Goal: Complete application form

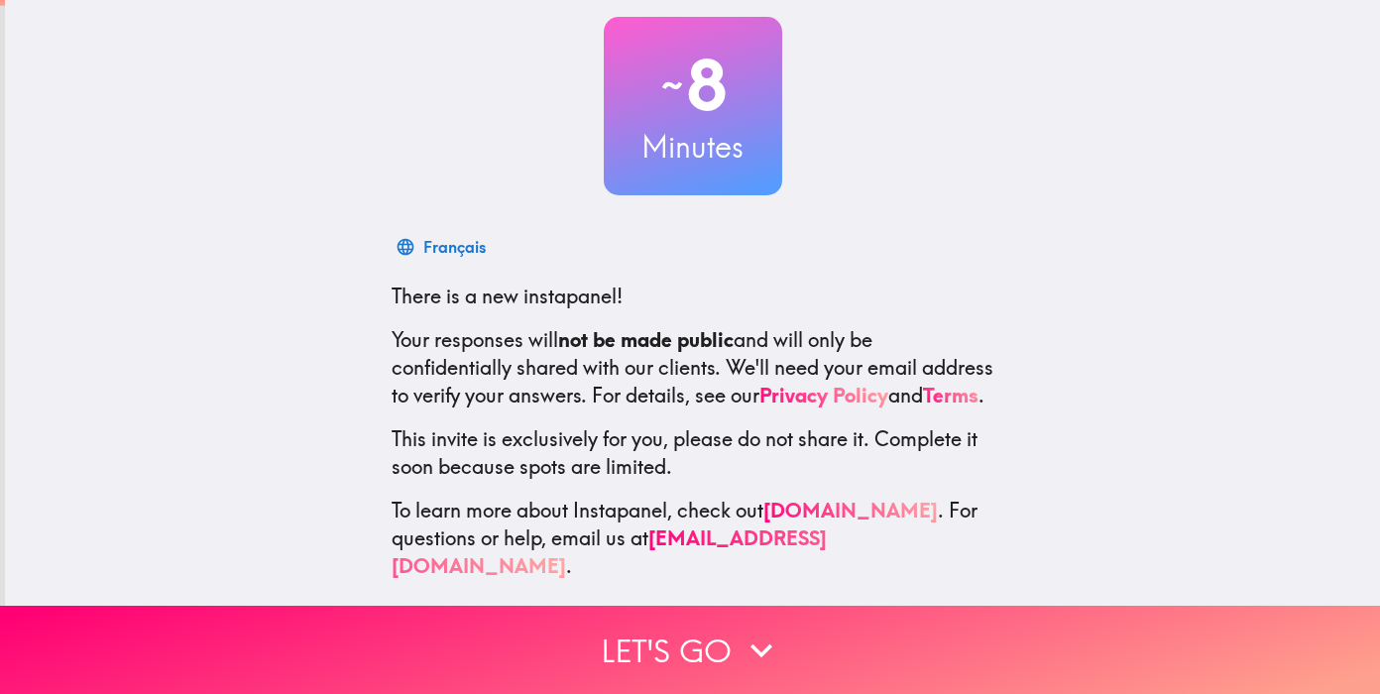
scroll to position [116, 0]
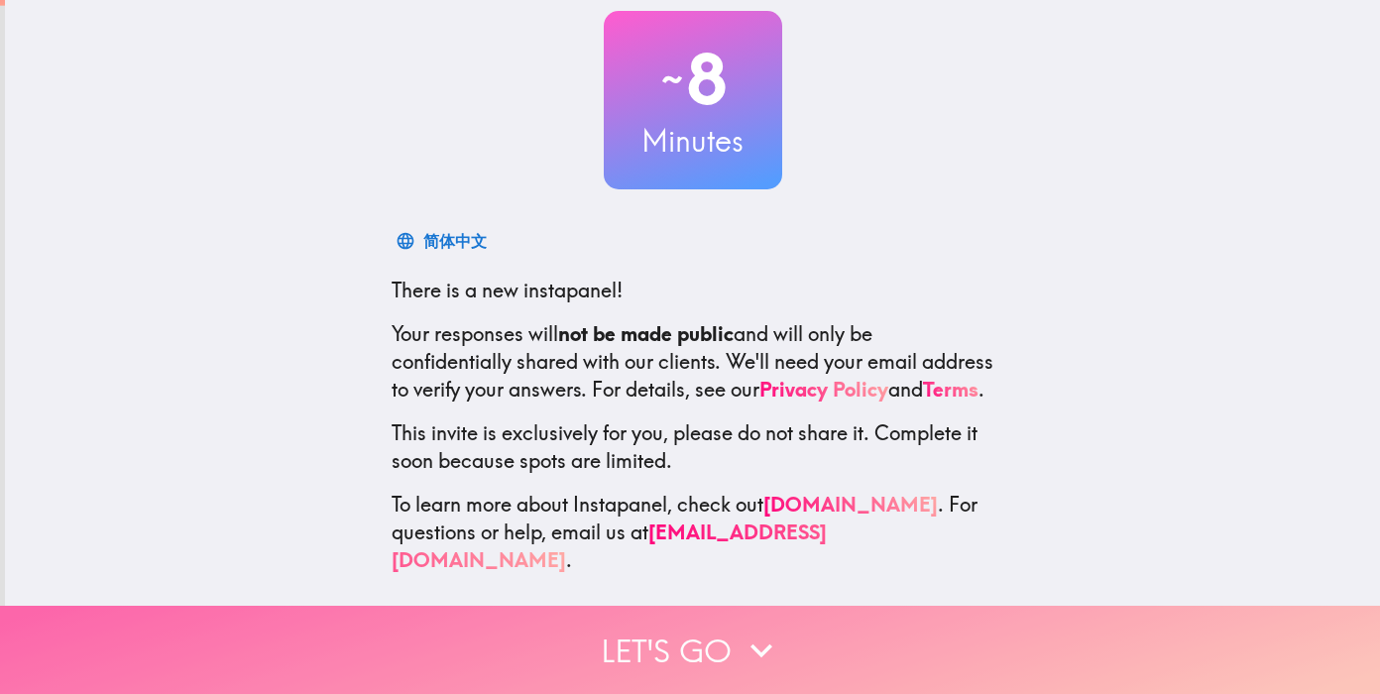
click at [724, 645] on button "Let's go" at bounding box center [690, 650] width 1380 height 88
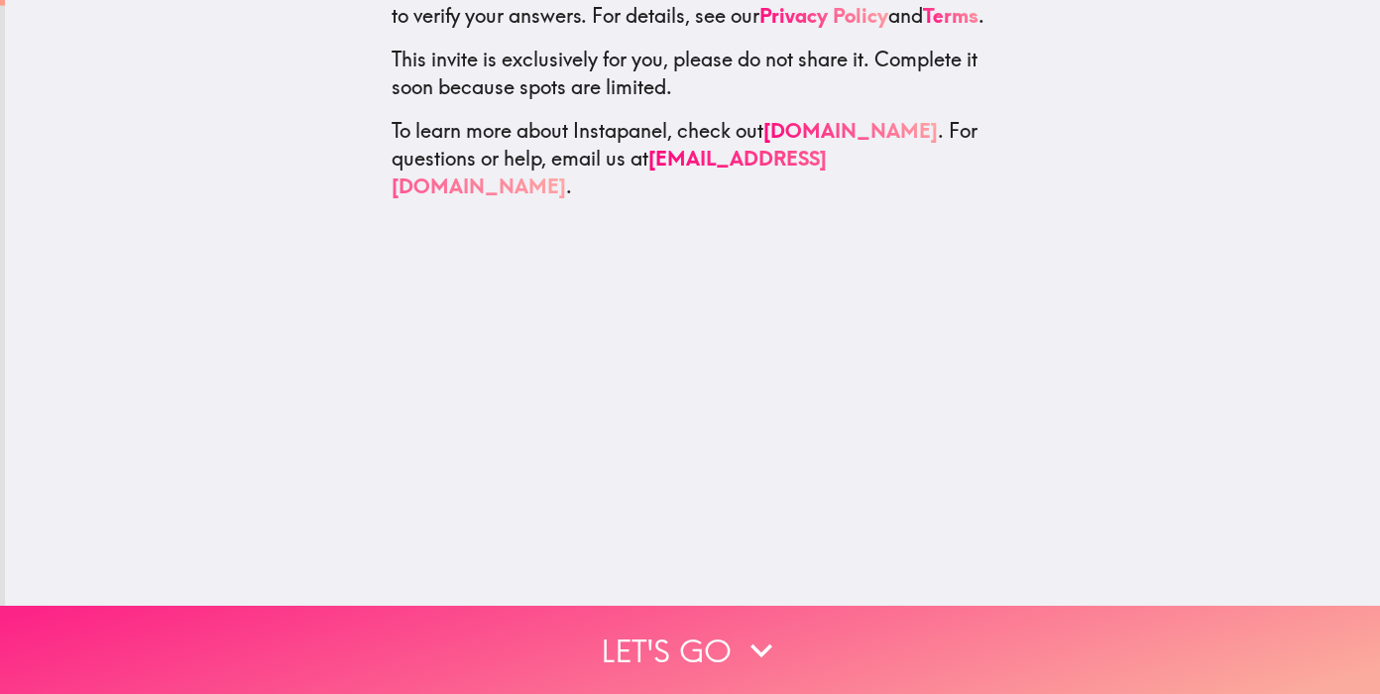
scroll to position [0, 0]
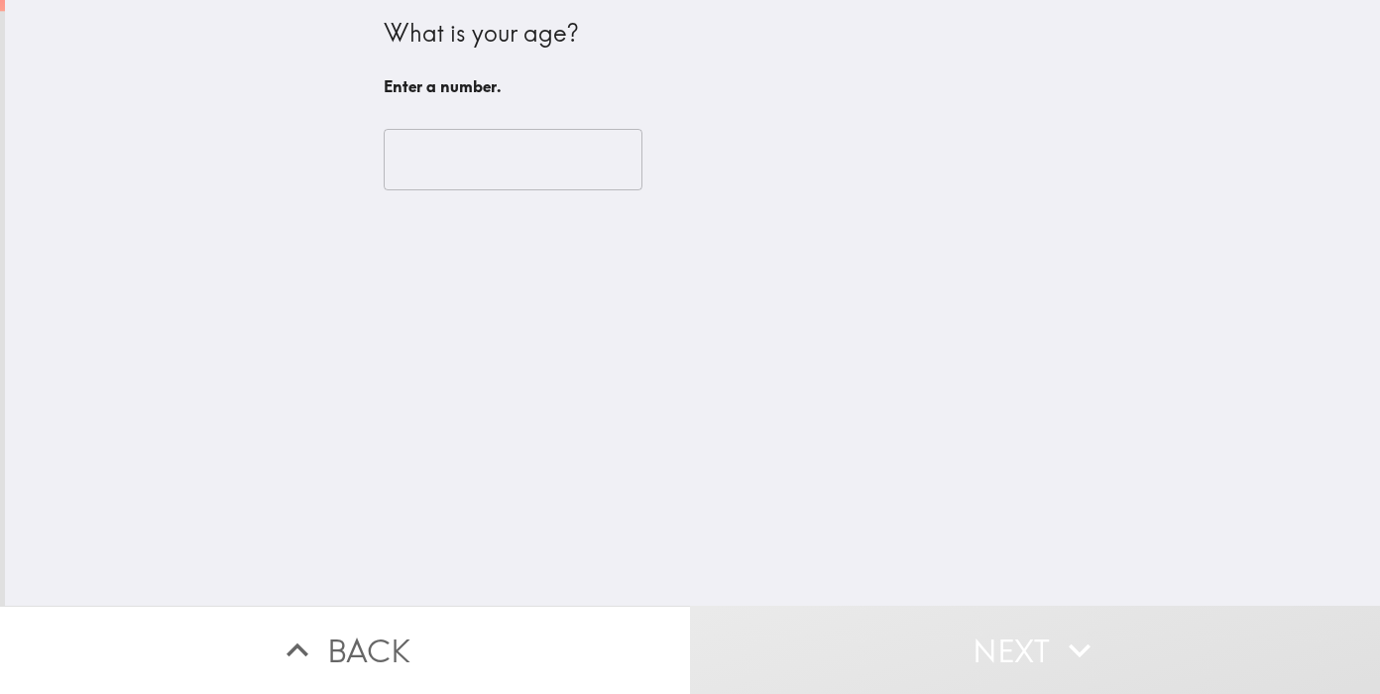
click at [484, 162] on input "number" at bounding box center [513, 159] width 259 height 61
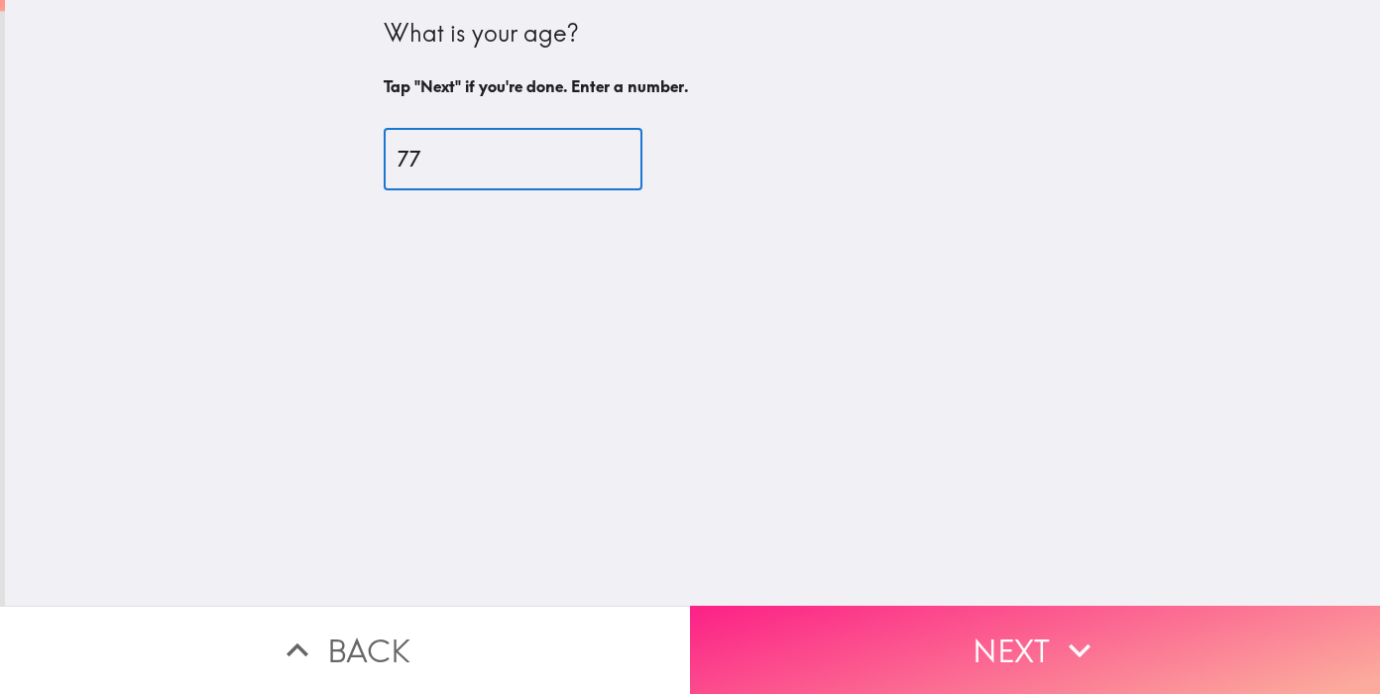
type input "77"
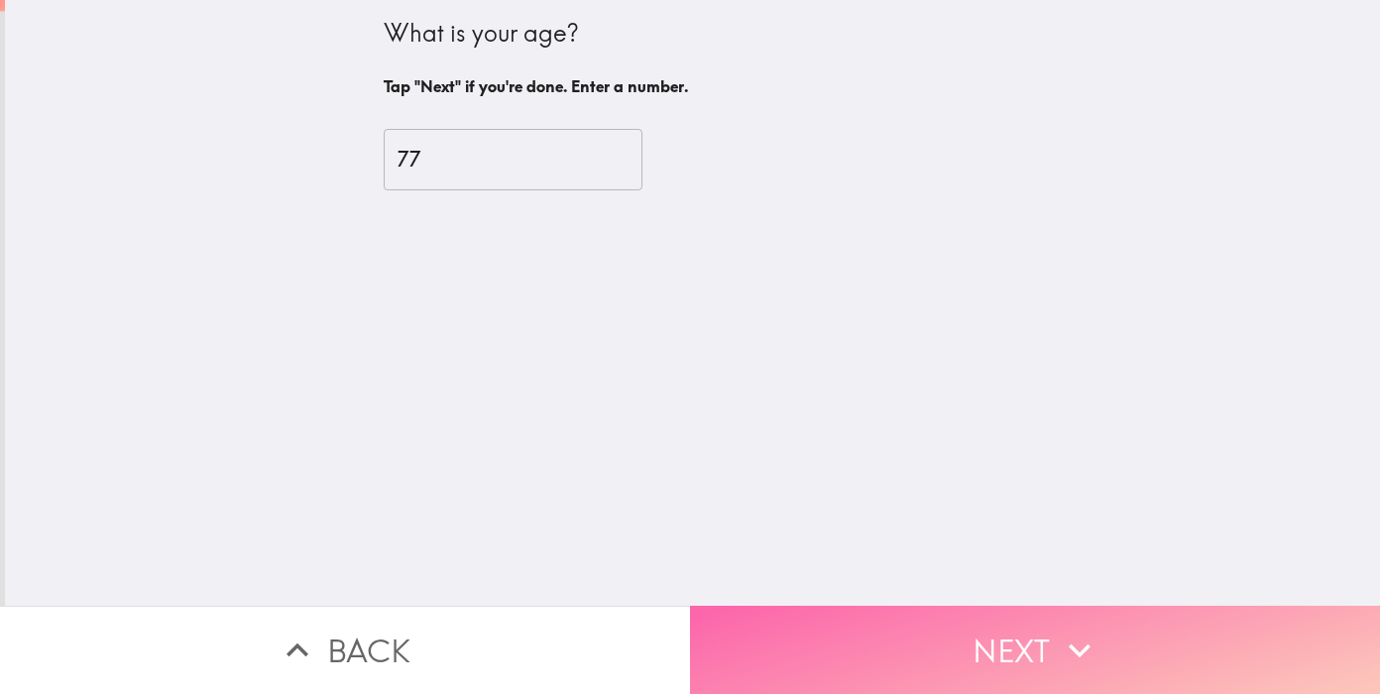
click at [895, 629] on button "Next" at bounding box center [1035, 650] width 690 height 88
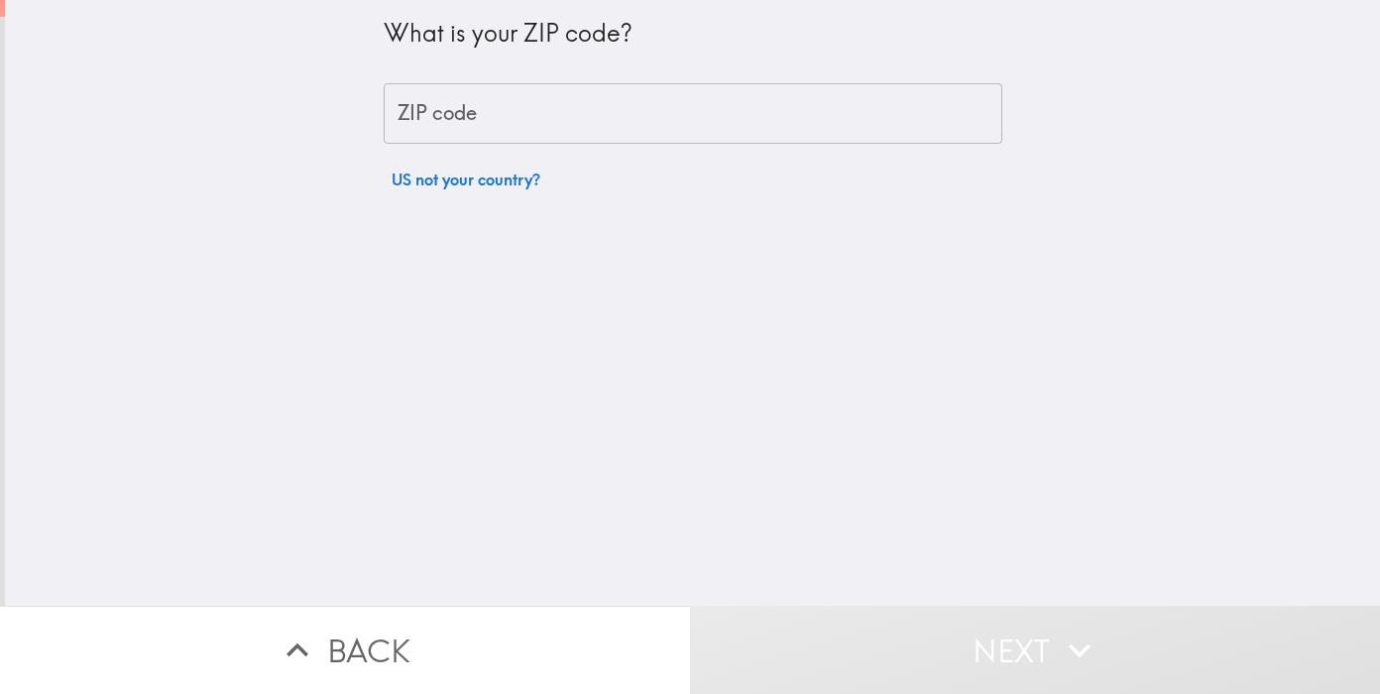
click at [492, 117] on input "ZIP code" at bounding box center [693, 113] width 619 height 61
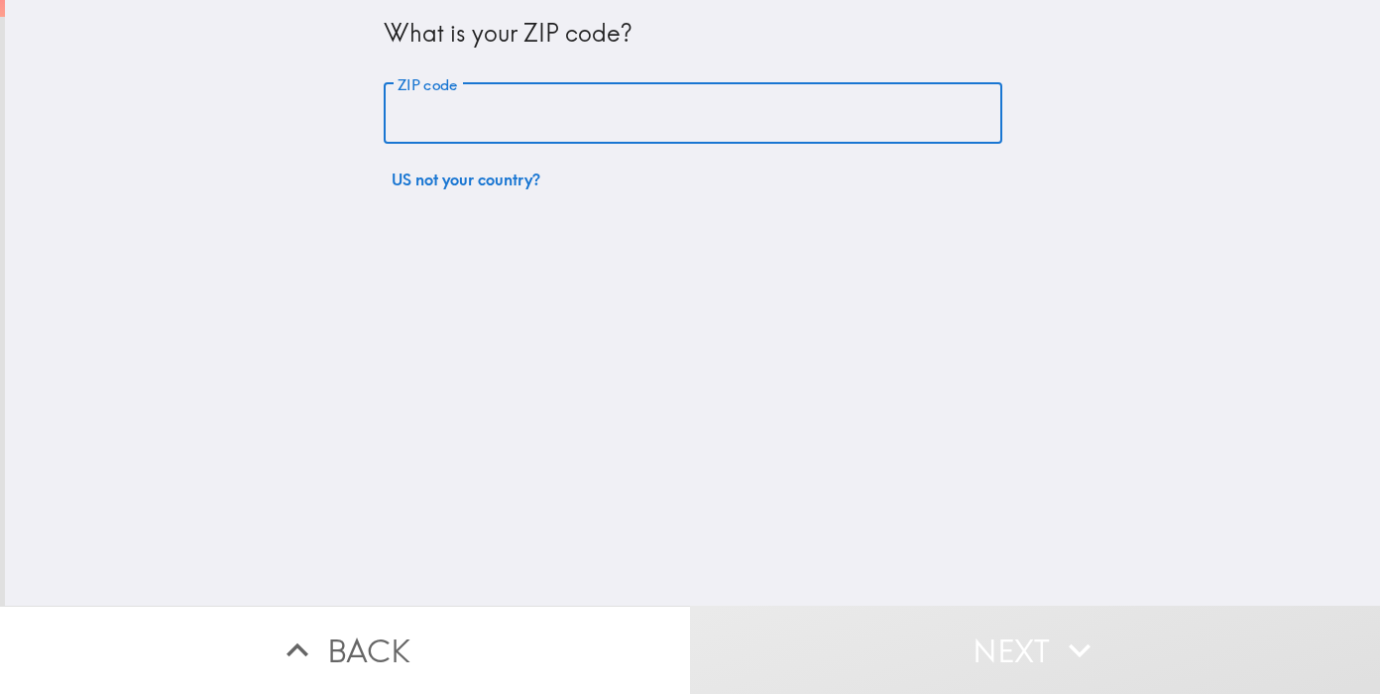
type input "33463"
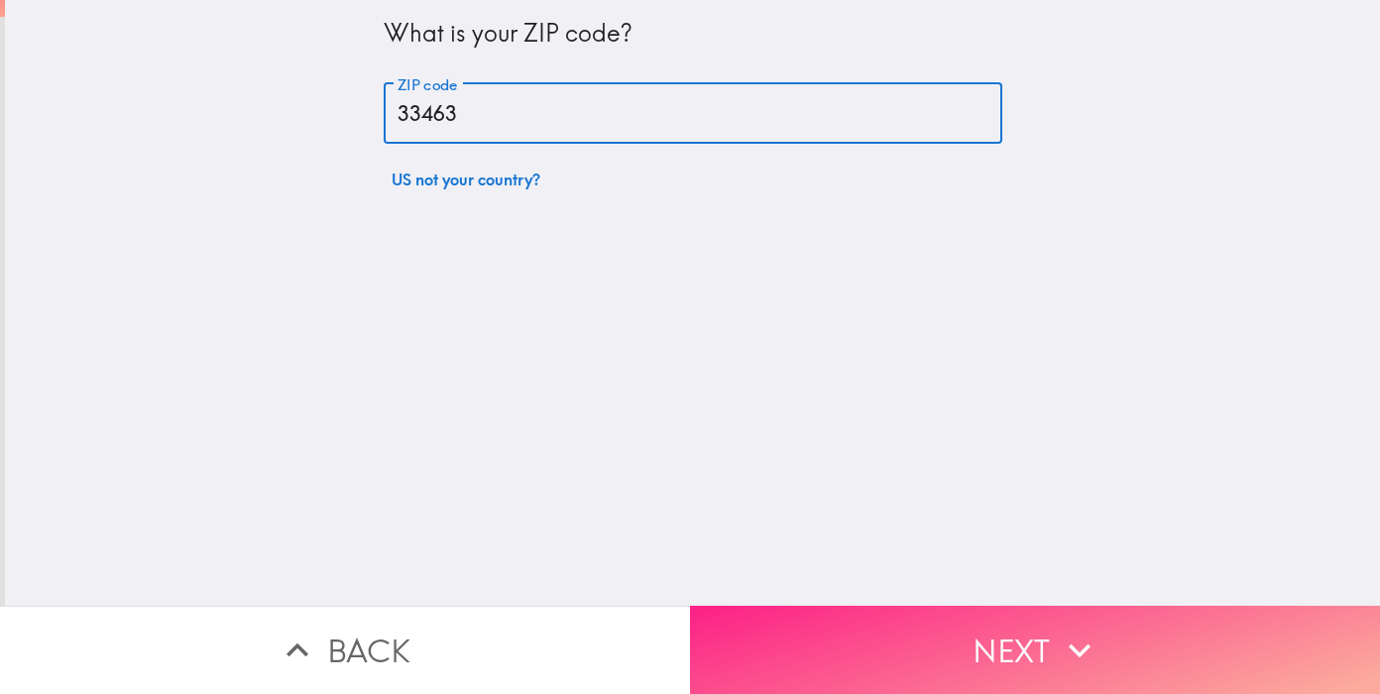
click at [914, 648] on button "Next" at bounding box center [1035, 650] width 690 height 88
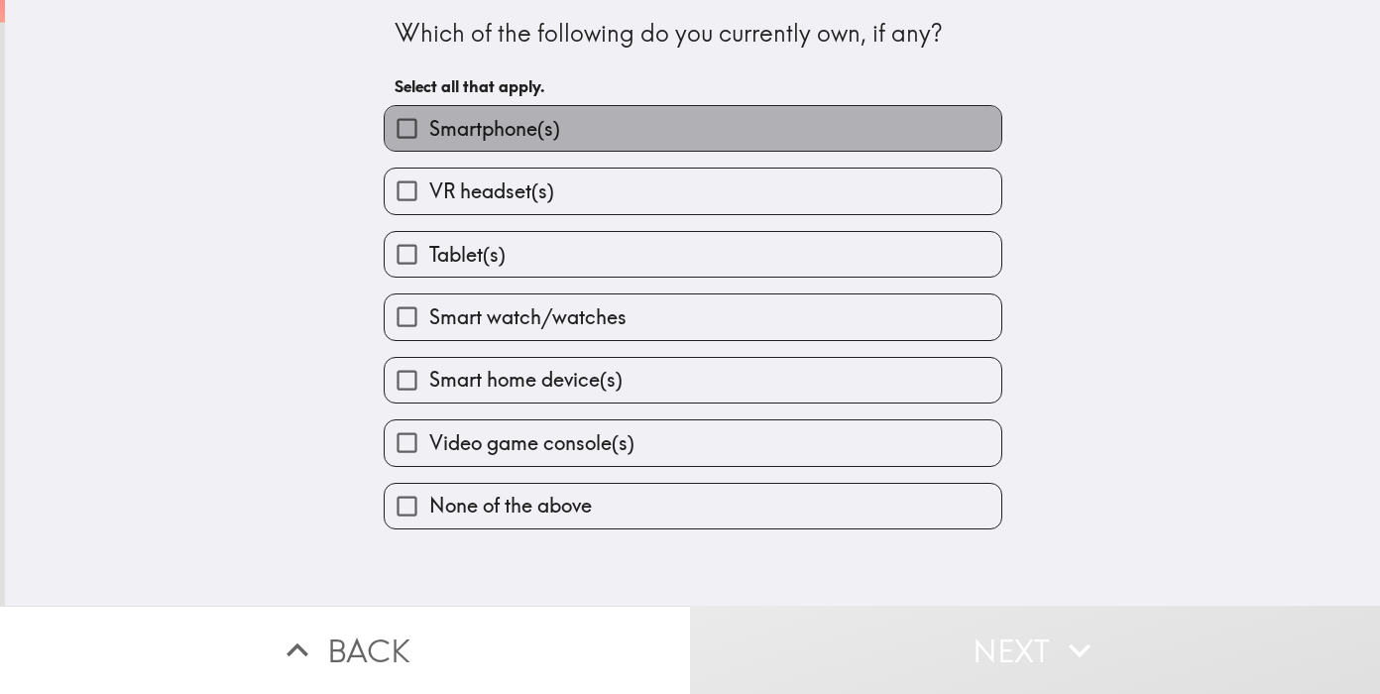
click at [508, 137] on span "Smartphone(s)" at bounding box center [494, 129] width 131 height 28
click at [429, 137] on input "Smartphone(s)" at bounding box center [407, 128] width 45 height 45
checkbox input "true"
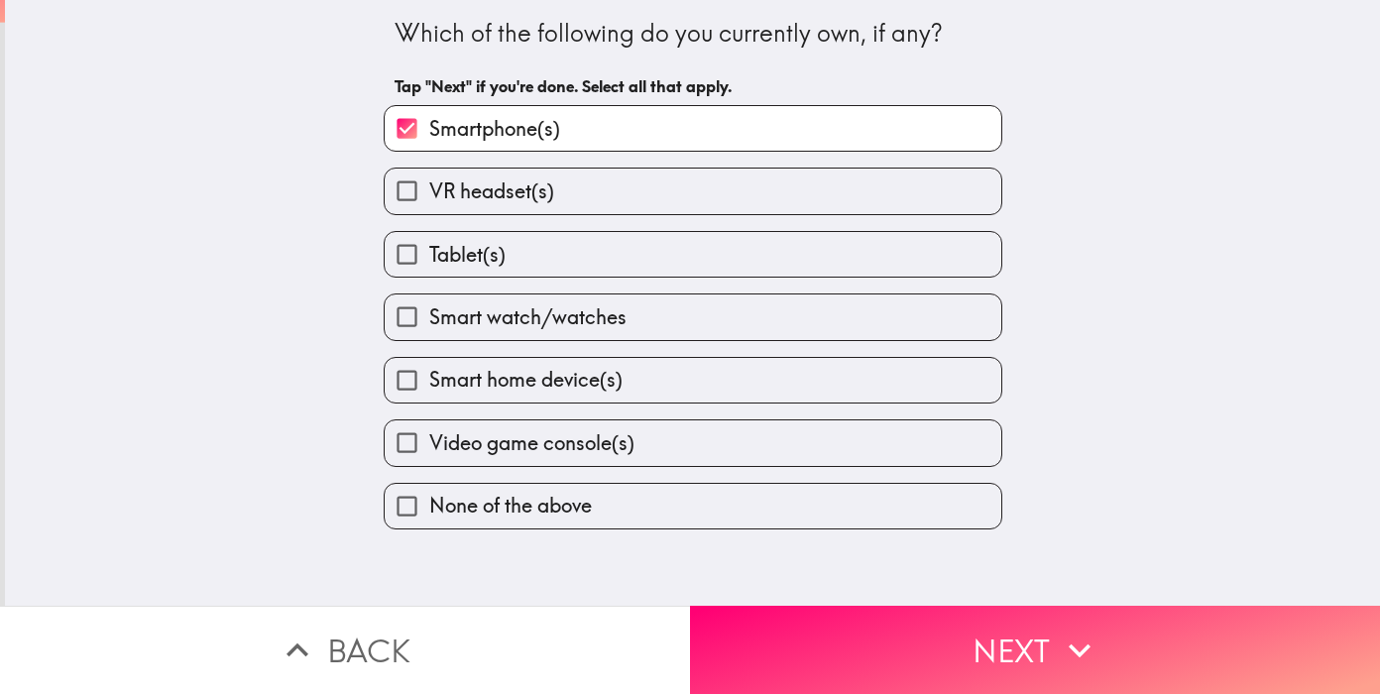
click at [666, 271] on label "Tablet(s)" at bounding box center [693, 254] width 617 height 45
click at [429, 271] on input "Tablet(s)" at bounding box center [407, 254] width 45 height 45
checkbox input "true"
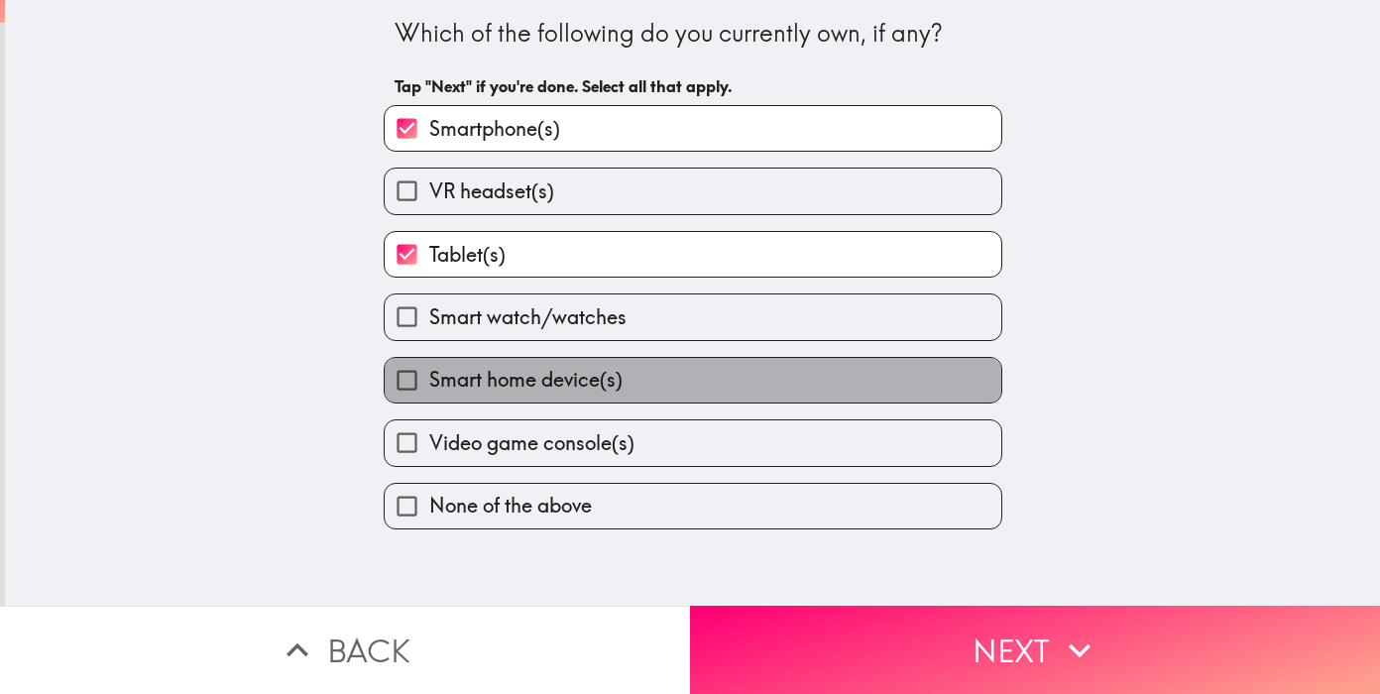
click at [672, 378] on label "Smart home device(s)" at bounding box center [693, 380] width 617 height 45
click at [429, 378] on input "Smart home device(s)" at bounding box center [407, 380] width 45 height 45
checkbox input "true"
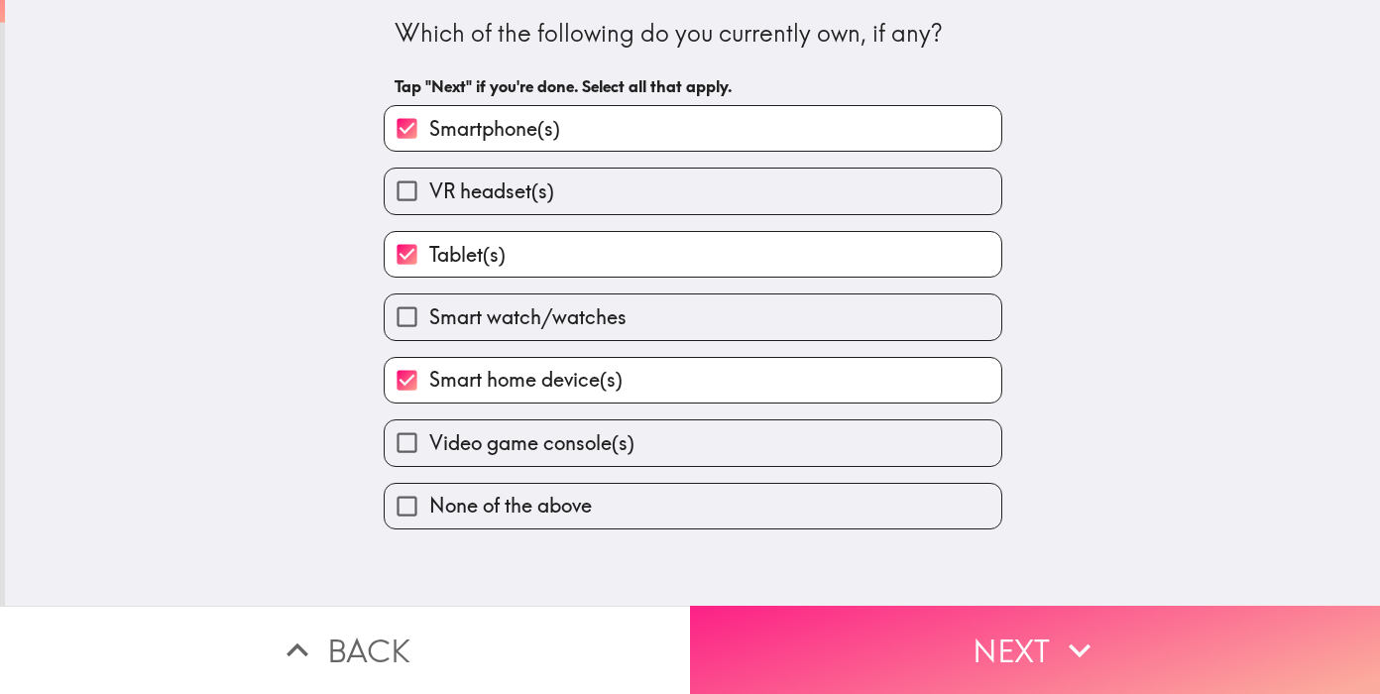
click at [819, 650] on button "Next" at bounding box center [1035, 650] width 690 height 88
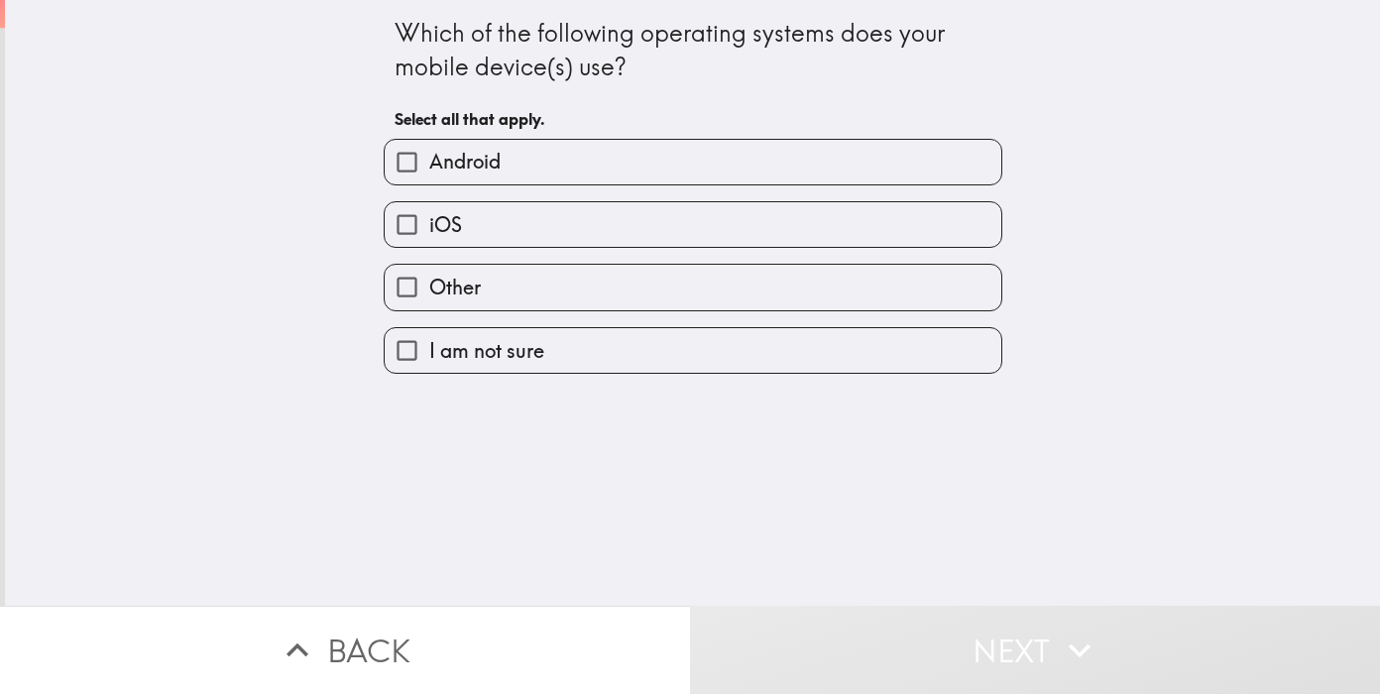
click at [661, 157] on label "Android" at bounding box center [693, 162] width 617 height 45
click at [429, 157] on input "Android" at bounding box center [407, 162] width 45 height 45
checkbox input "true"
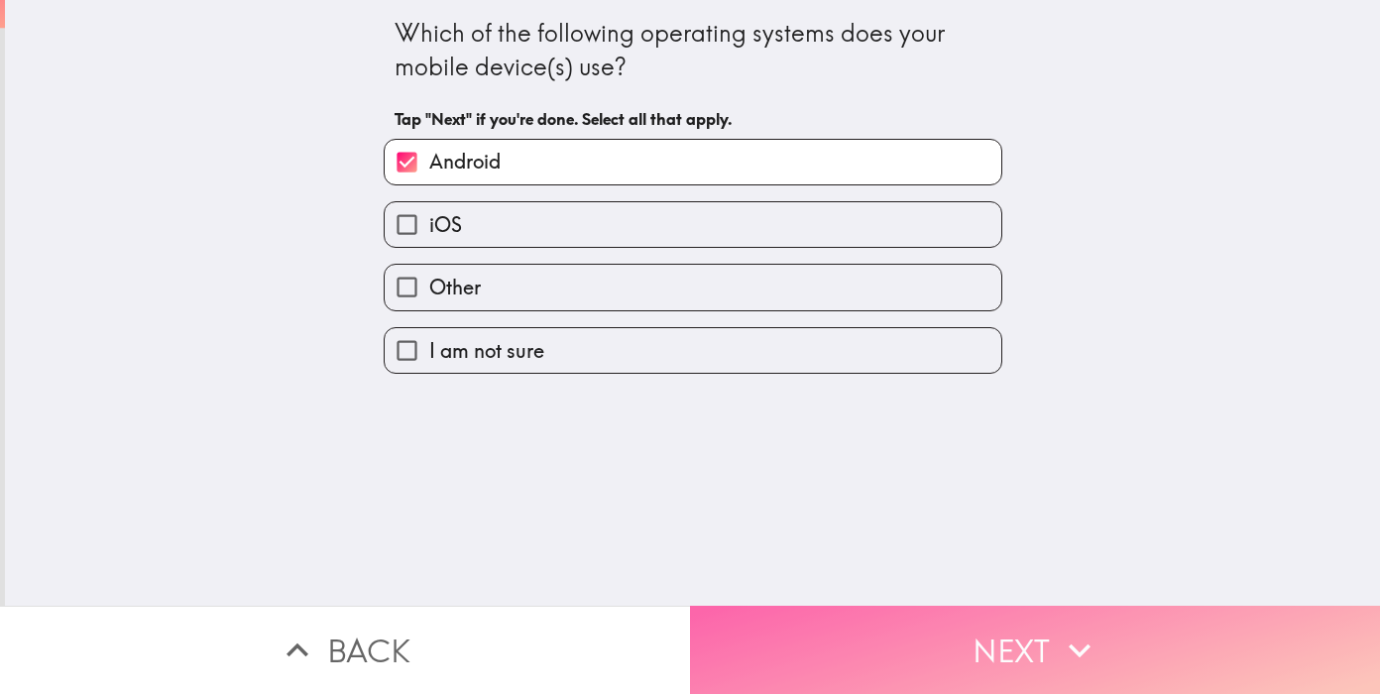
click at [989, 666] on button "Next" at bounding box center [1035, 650] width 690 height 88
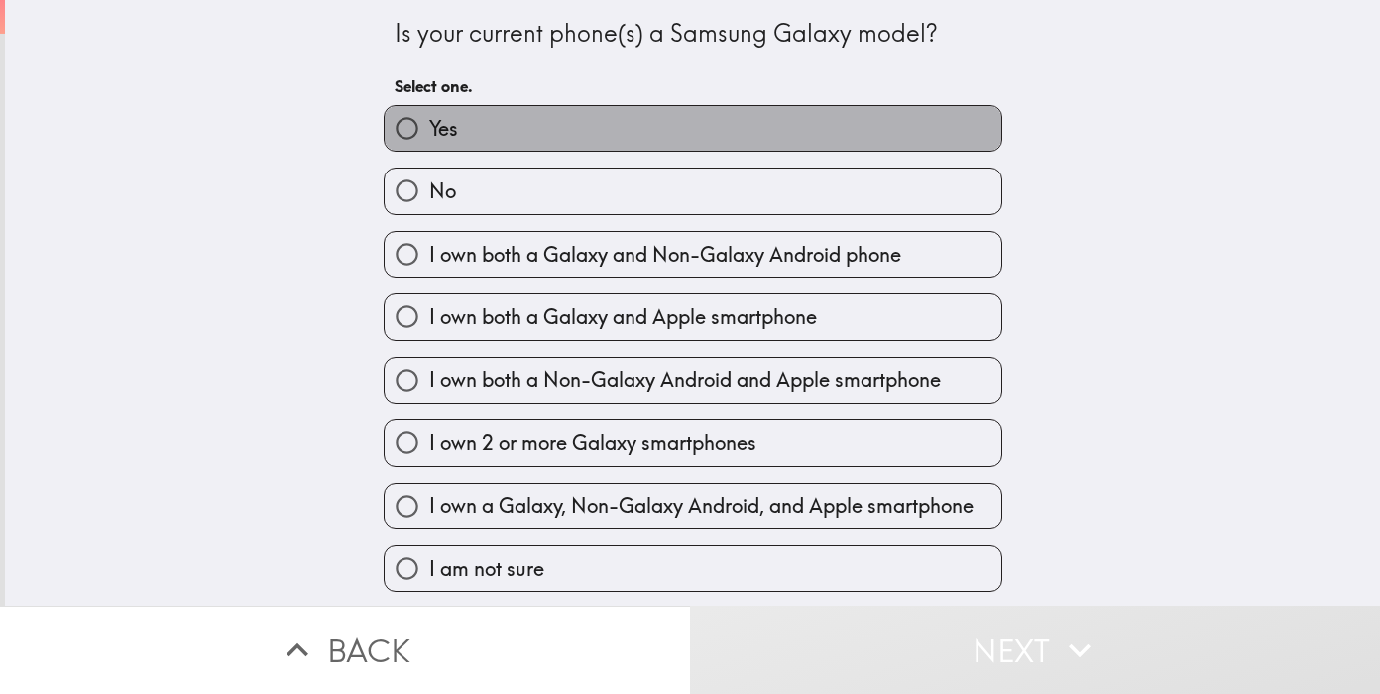
click at [652, 119] on label "Yes" at bounding box center [693, 128] width 617 height 45
click at [429, 119] on input "Yes" at bounding box center [407, 128] width 45 height 45
radio input "true"
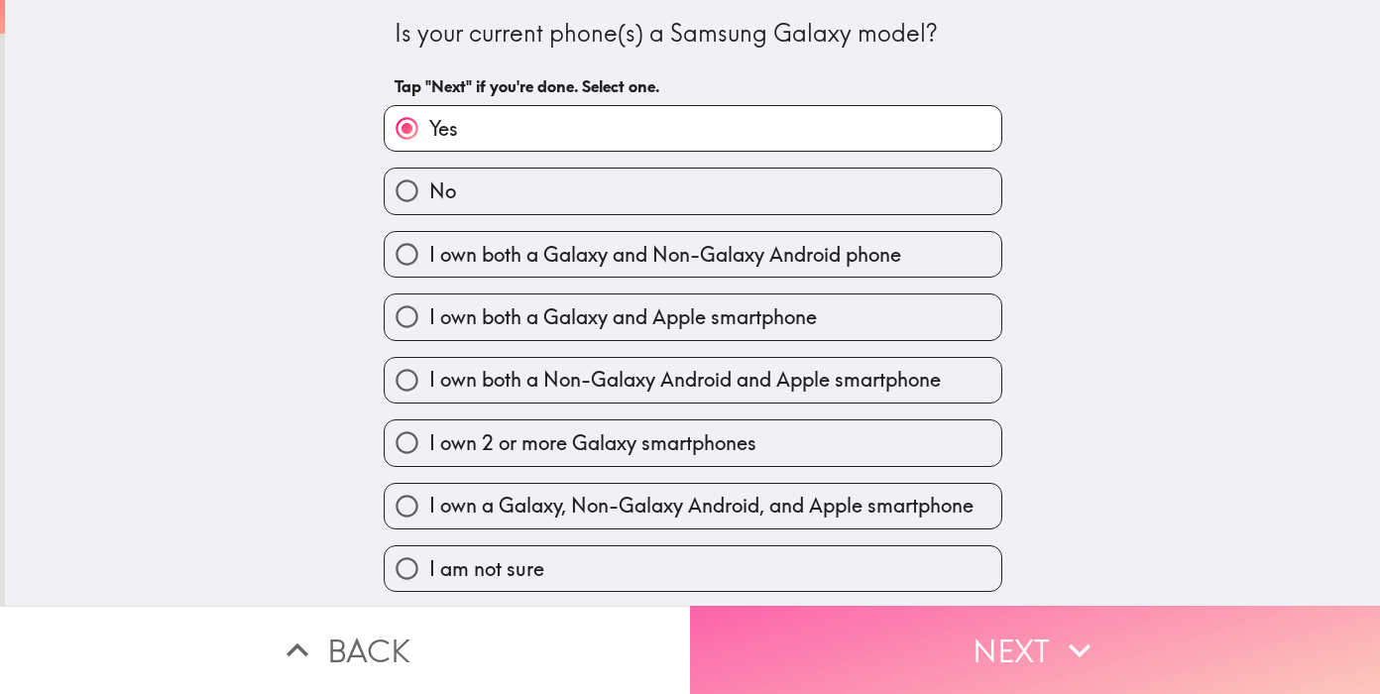
click at [926, 656] on button "Next" at bounding box center [1035, 650] width 690 height 88
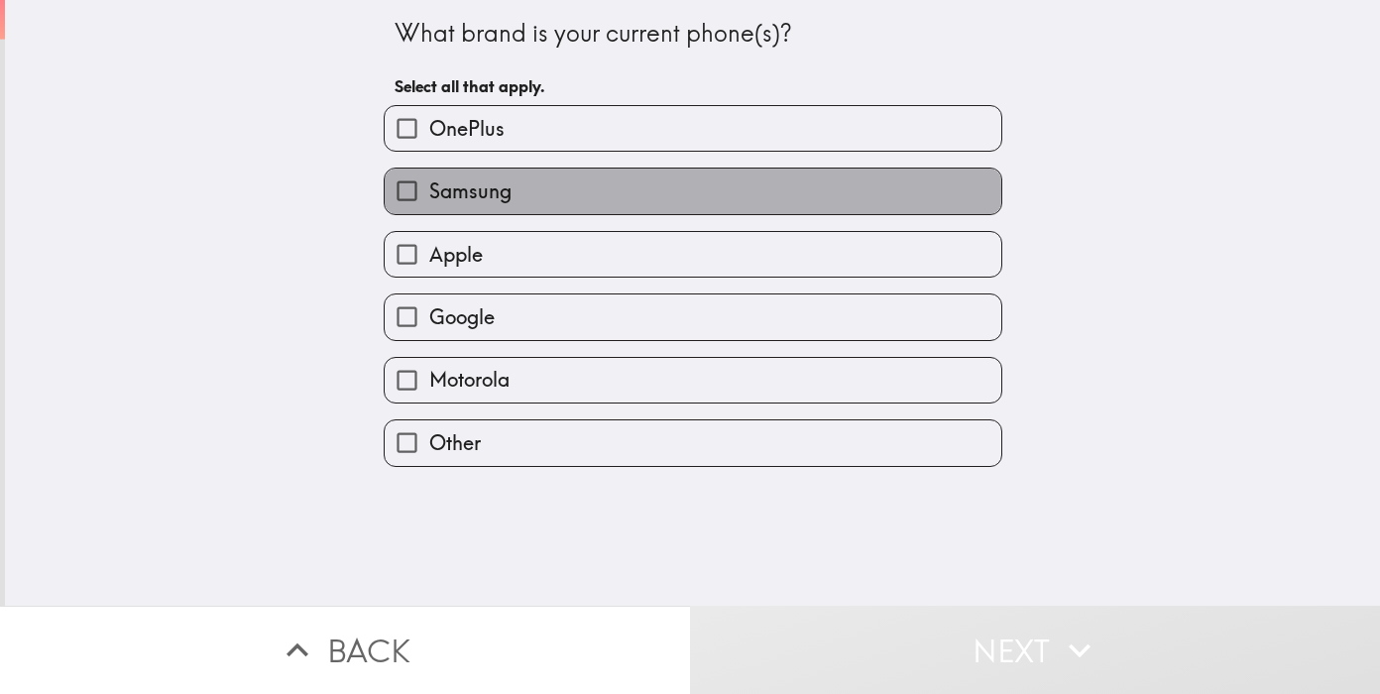
click at [637, 191] on label "Samsung" at bounding box center [693, 191] width 617 height 45
click at [429, 191] on input "Samsung" at bounding box center [407, 191] width 45 height 45
checkbox input "true"
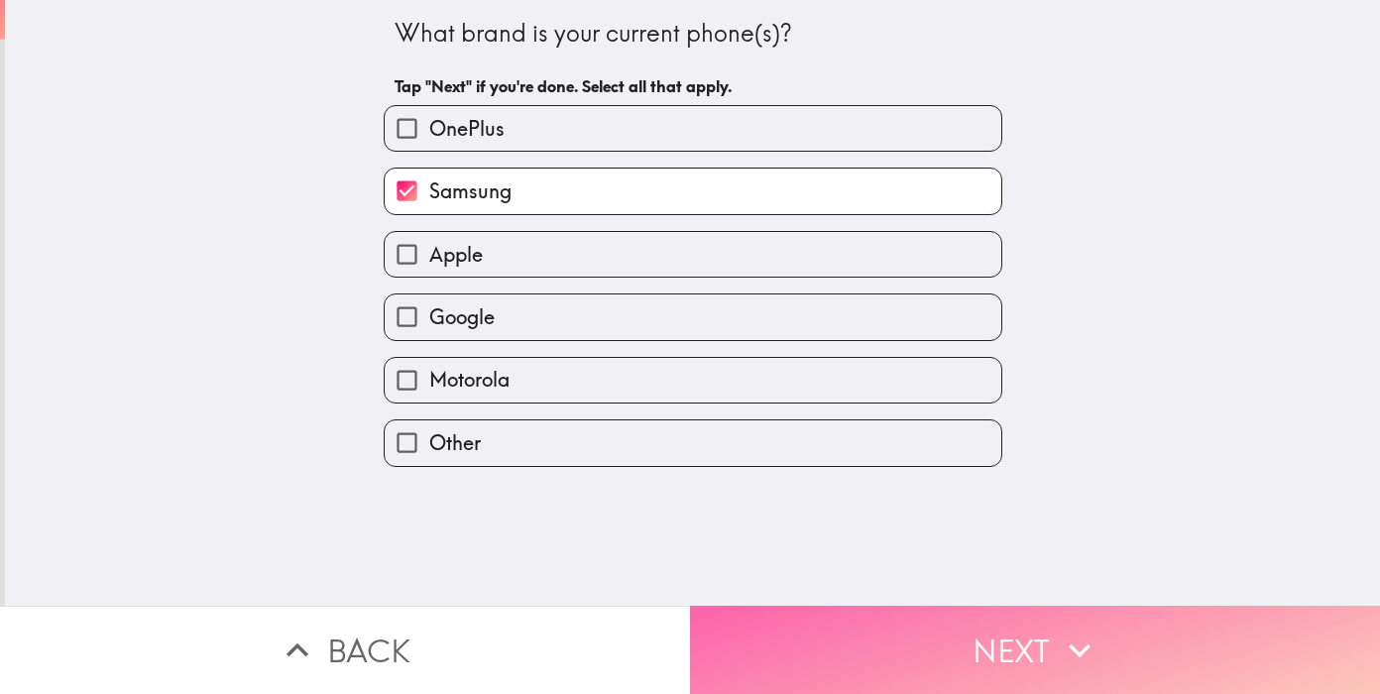
click at [949, 648] on button "Next" at bounding box center [1035, 650] width 690 height 88
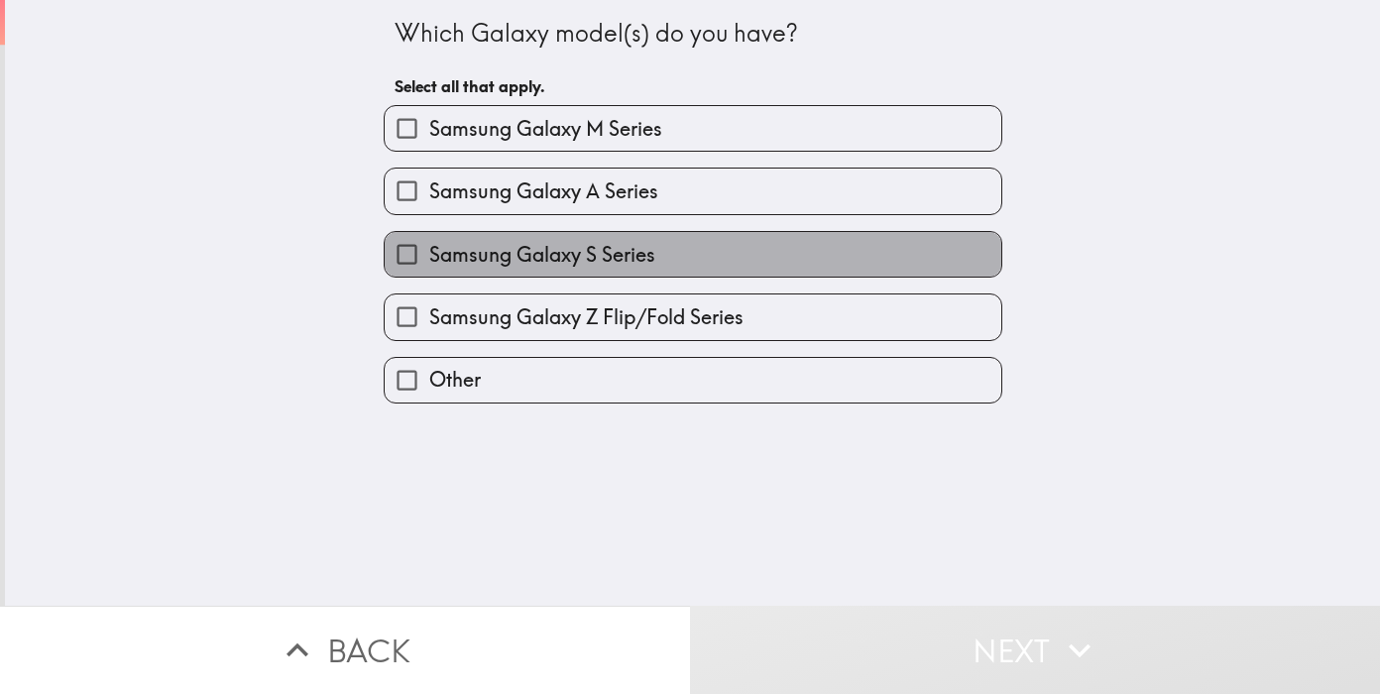
click at [678, 254] on label "Samsung Galaxy S Series" at bounding box center [693, 254] width 617 height 45
click at [429, 254] on input "Samsung Galaxy S Series" at bounding box center [407, 254] width 45 height 45
checkbox input "true"
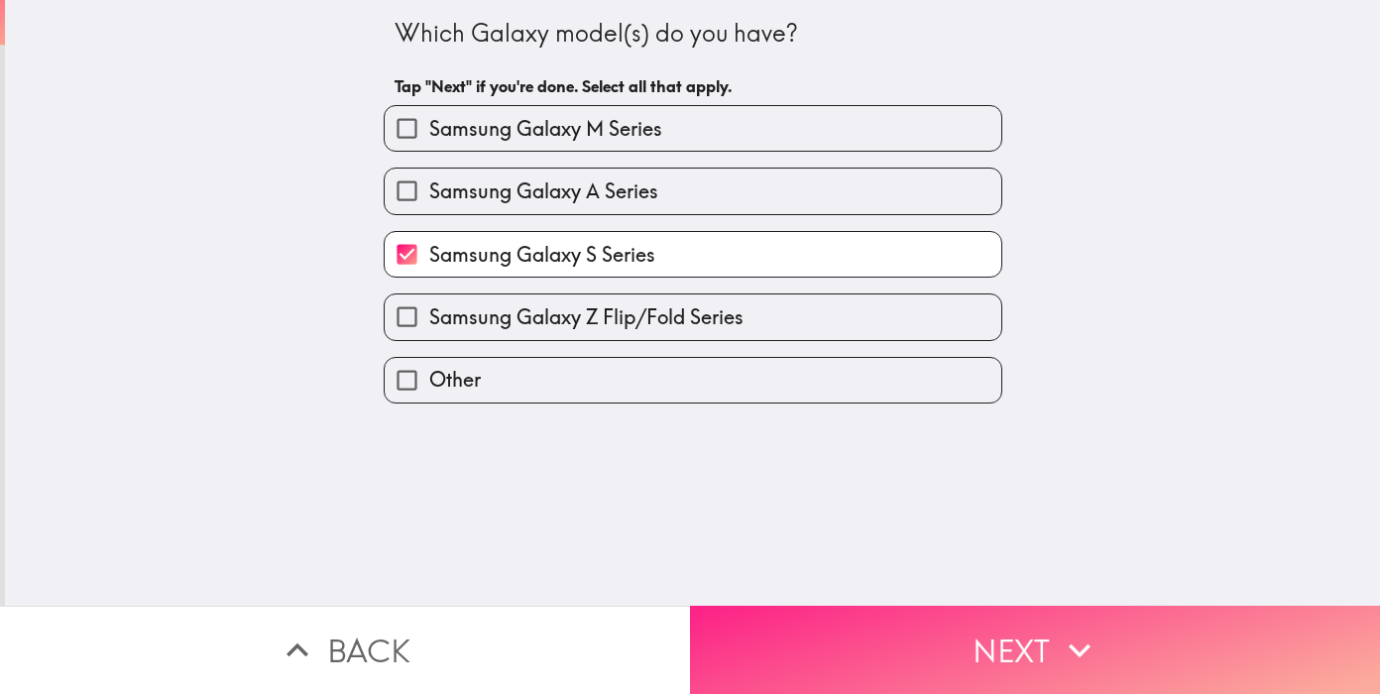
click at [976, 617] on button "Next" at bounding box center [1035, 650] width 690 height 88
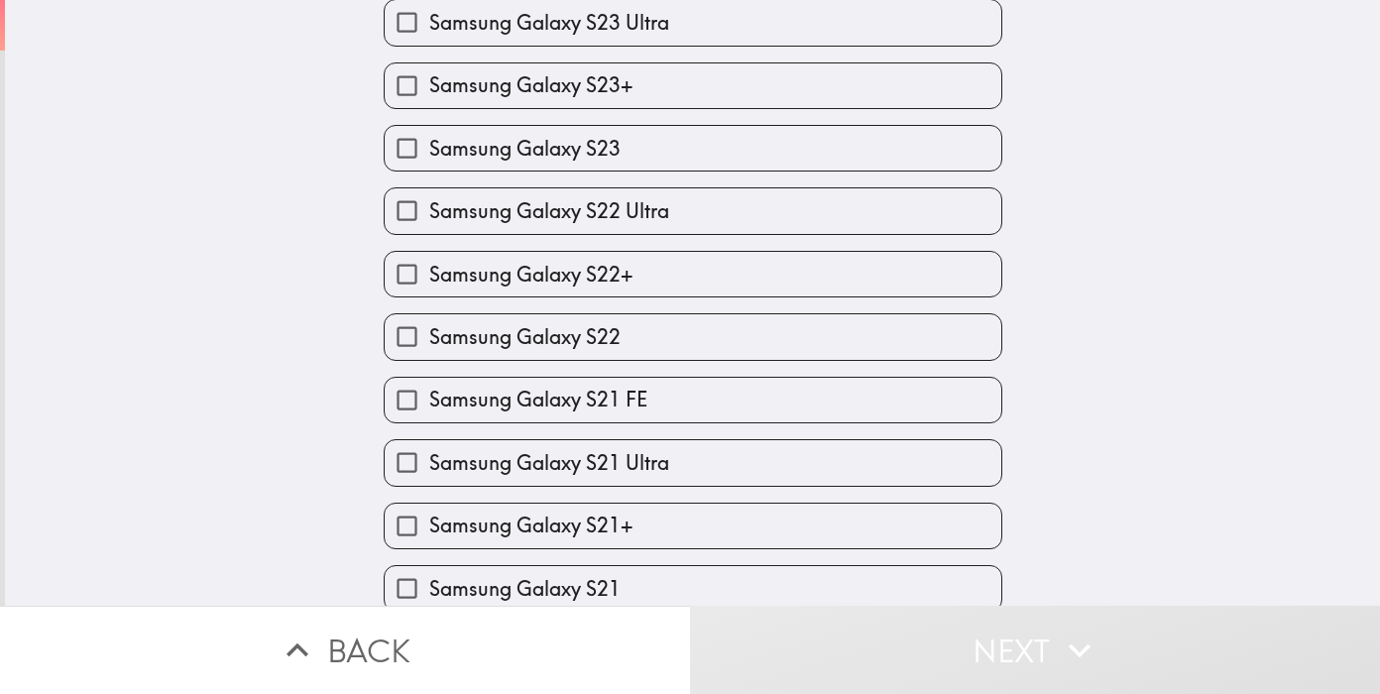
scroll to position [888, 0]
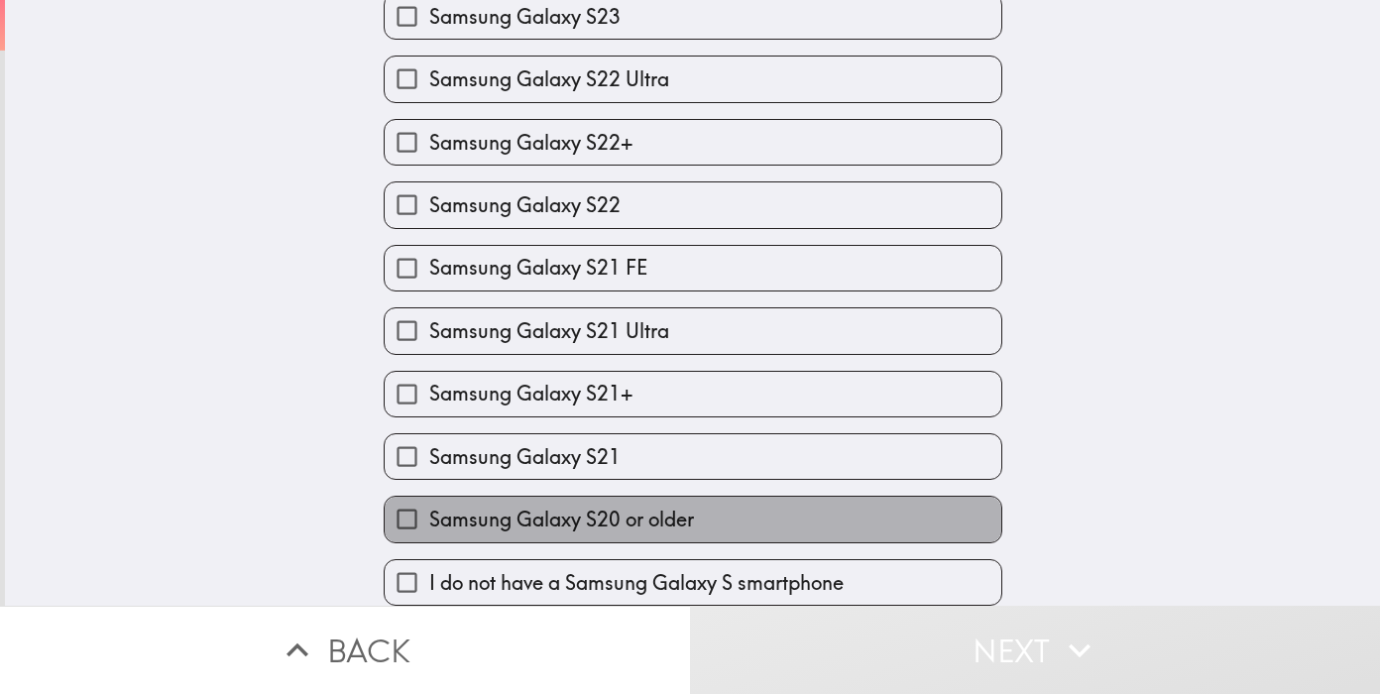
click at [745, 519] on label "Samsung Galaxy S20 or older" at bounding box center [693, 519] width 617 height 45
click at [429, 519] on input "Samsung Galaxy S20 or older" at bounding box center [407, 519] width 45 height 45
checkbox input "true"
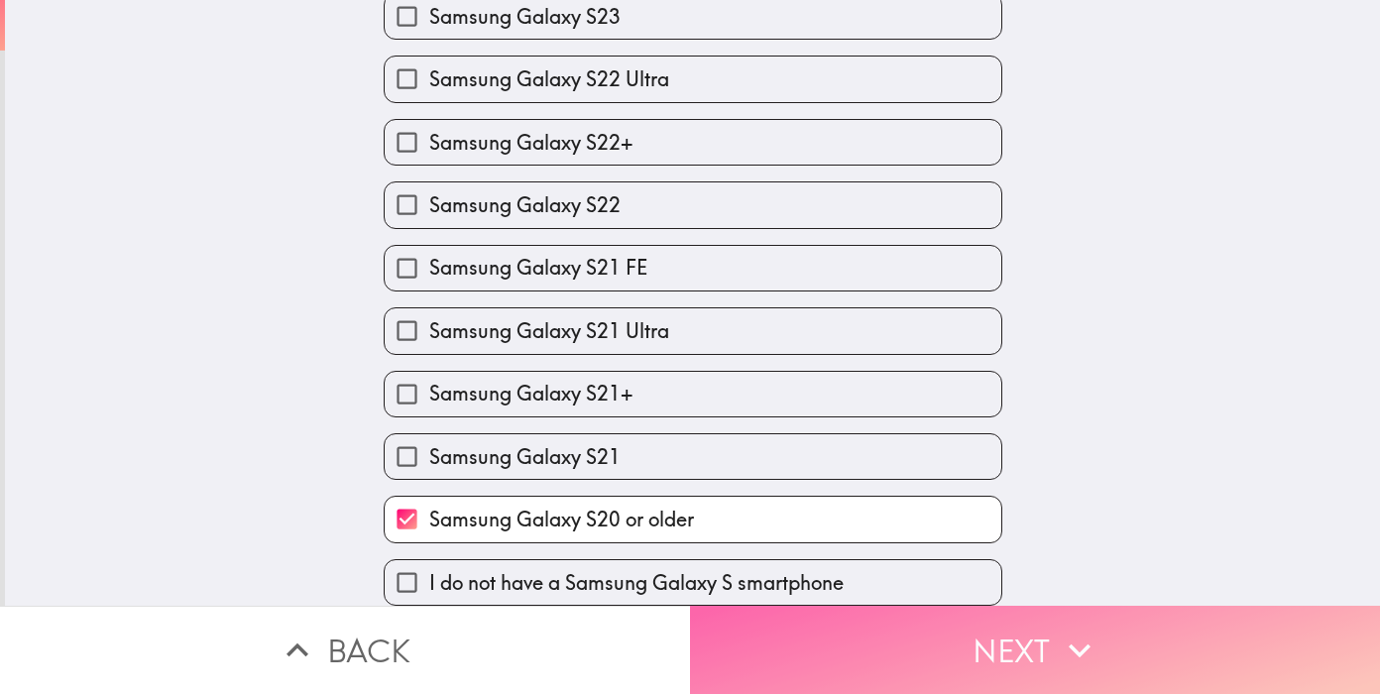
click at [894, 651] on button "Next" at bounding box center [1035, 650] width 690 height 88
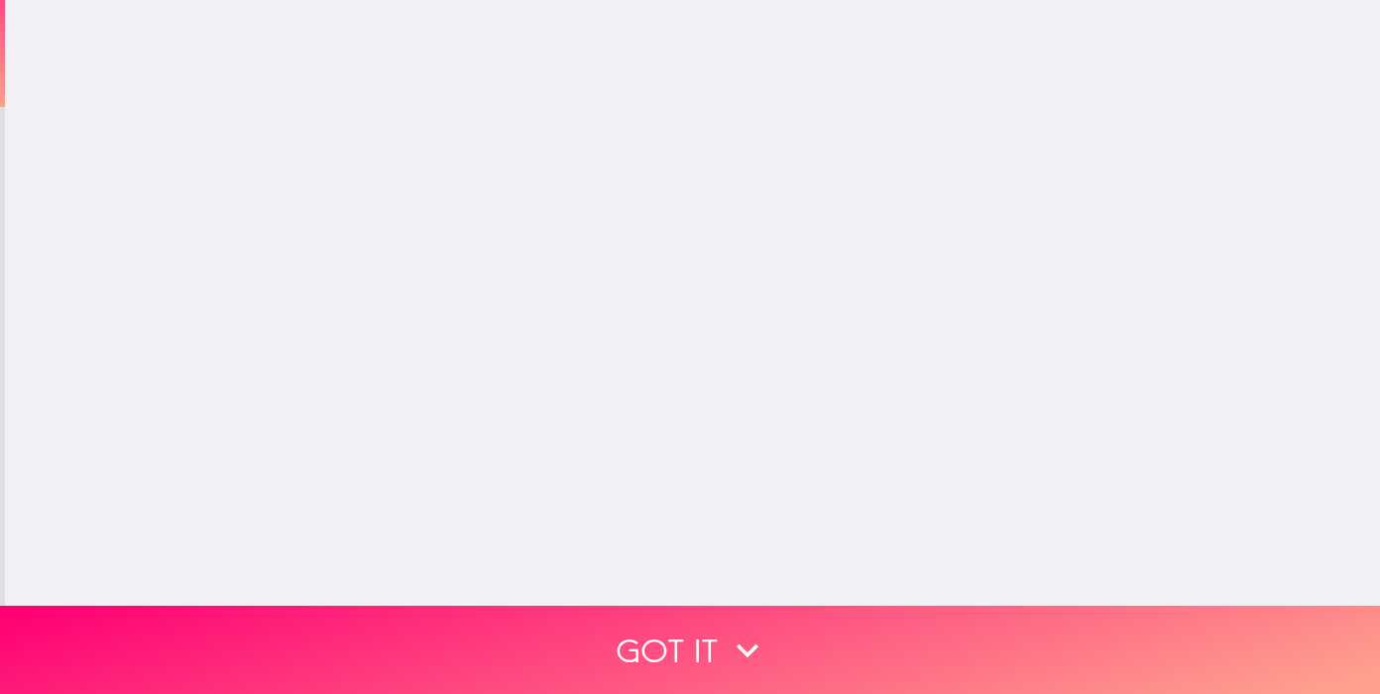
scroll to position [0, 0]
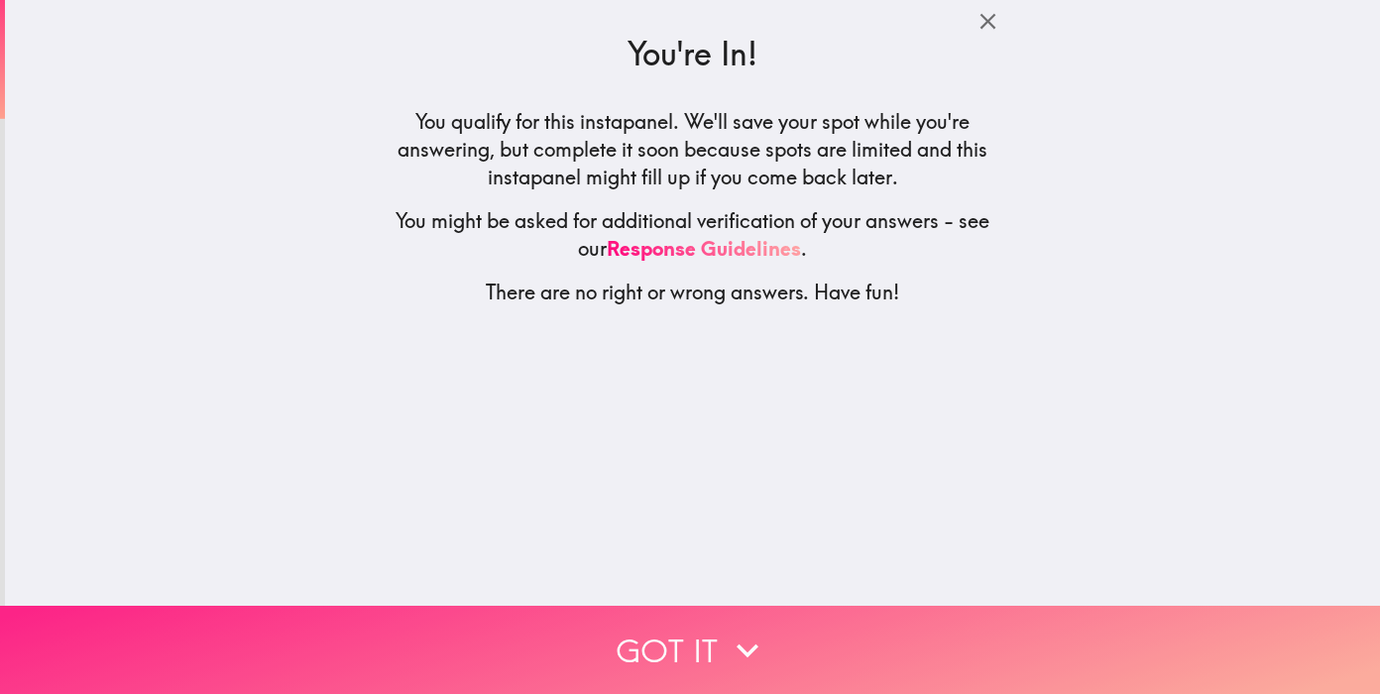
click at [749, 623] on button "Got it" at bounding box center [690, 650] width 1380 height 88
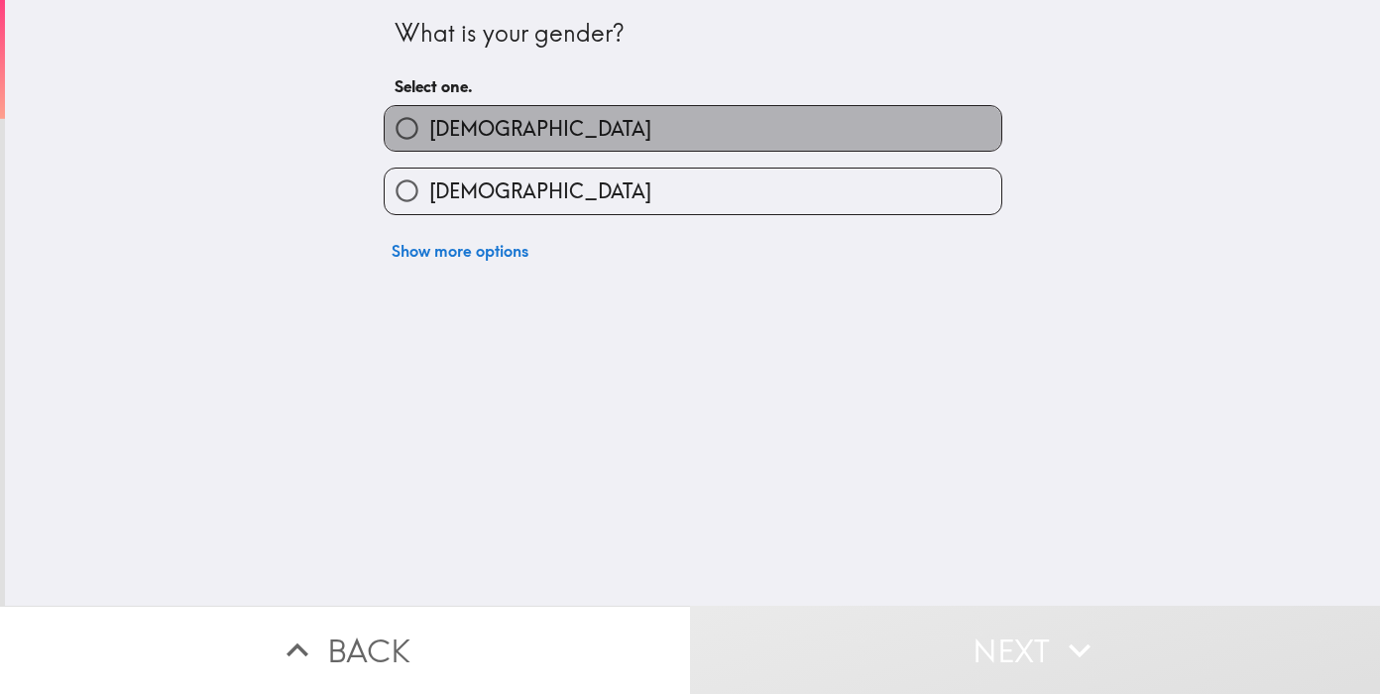
click at [605, 136] on label "[DEMOGRAPHIC_DATA]" at bounding box center [693, 128] width 617 height 45
click at [429, 136] on input "[DEMOGRAPHIC_DATA]" at bounding box center [407, 128] width 45 height 45
radio input "true"
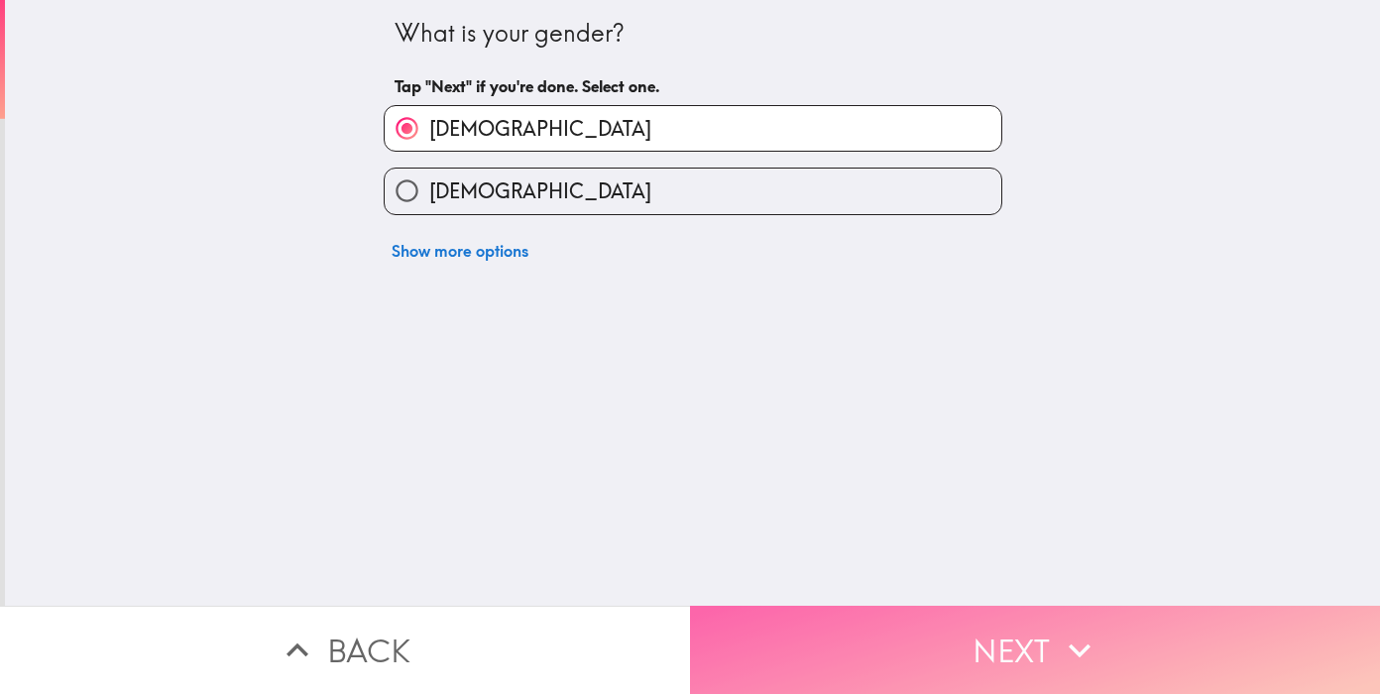
click at [826, 622] on button "Next" at bounding box center [1035, 650] width 690 height 88
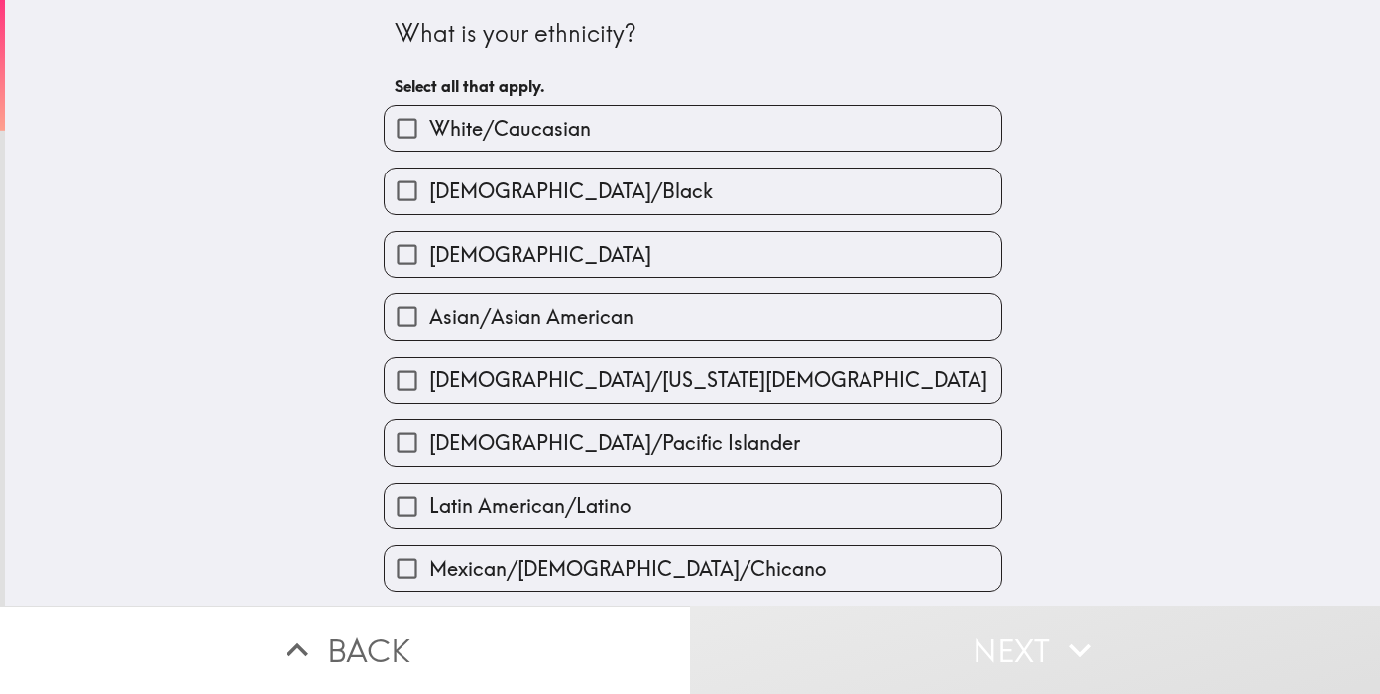
click at [701, 123] on label "White/Caucasian" at bounding box center [693, 128] width 617 height 45
click at [429, 123] on input "White/Caucasian" at bounding box center [407, 128] width 45 height 45
checkbox input "true"
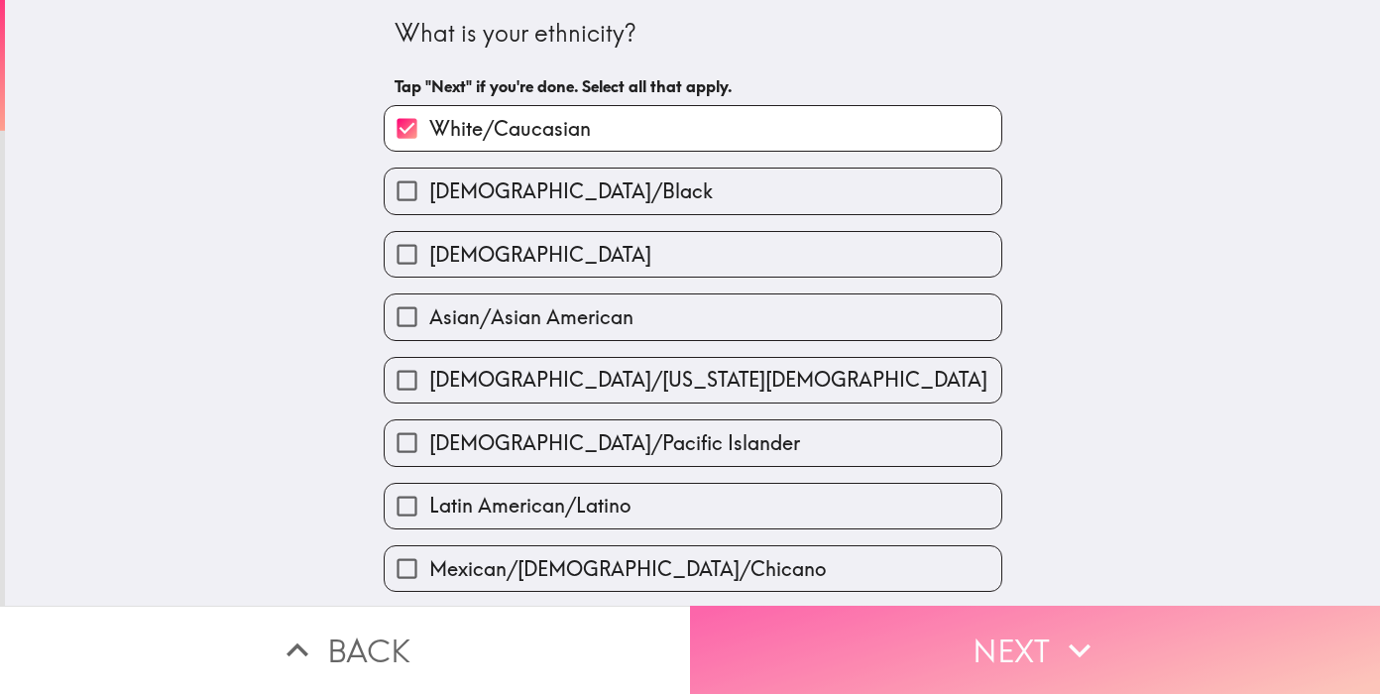
click at [834, 660] on button "Next" at bounding box center [1035, 650] width 690 height 88
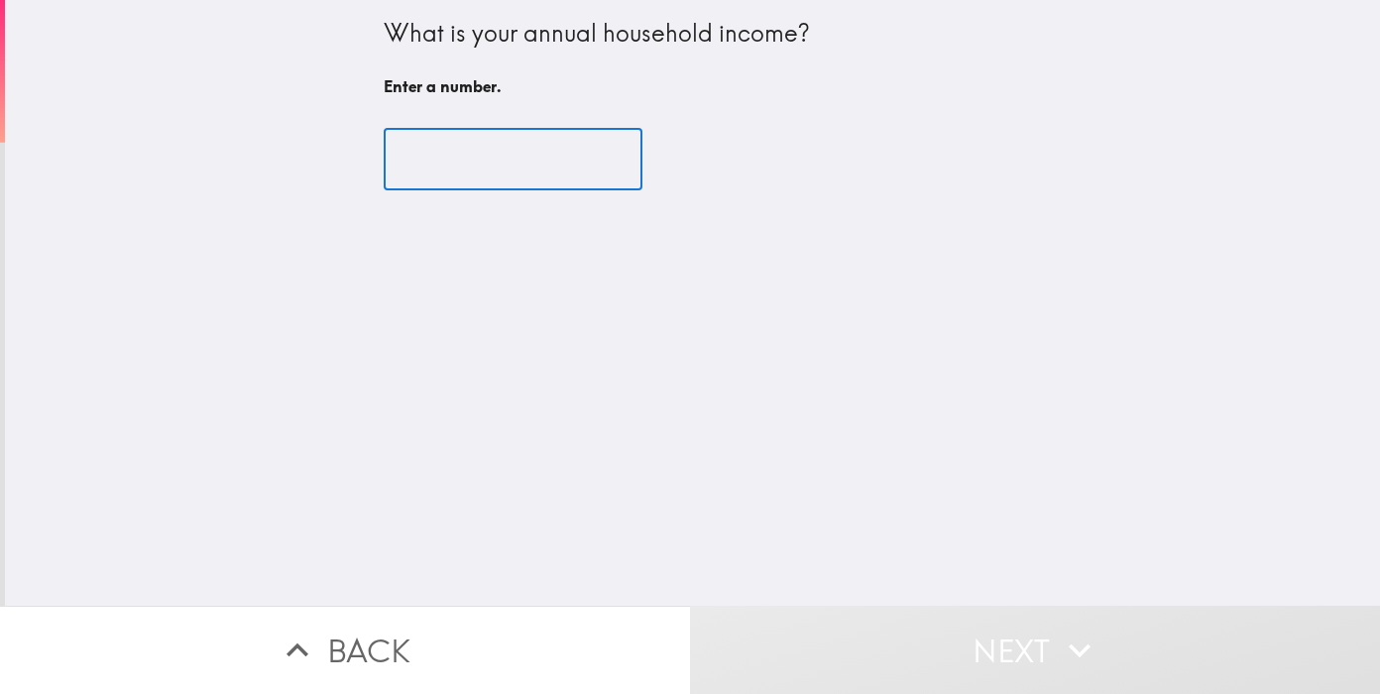
click at [462, 169] on input "number" at bounding box center [513, 159] width 259 height 61
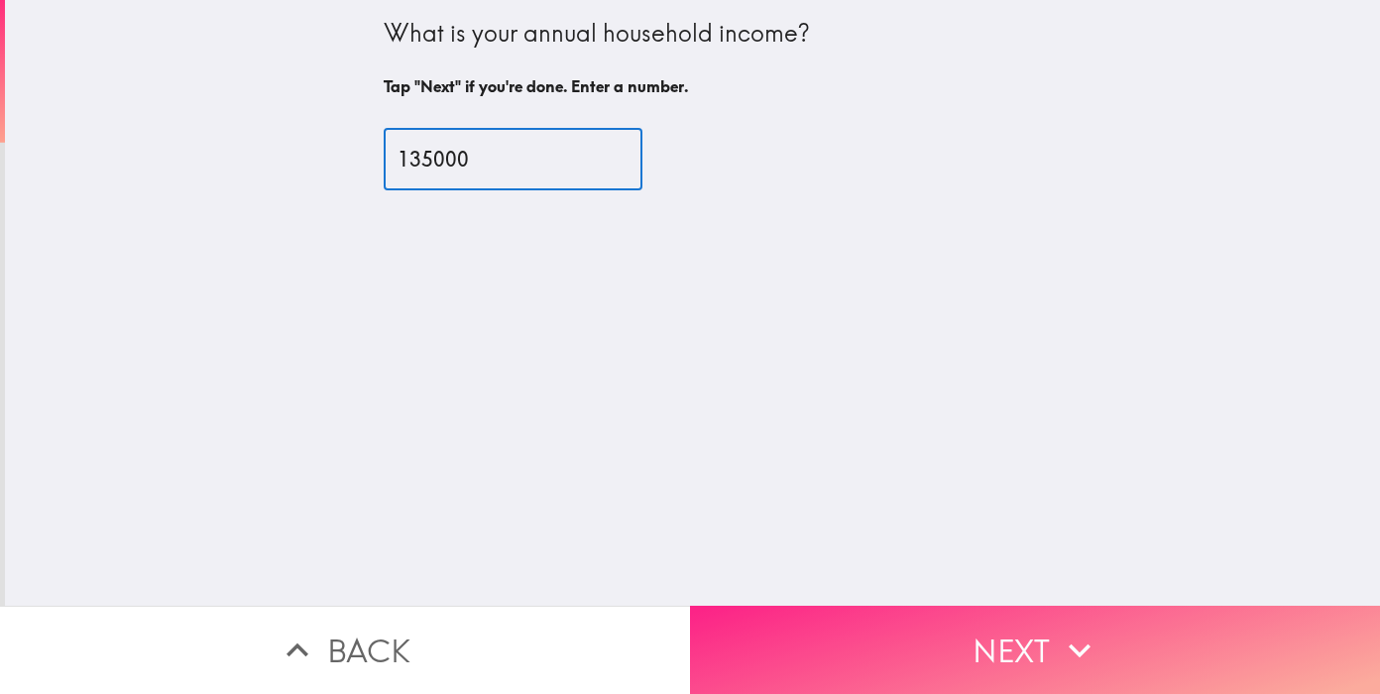
type input "135000"
click at [810, 625] on button "Next" at bounding box center [1035, 650] width 690 height 88
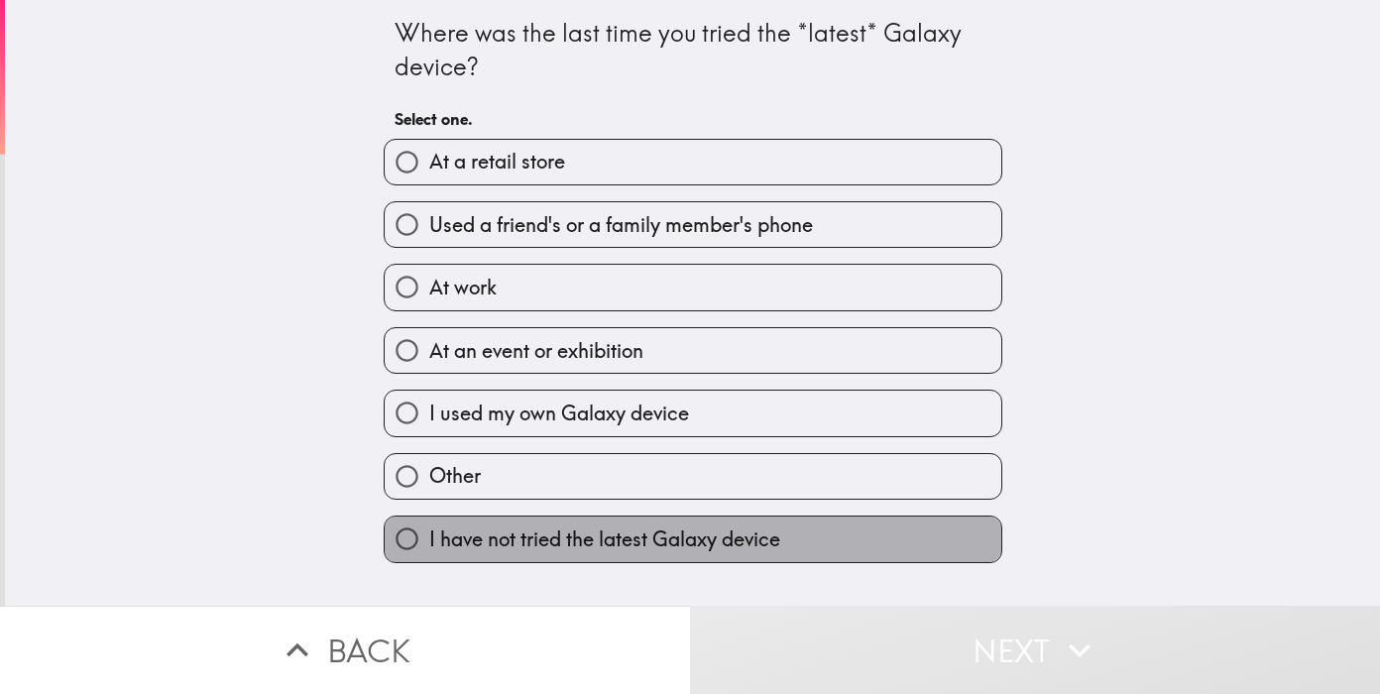
click at [712, 541] on span "I have not tried the latest Galaxy device" at bounding box center [604, 539] width 351 height 28
click at [429, 541] on input "I have not tried the latest Galaxy device" at bounding box center [407, 539] width 45 height 45
radio input "true"
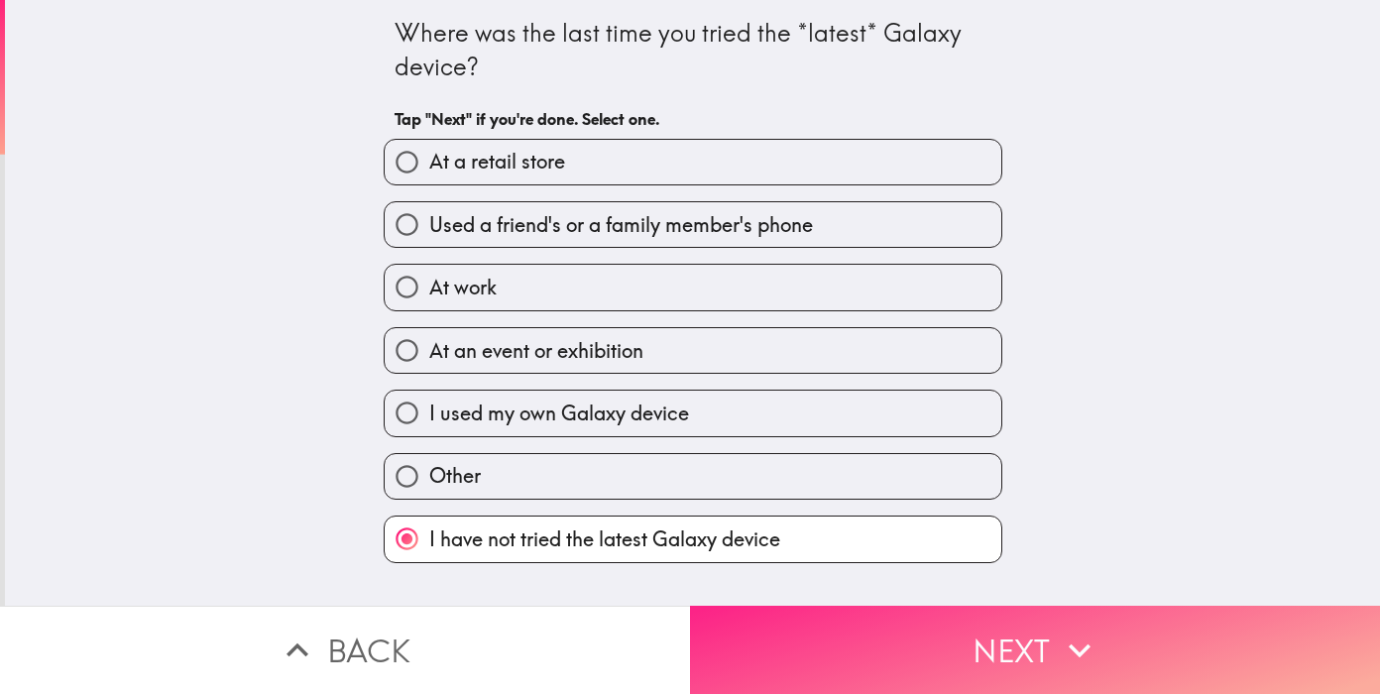
click at [875, 638] on button "Next" at bounding box center [1035, 650] width 690 height 88
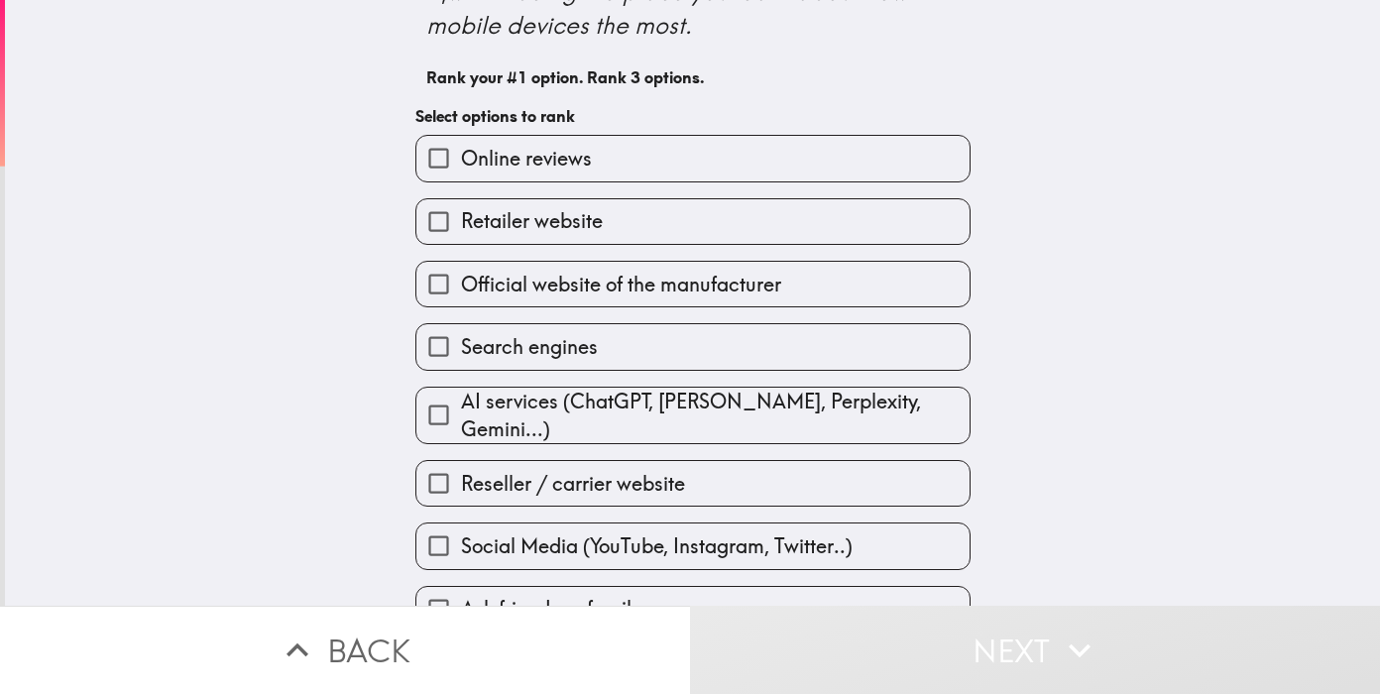
scroll to position [120, 0]
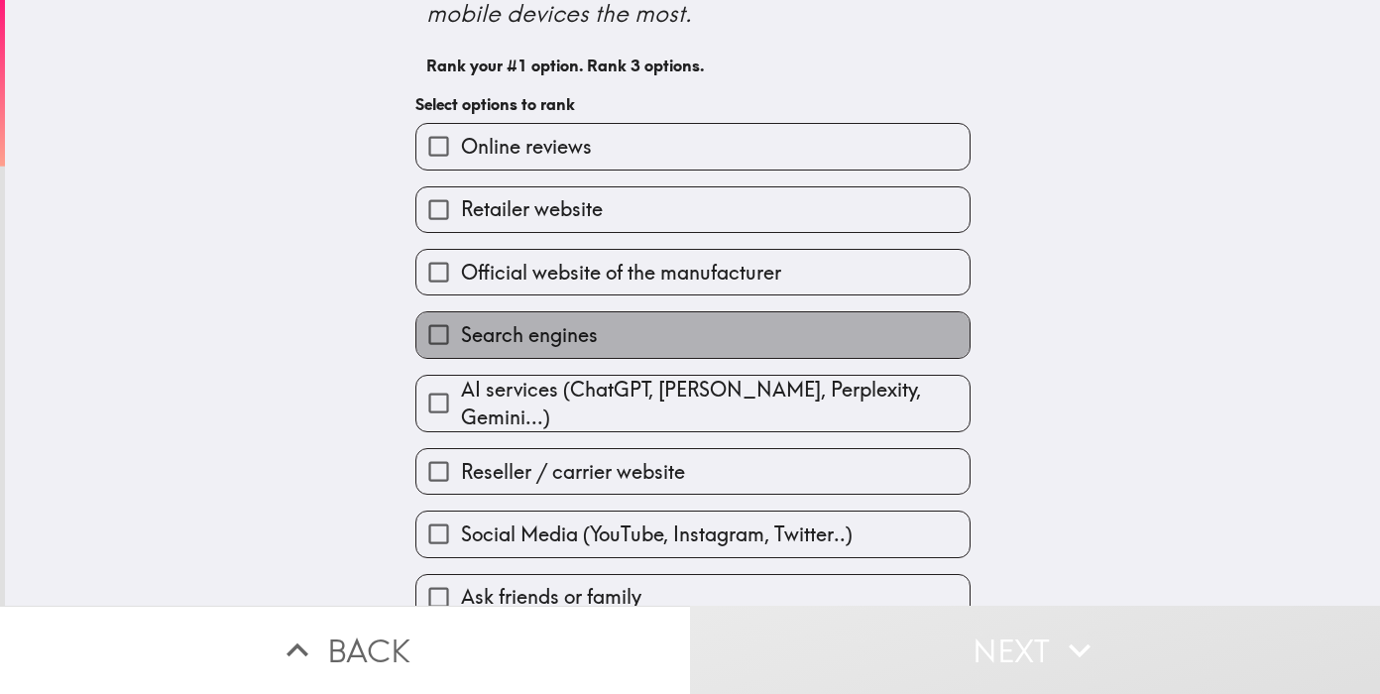
click at [654, 343] on label "Search engines" at bounding box center [692, 334] width 553 height 45
click at [461, 343] on input "Search engines" at bounding box center [438, 334] width 45 height 45
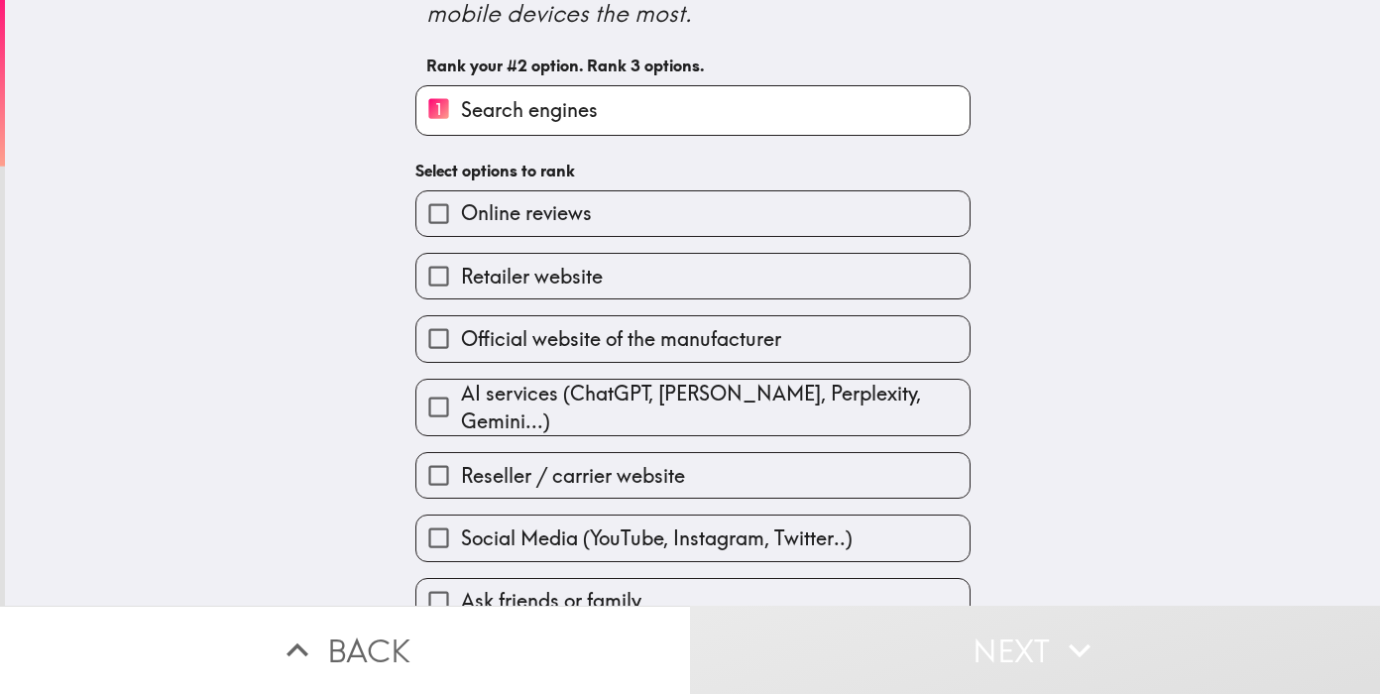
scroll to position [136, 0]
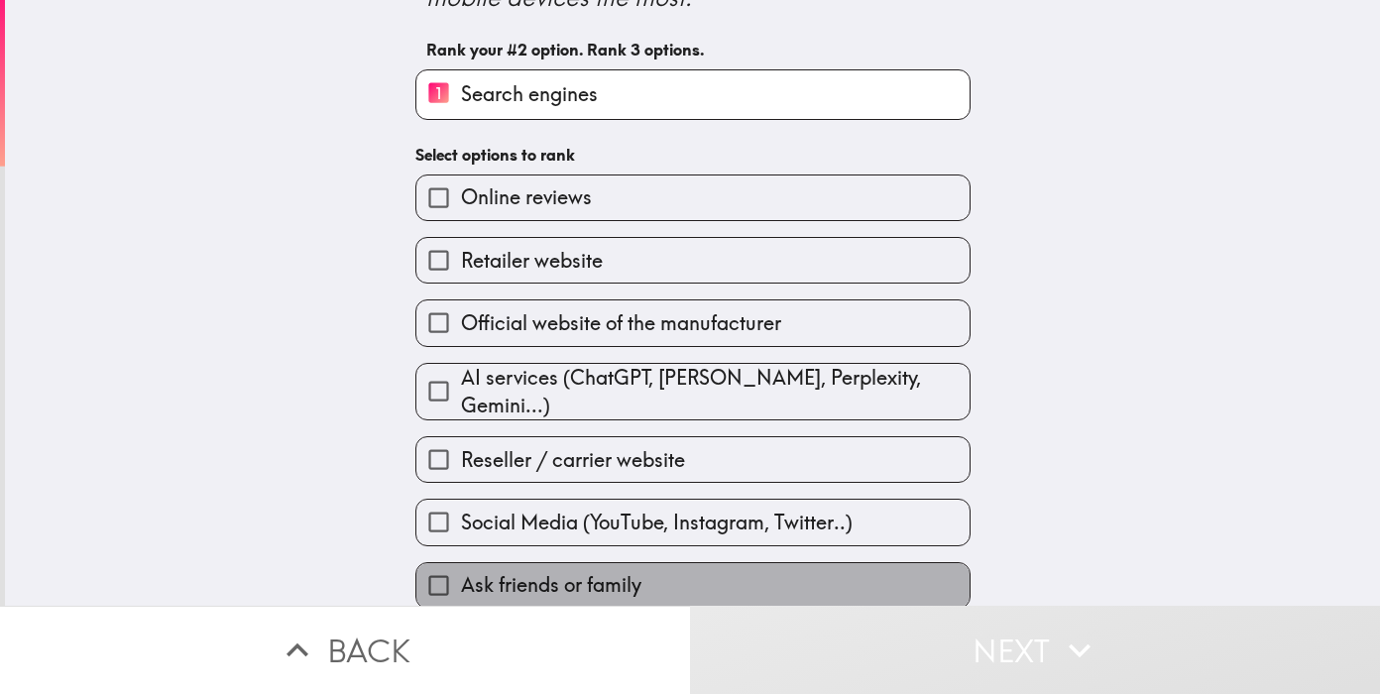
click at [690, 577] on label "Ask friends or family" at bounding box center [692, 585] width 553 height 45
click at [461, 577] on input "Ask friends or family" at bounding box center [438, 585] width 45 height 45
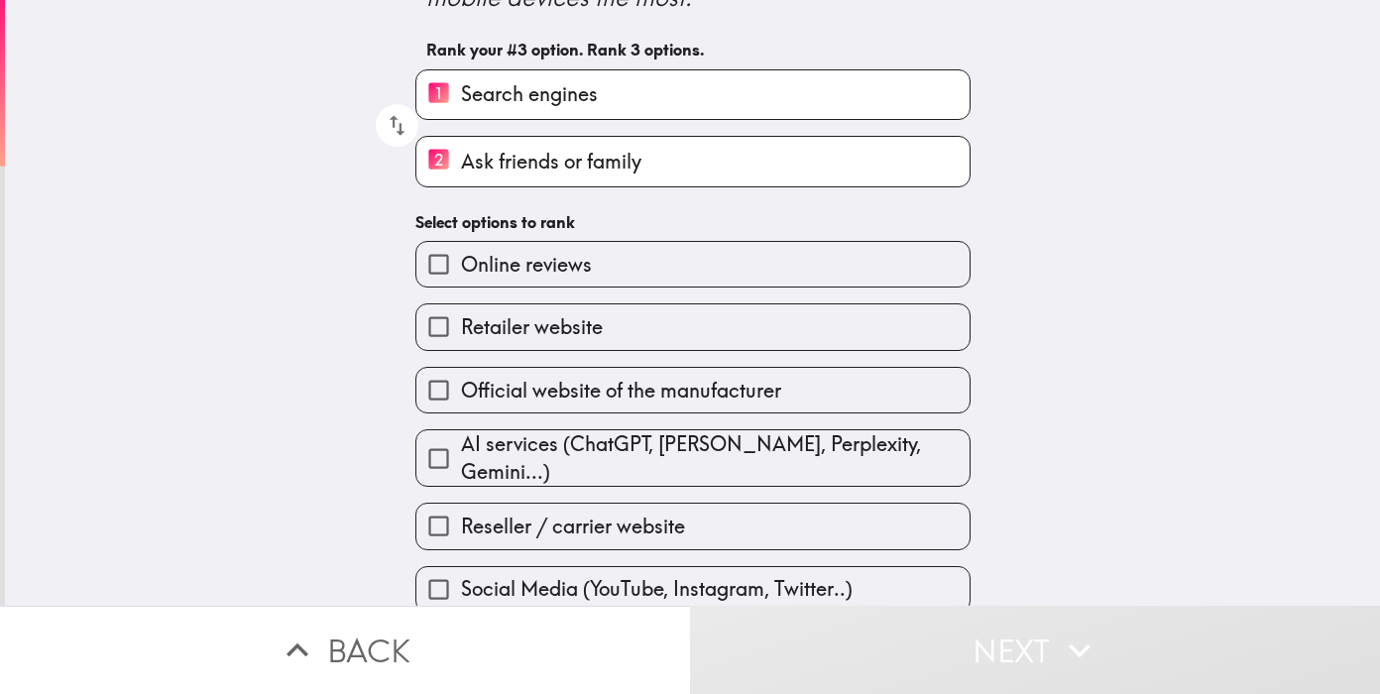
click at [675, 275] on label "Online reviews" at bounding box center [692, 264] width 553 height 45
click at [461, 275] on input "Online reviews" at bounding box center [438, 264] width 45 height 45
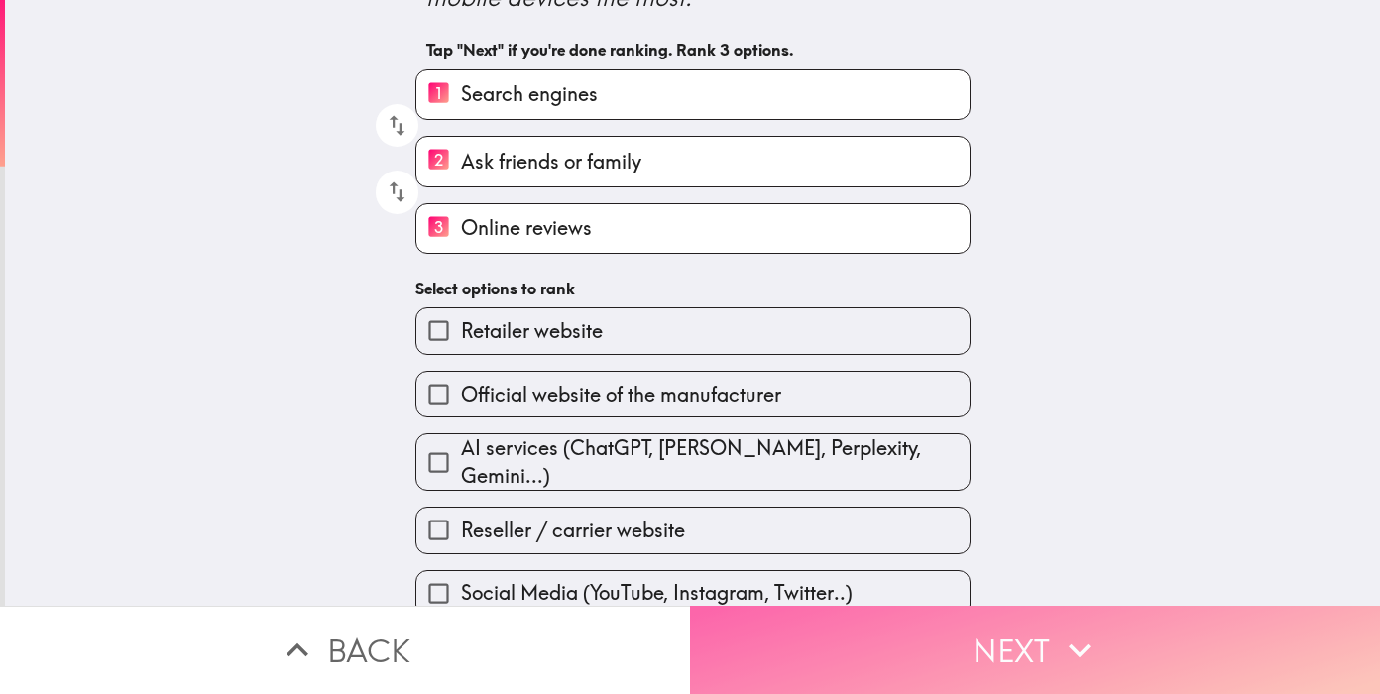
click at [890, 640] on button "Next" at bounding box center [1035, 650] width 690 height 88
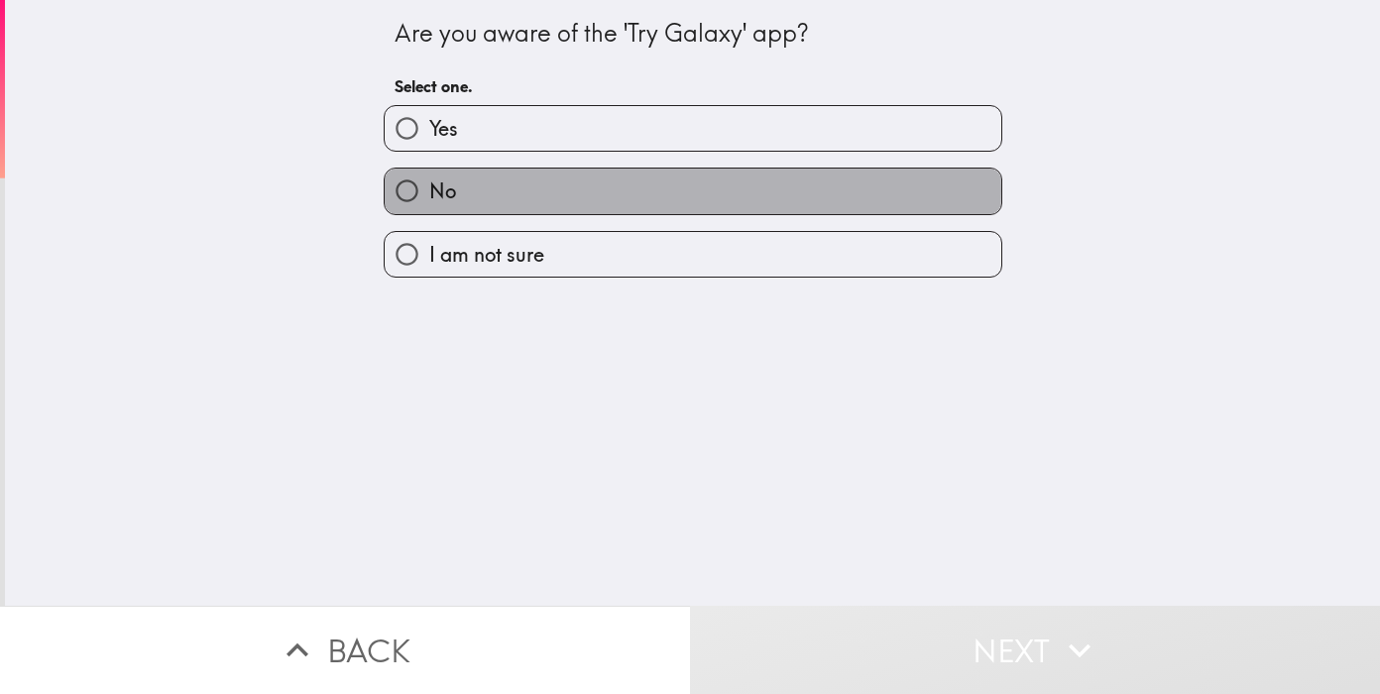
click at [656, 191] on label "No" at bounding box center [693, 191] width 617 height 45
click at [429, 191] on input "No" at bounding box center [407, 191] width 45 height 45
radio input "true"
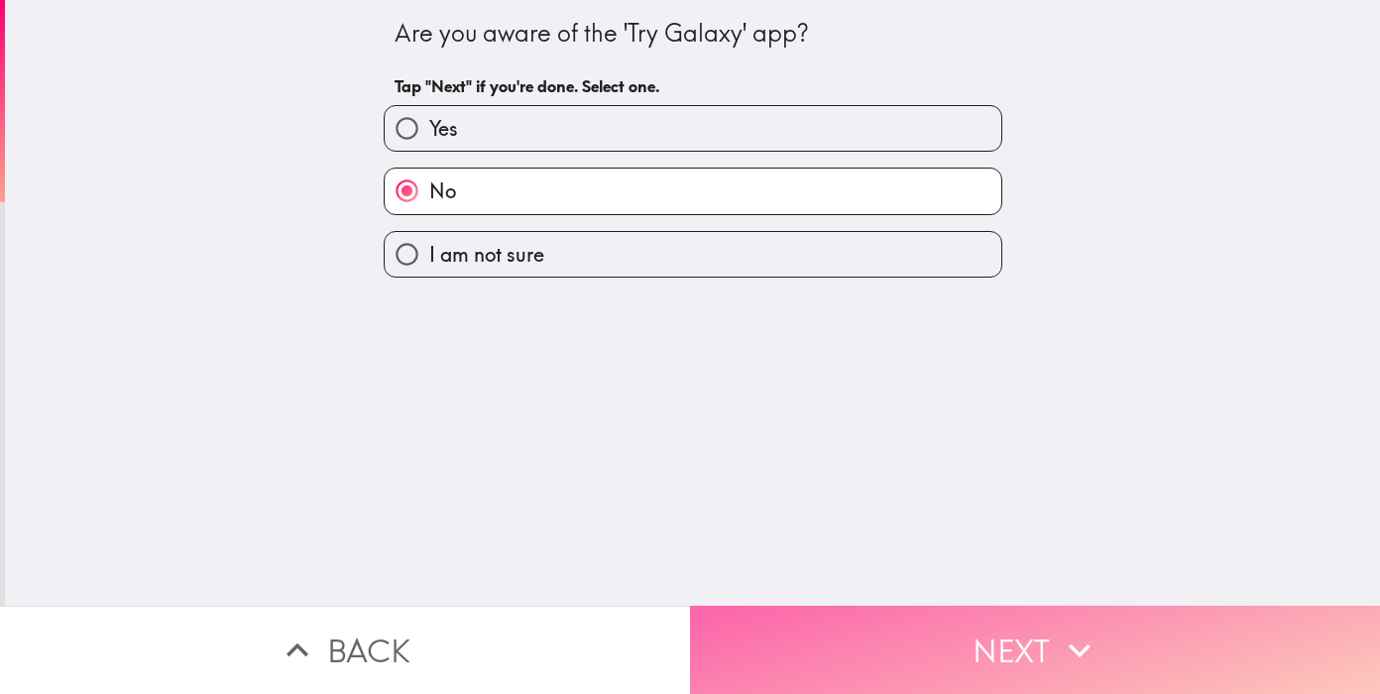
click at [974, 677] on button "Next" at bounding box center [1035, 650] width 690 height 88
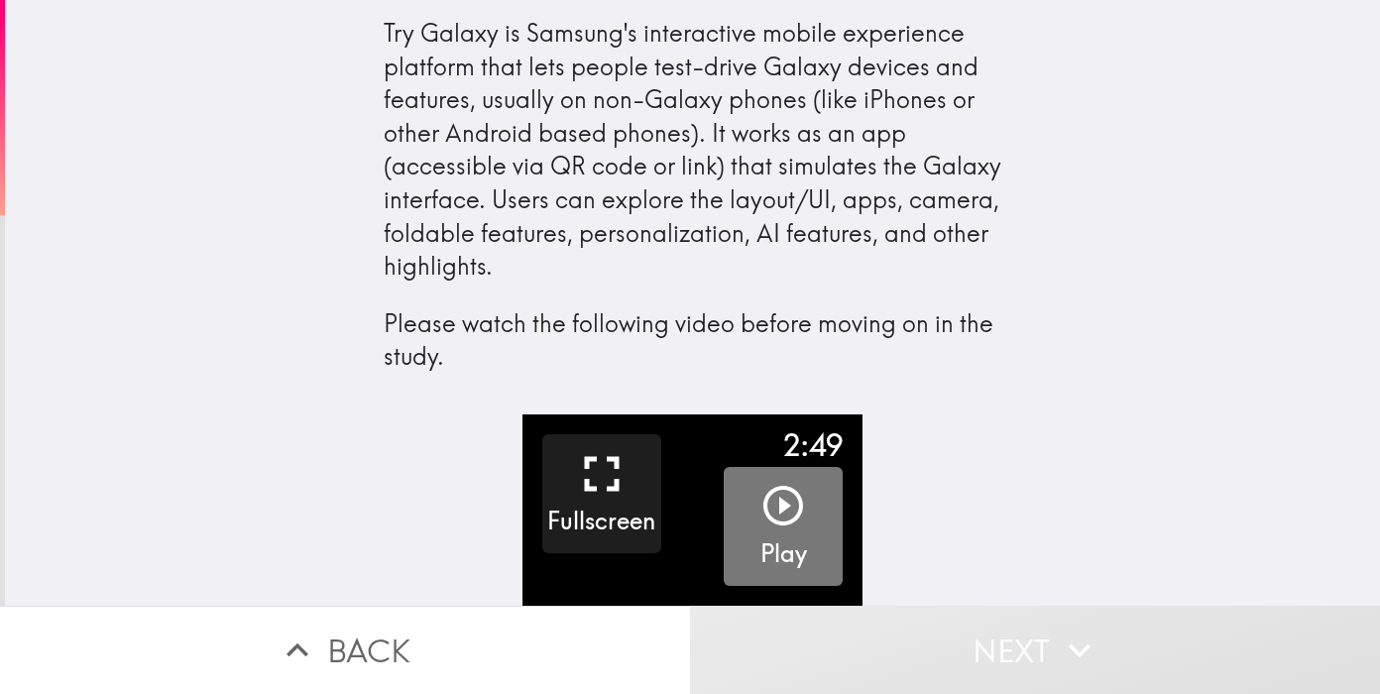
click at [787, 502] on icon "button" at bounding box center [783, 506] width 48 height 48
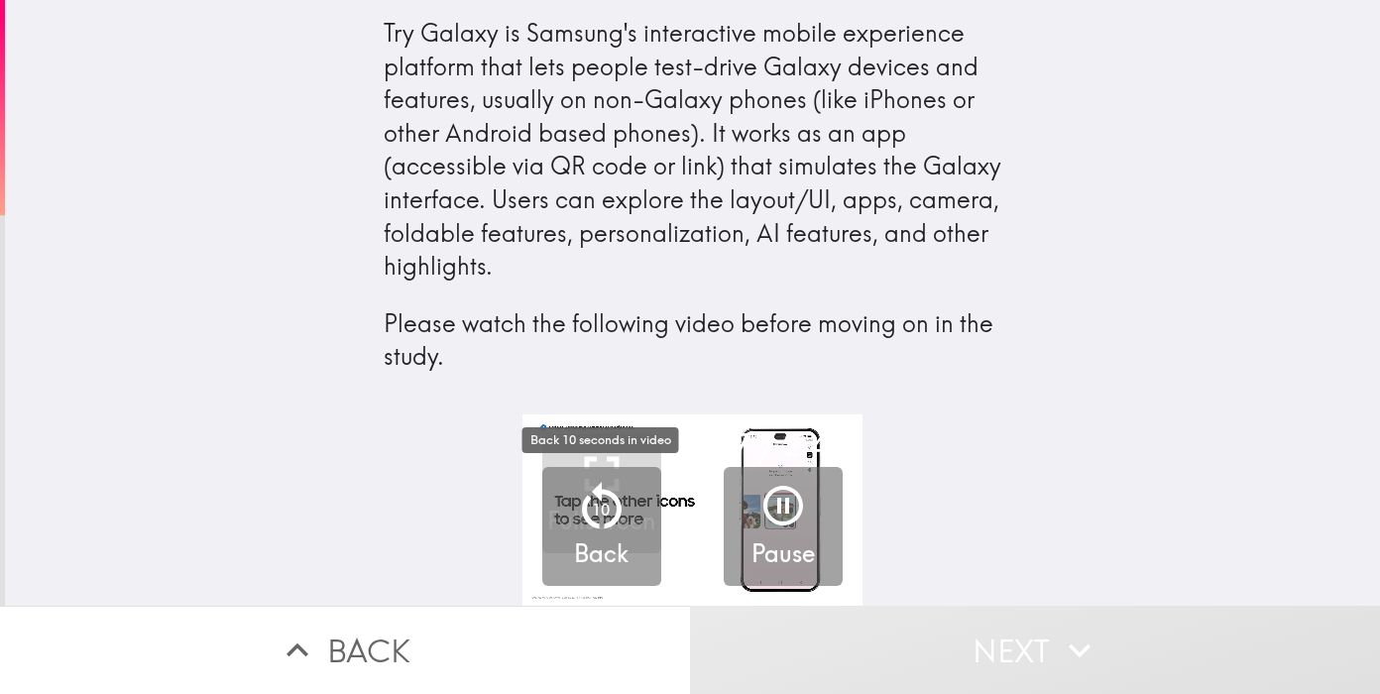
click at [618, 520] on icon "button" at bounding box center [602, 505] width 40 height 47
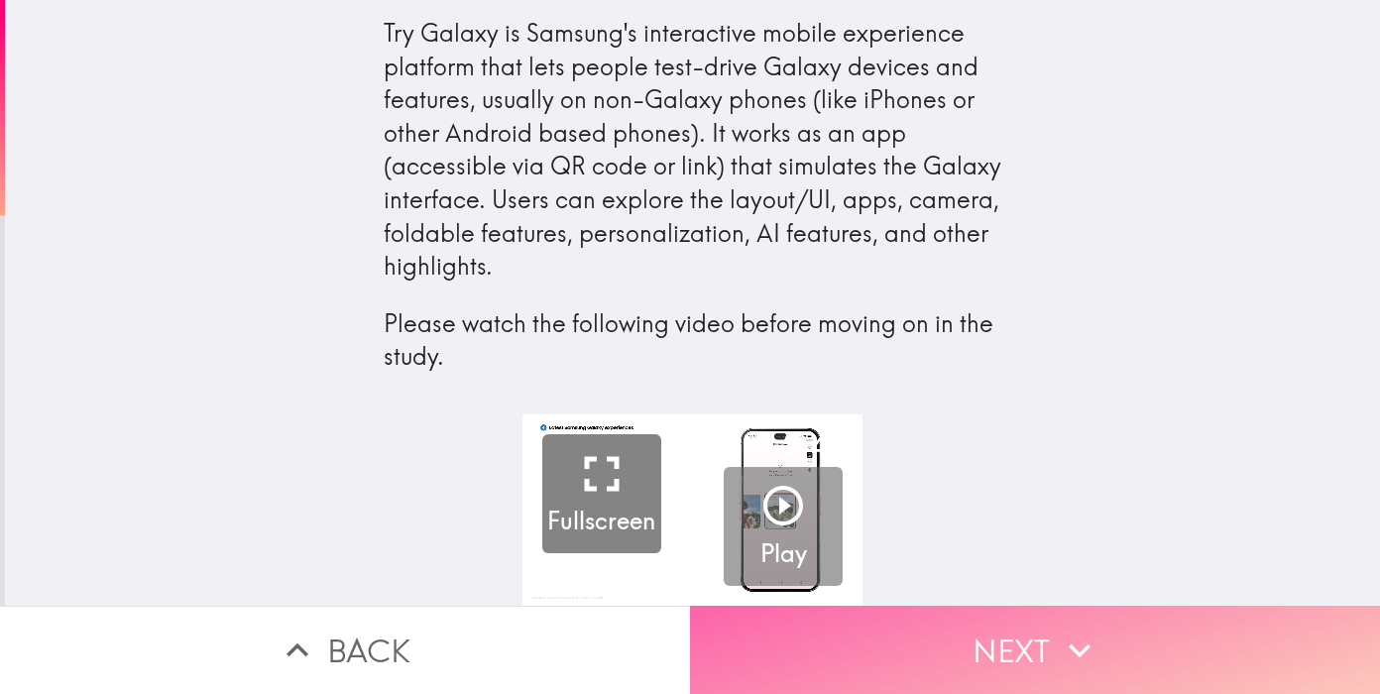
click at [980, 664] on button "Next" at bounding box center [1035, 650] width 690 height 88
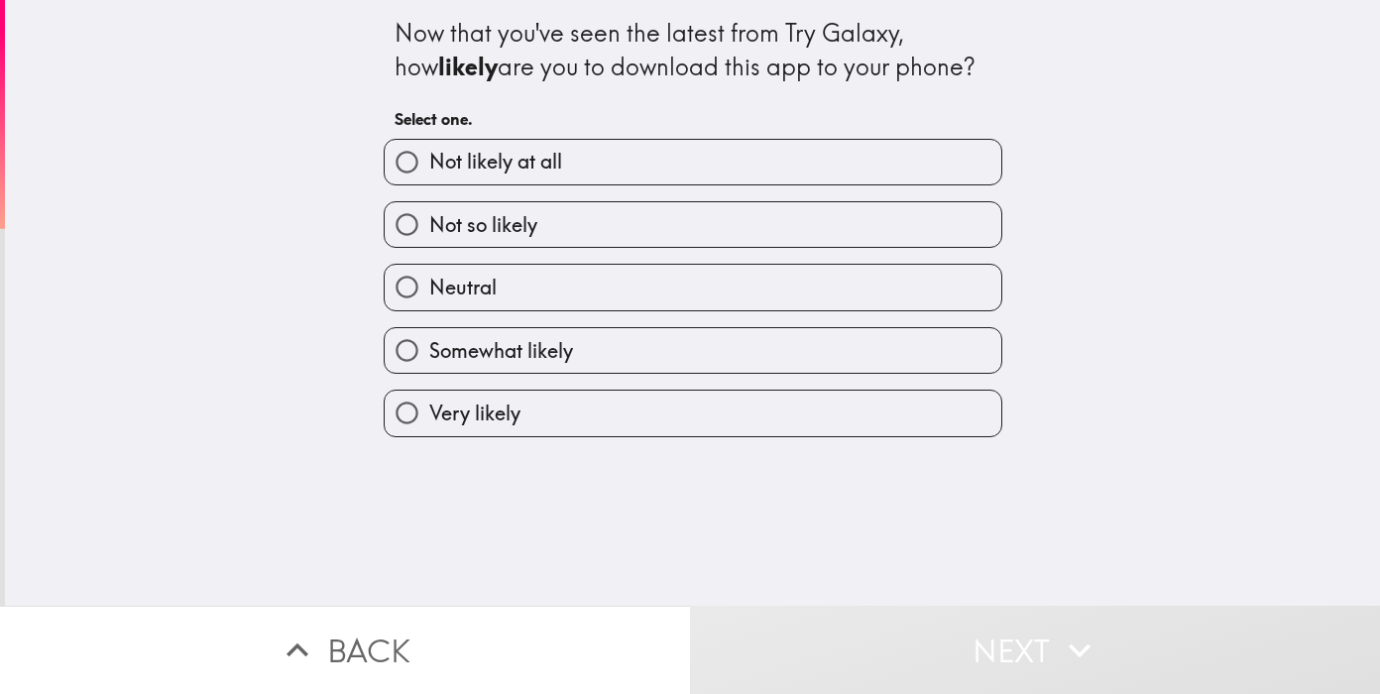
click at [685, 168] on label "Not likely at all" at bounding box center [693, 162] width 617 height 45
click at [429, 168] on input "Not likely at all" at bounding box center [407, 162] width 45 height 45
radio input "true"
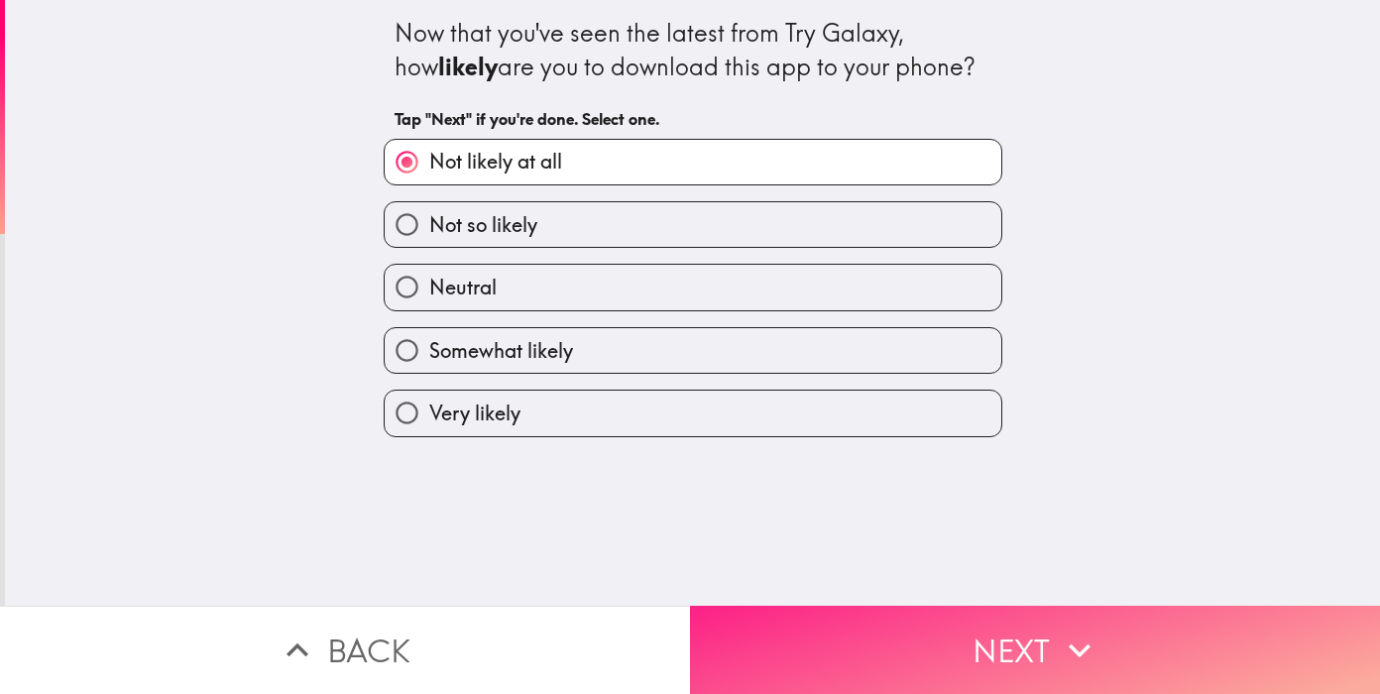
click at [938, 640] on button "Next" at bounding box center [1035, 650] width 690 height 88
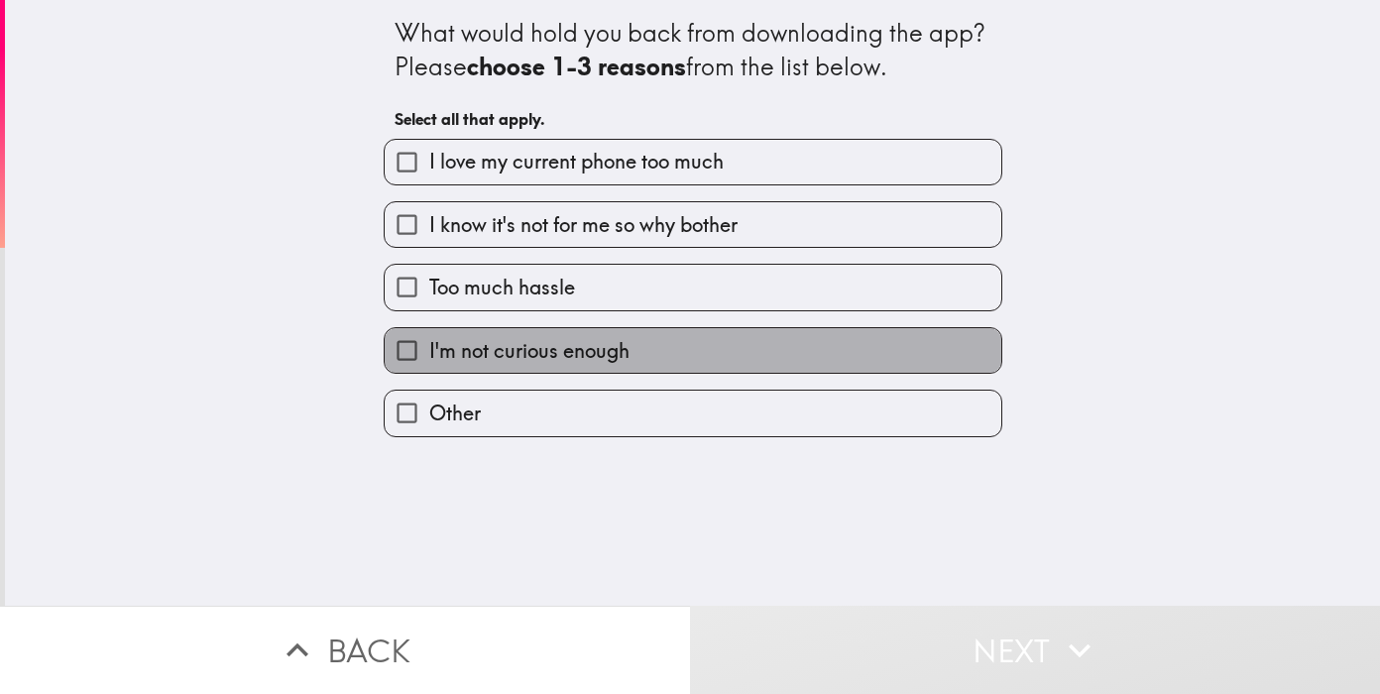
click at [684, 361] on label "I'm not curious enough" at bounding box center [693, 350] width 617 height 45
click at [429, 361] on input "I'm not curious enough" at bounding box center [407, 350] width 45 height 45
checkbox input "true"
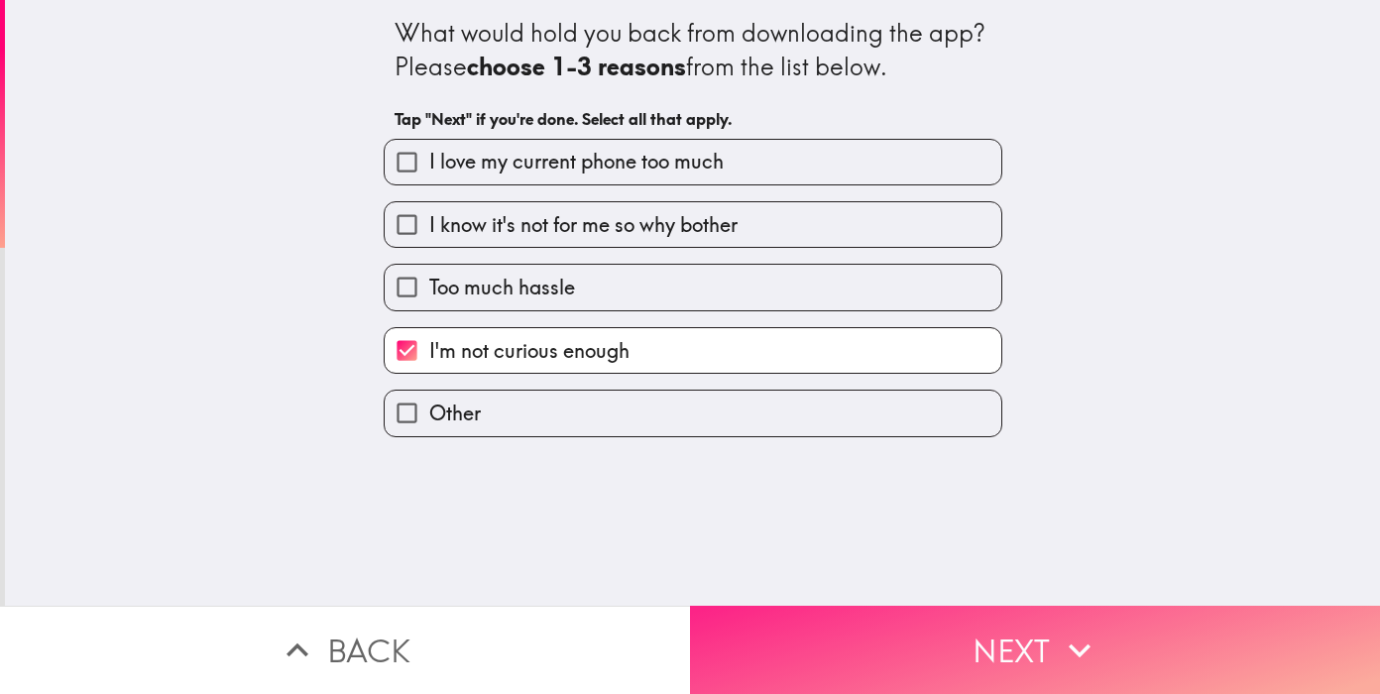
click at [955, 627] on button "Next" at bounding box center [1035, 650] width 690 height 88
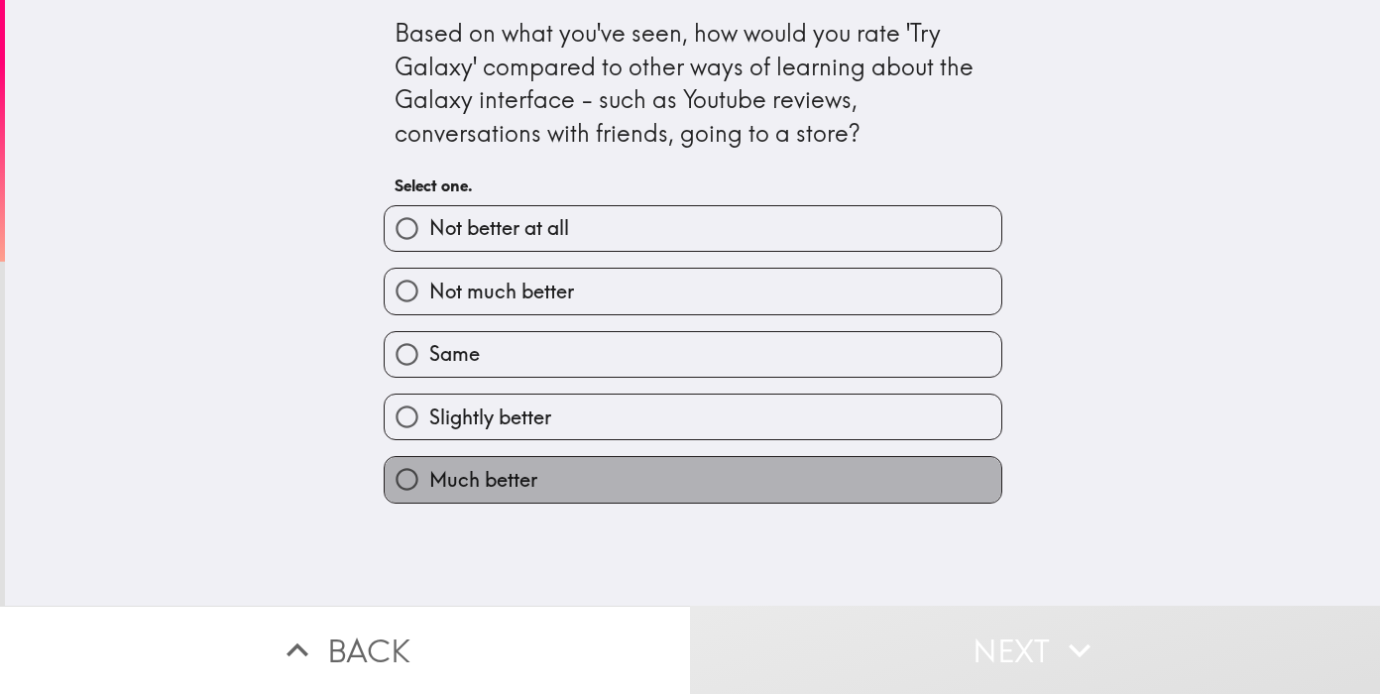
click at [682, 490] on label "Much better" at bounding box center [693, 479] width 617 height 45
click at [429, 490] on input "Much better" at bounding box center [407, 479] width 45 height 45
radio input "true"
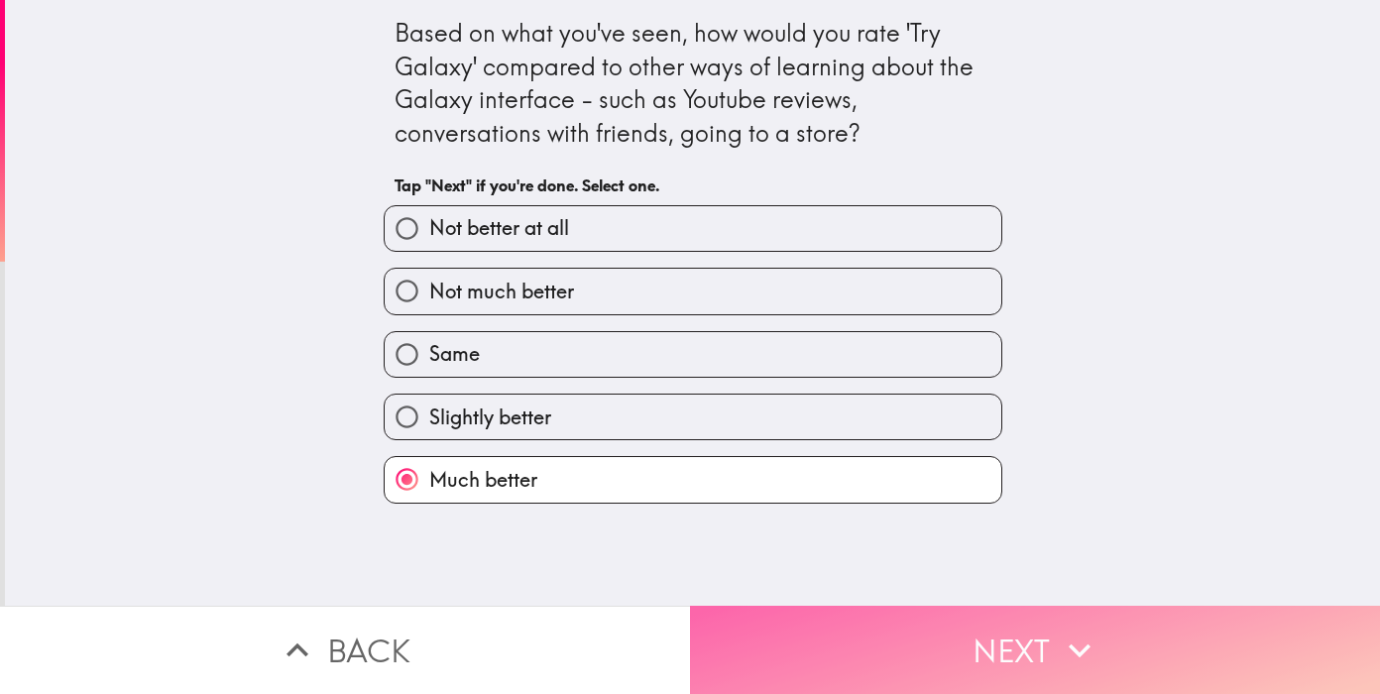
click at [884, 640] on button "Next" at bounding box center [1035, 650] width 690 height 88
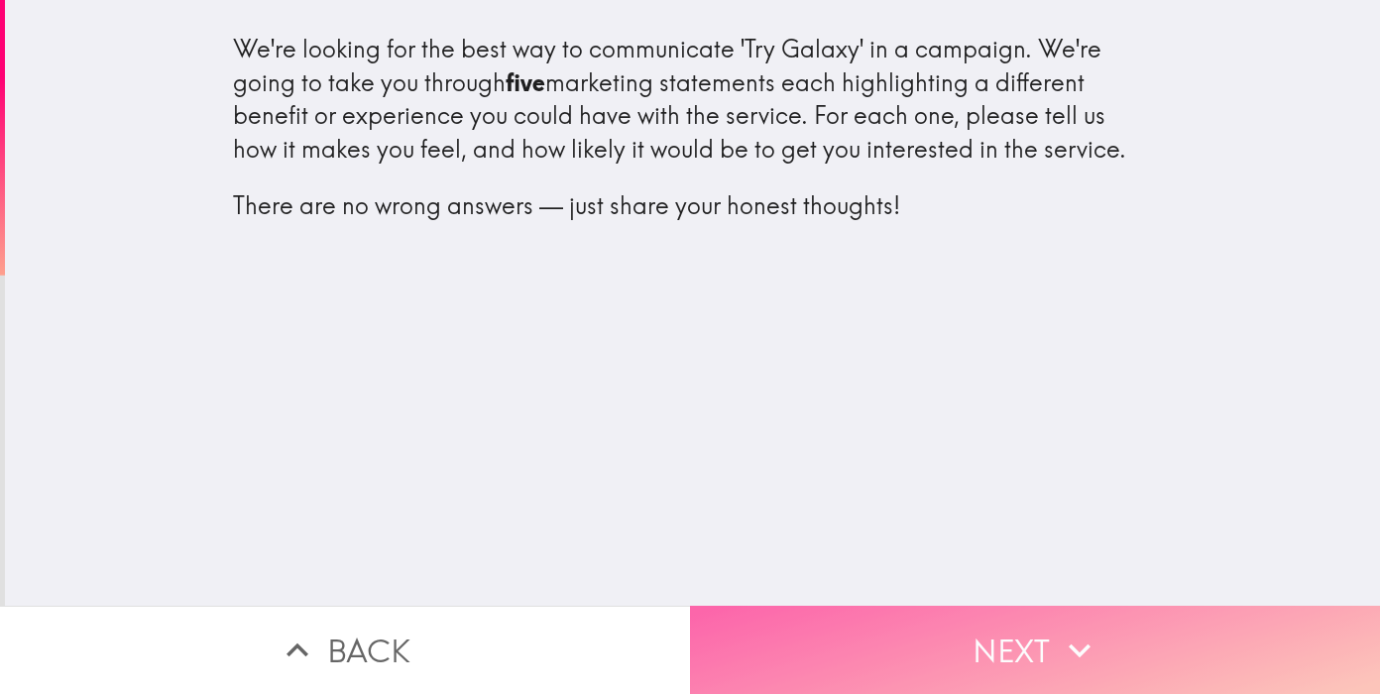
click at [988, 654] on button "Next" at bounding box center [1035, 650] width 690 height 88
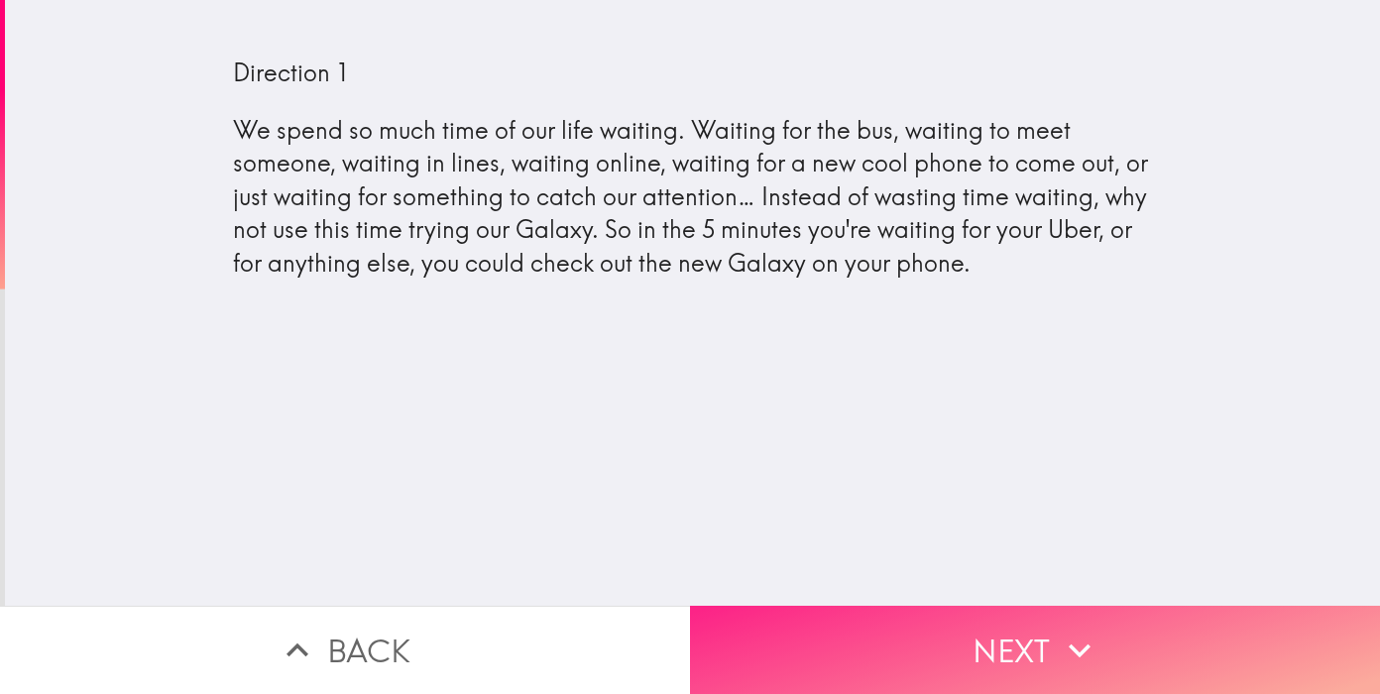
click at [976, 634] on button "Next" at bounding box center [1035, 650] width 690 height 88
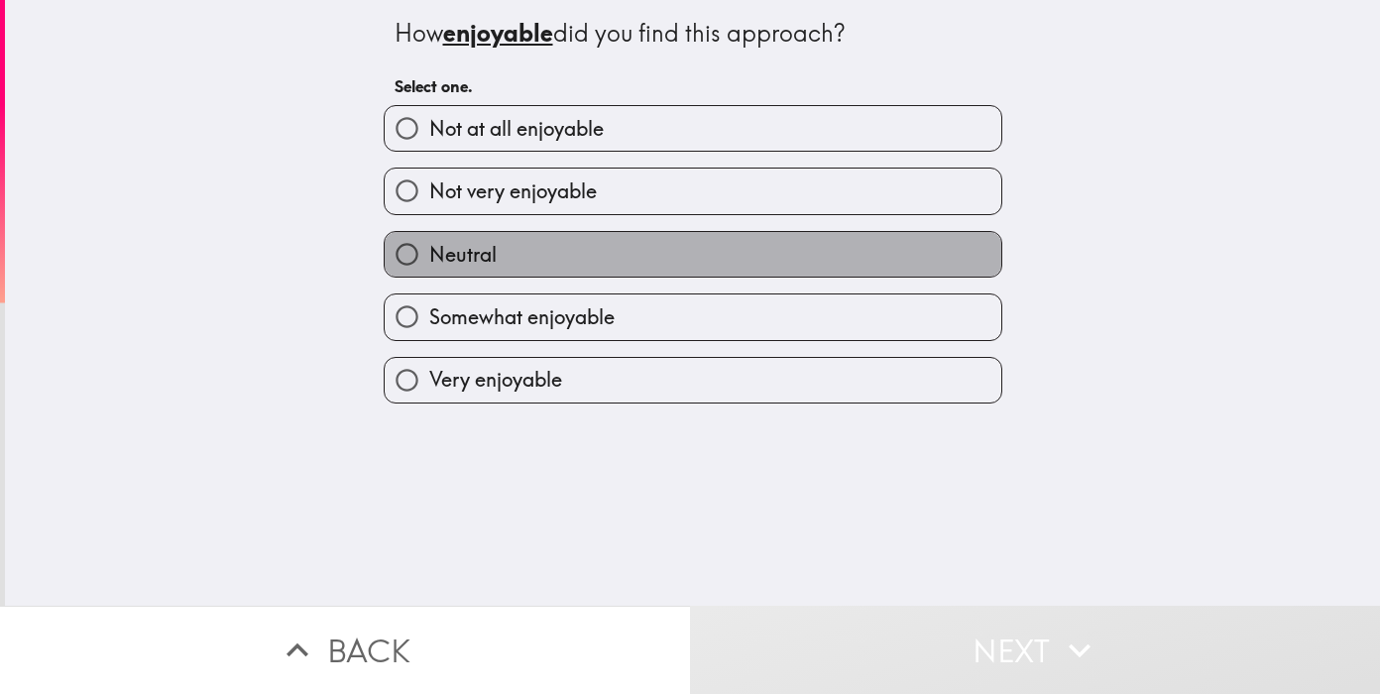
click at [704, 269] on label "Neutral" at bounding box center [693, 254] width 617 height 45
click at [429, 269] on input "Neutral" at bounding box center [407, 254] width 45 height 45
radio input "true"
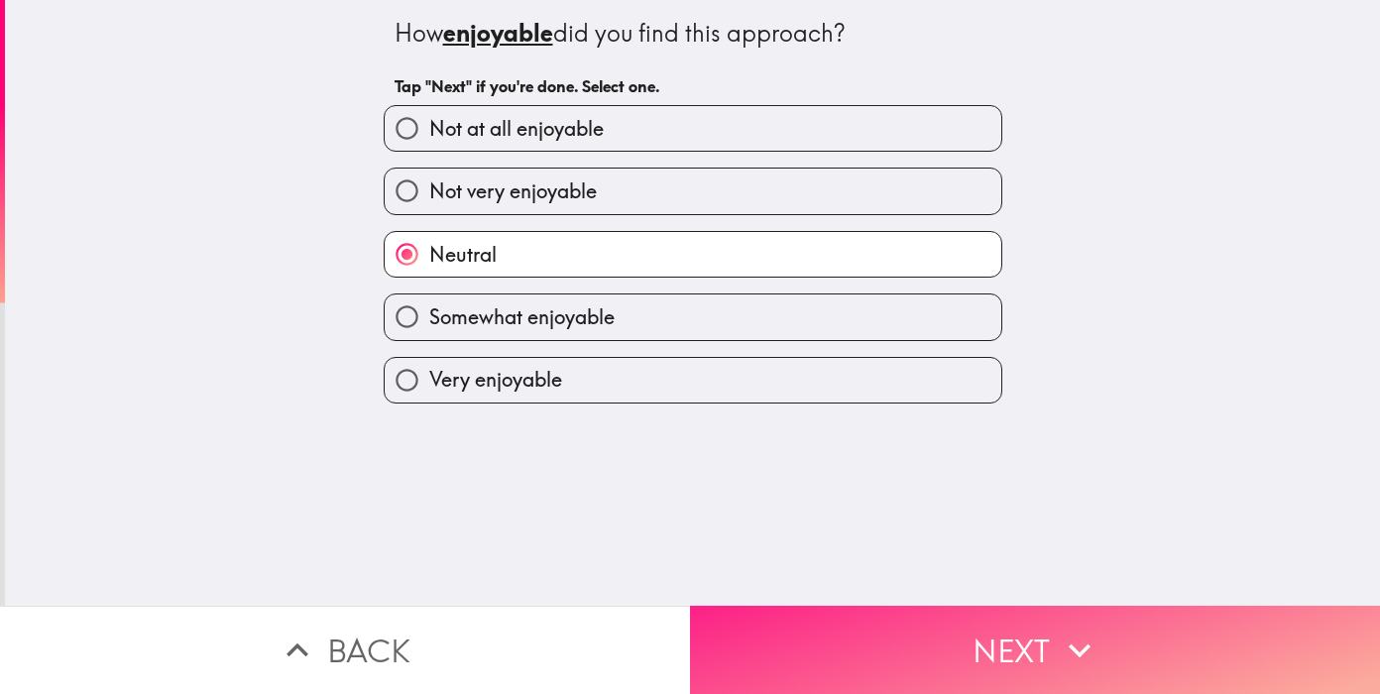
click at [947, 628] on button "Next" at bounding box center [1035, 650] width 690 height 88
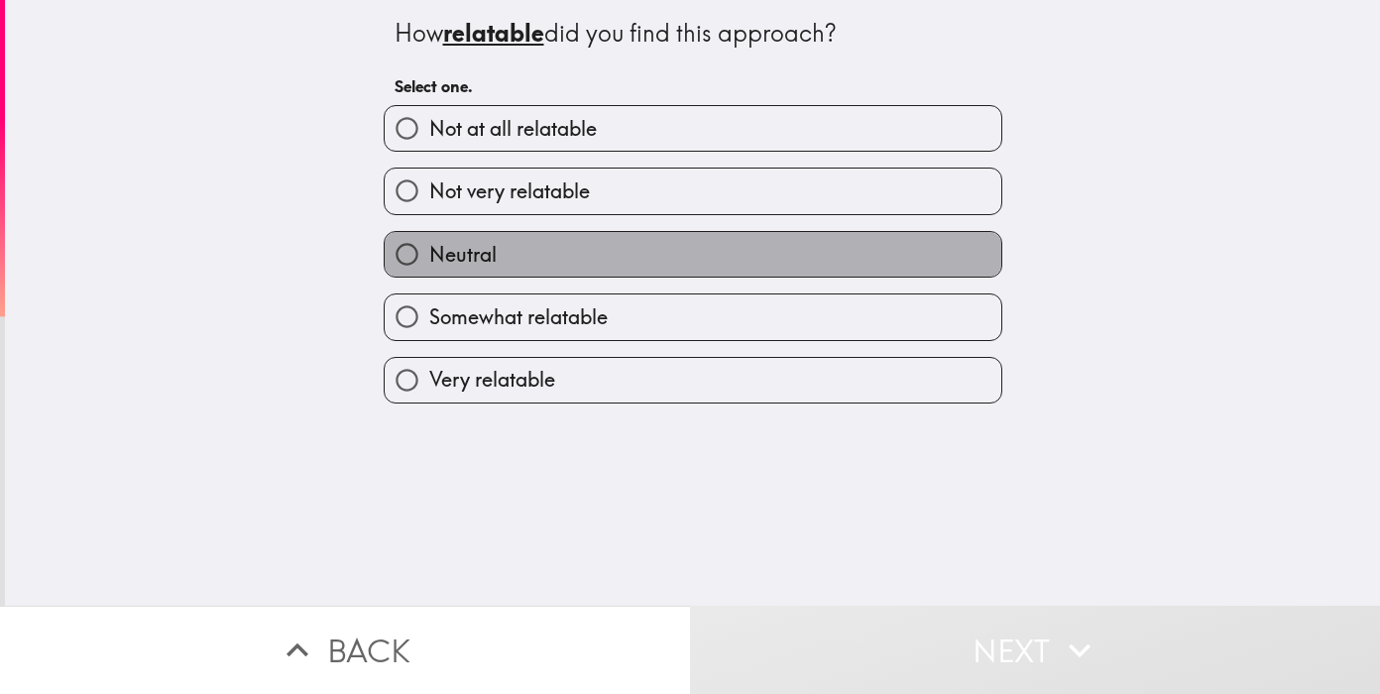
click at [592, 262] on label "Neutral" at bounding box center [693, 254] width 617 height 45
click at [429, 262] on input "Neutral" at bounding box center [407, 254] width 45 height 45
radio input "true"
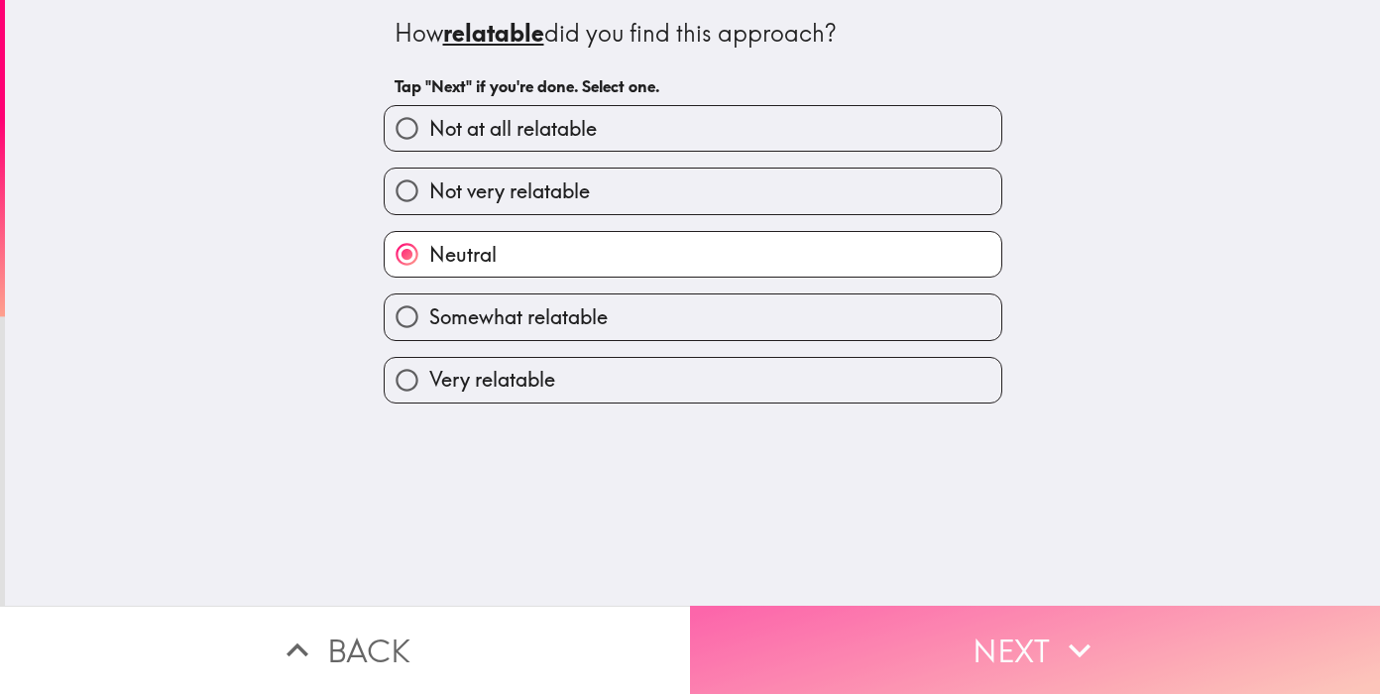
click at [935, 635] on button "Next" at bounding box center [1035, 650] width 690 height 88
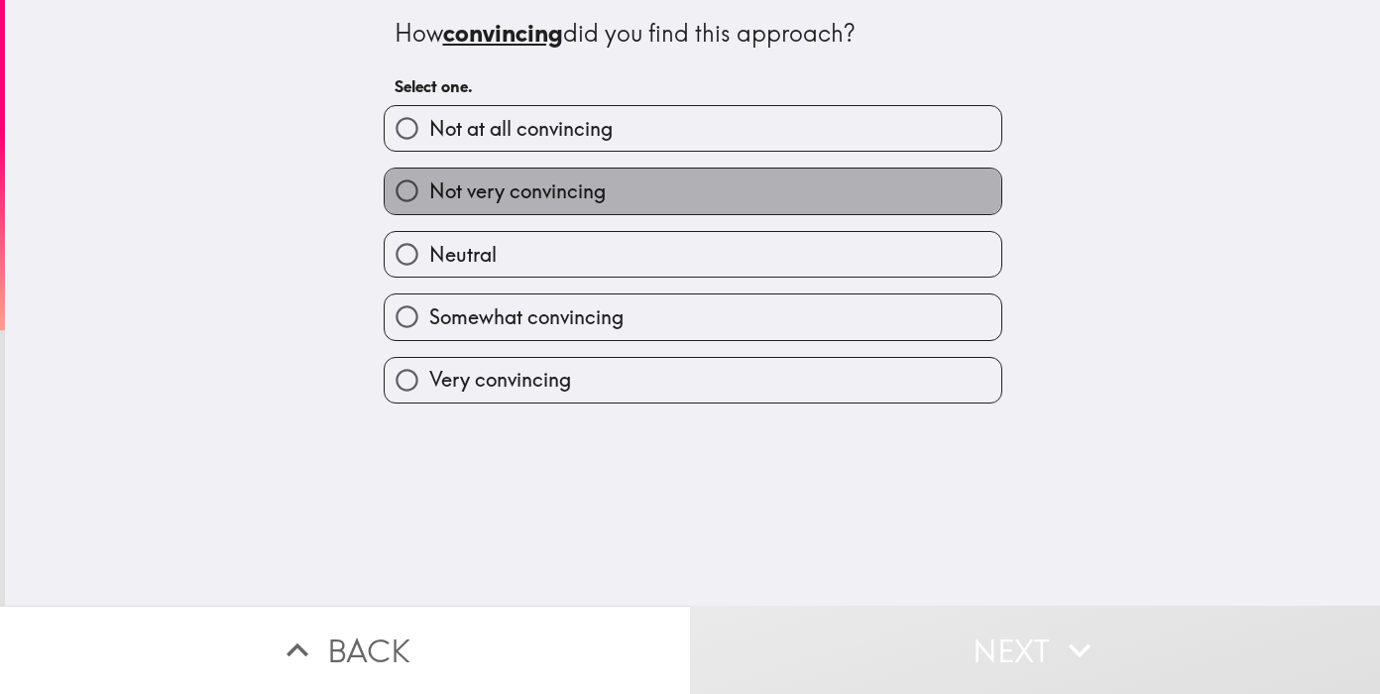
click at [501, 200] on span "Not very convincing" at bounding box center [517, 191] width 176 height 28
click at [429, 200] on input "Not very convincing" at bounding box center [407, 191] width 45 height 45
radio input "true"
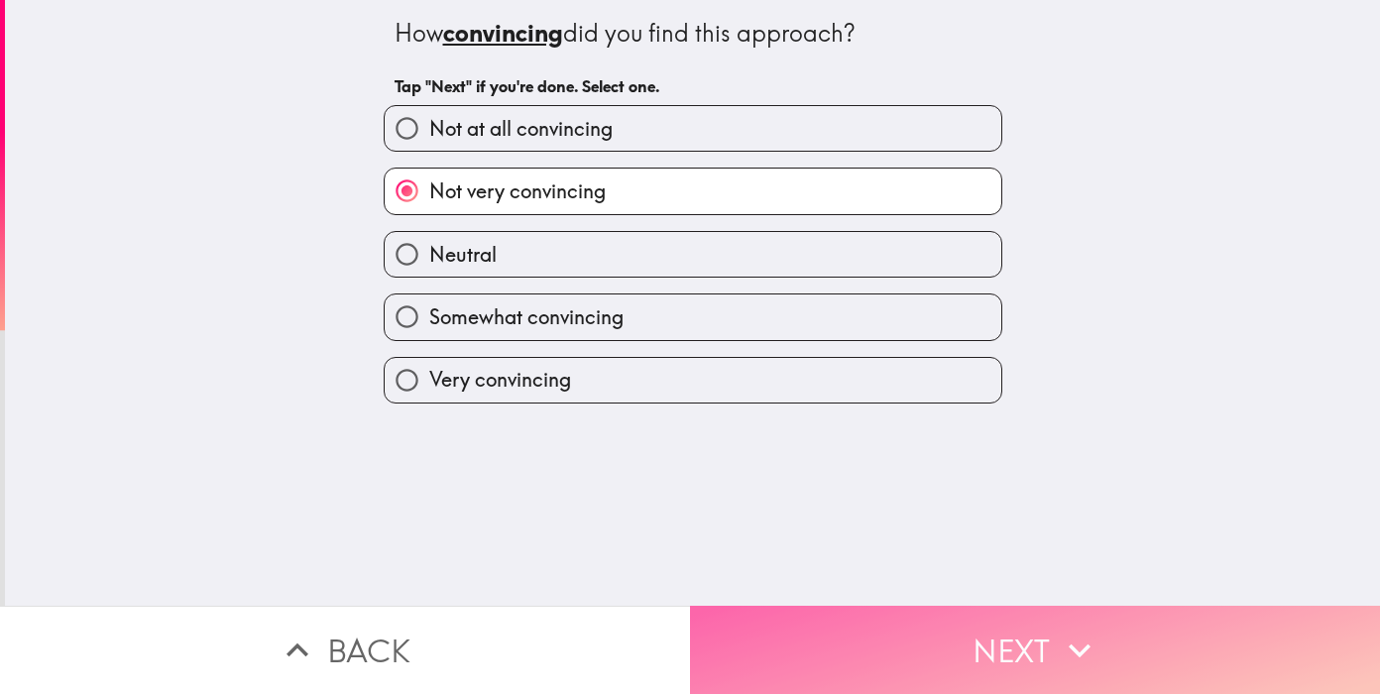
click at [877, 626] on button "Next" at bounding box center [1035, 650] width 690 height 88
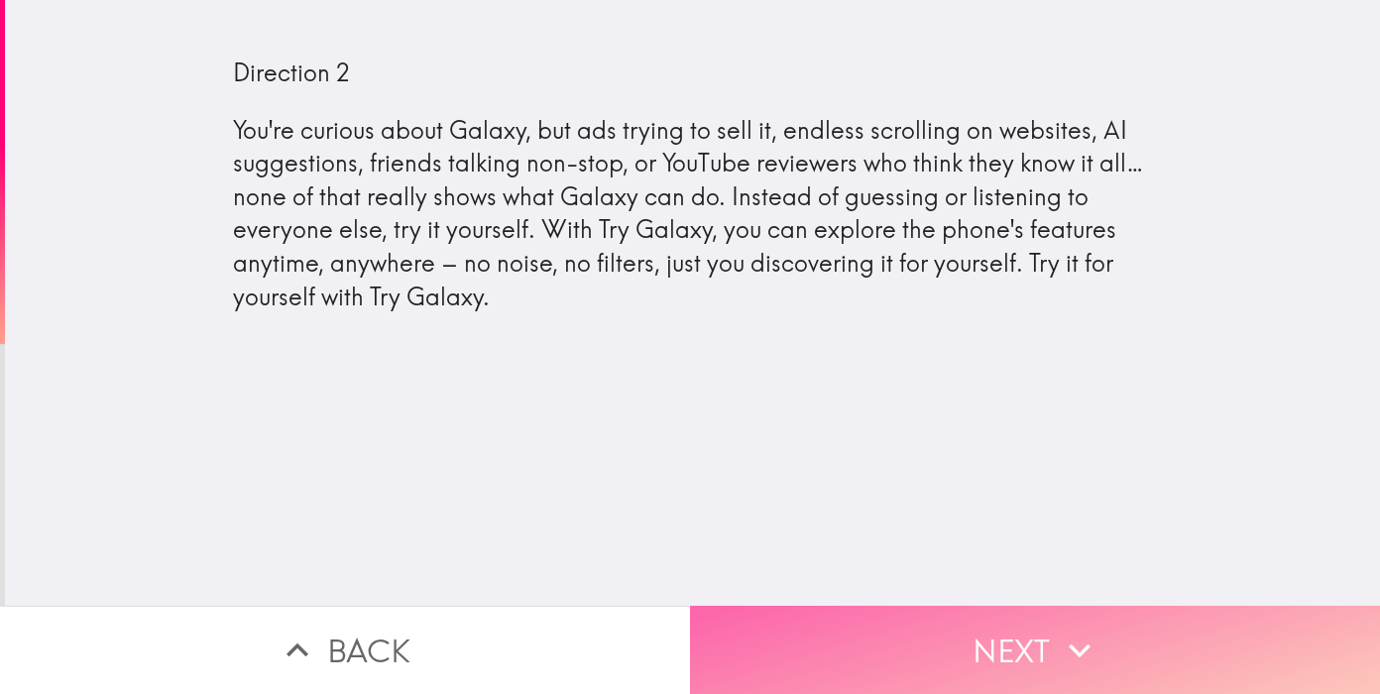
click at [972, 655] on button "Next" at bounding box center [1035, 650] width 690 height 88
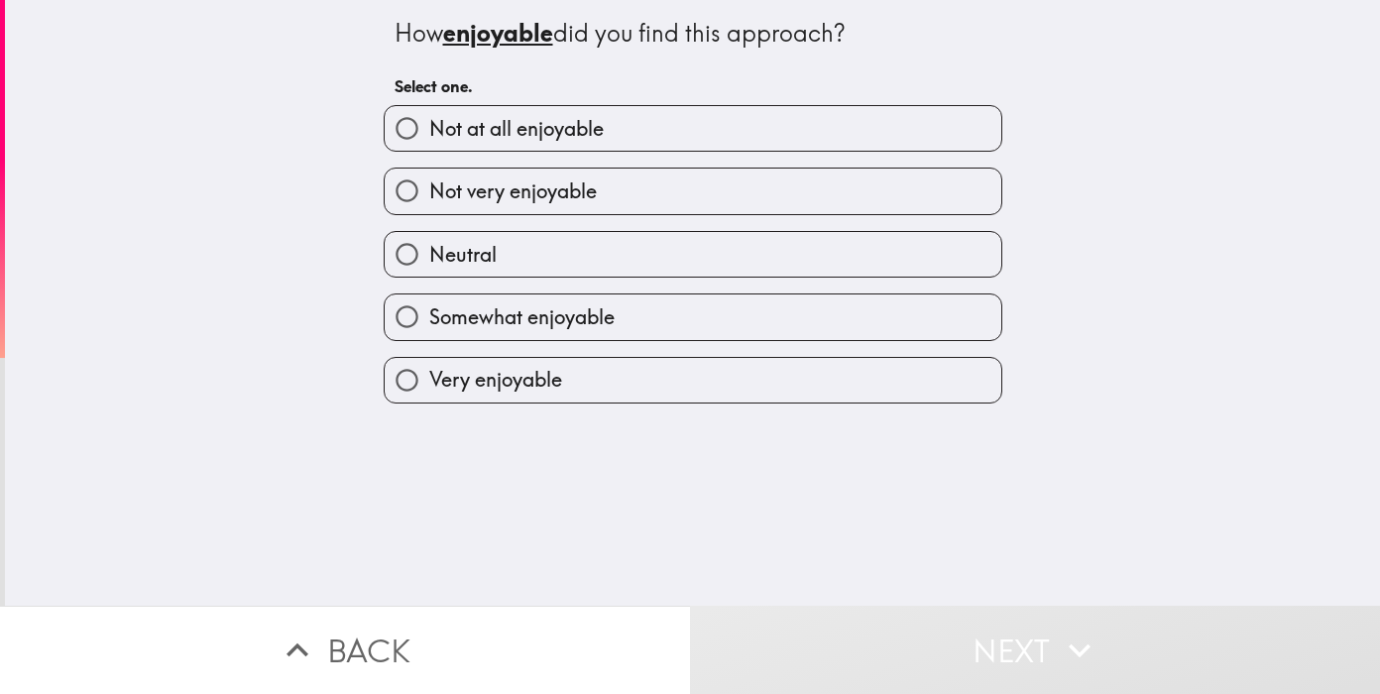
click at [602, 244] on label "Neutral" at bounding box center [693, 254] width 617 height 45
click at [429, 244] on input "Neutral" at bounding box center [407, 254] width 45 height 45
radio input "true"
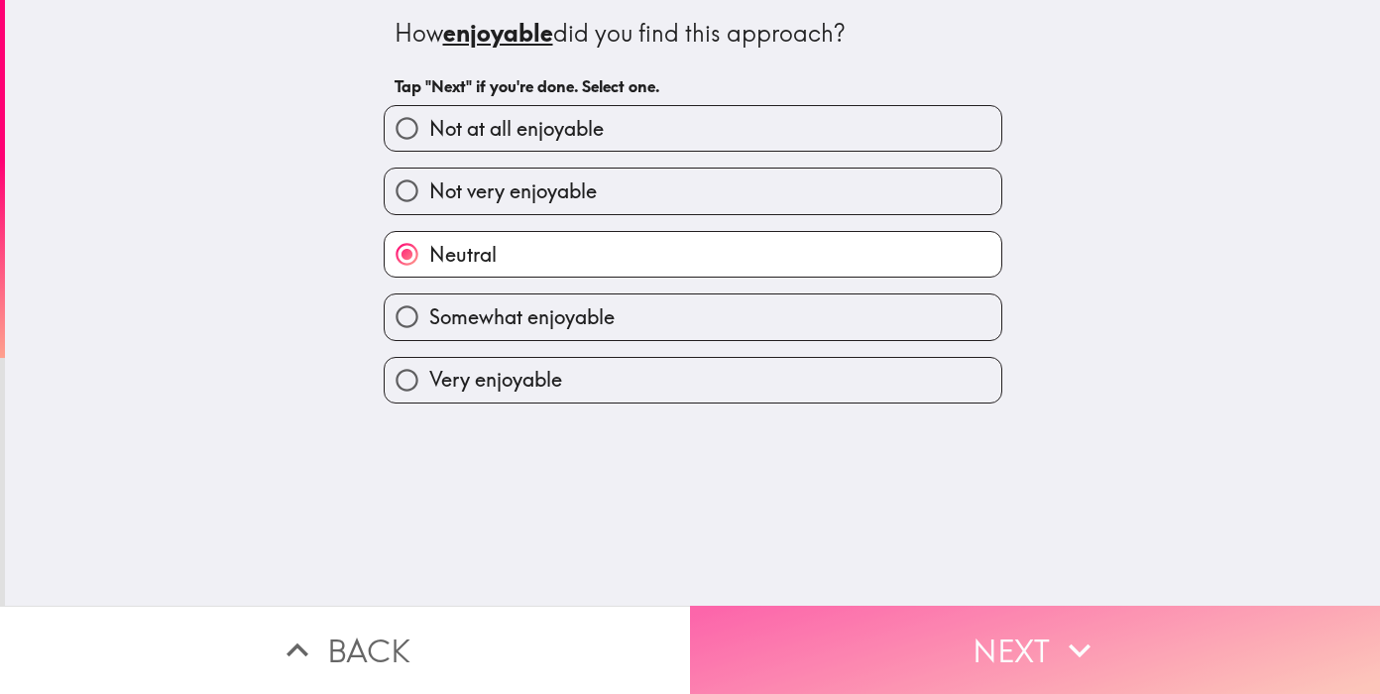
click at [906, 622] on button "Next" at bounding box center [1035, 650] width 690 height 88
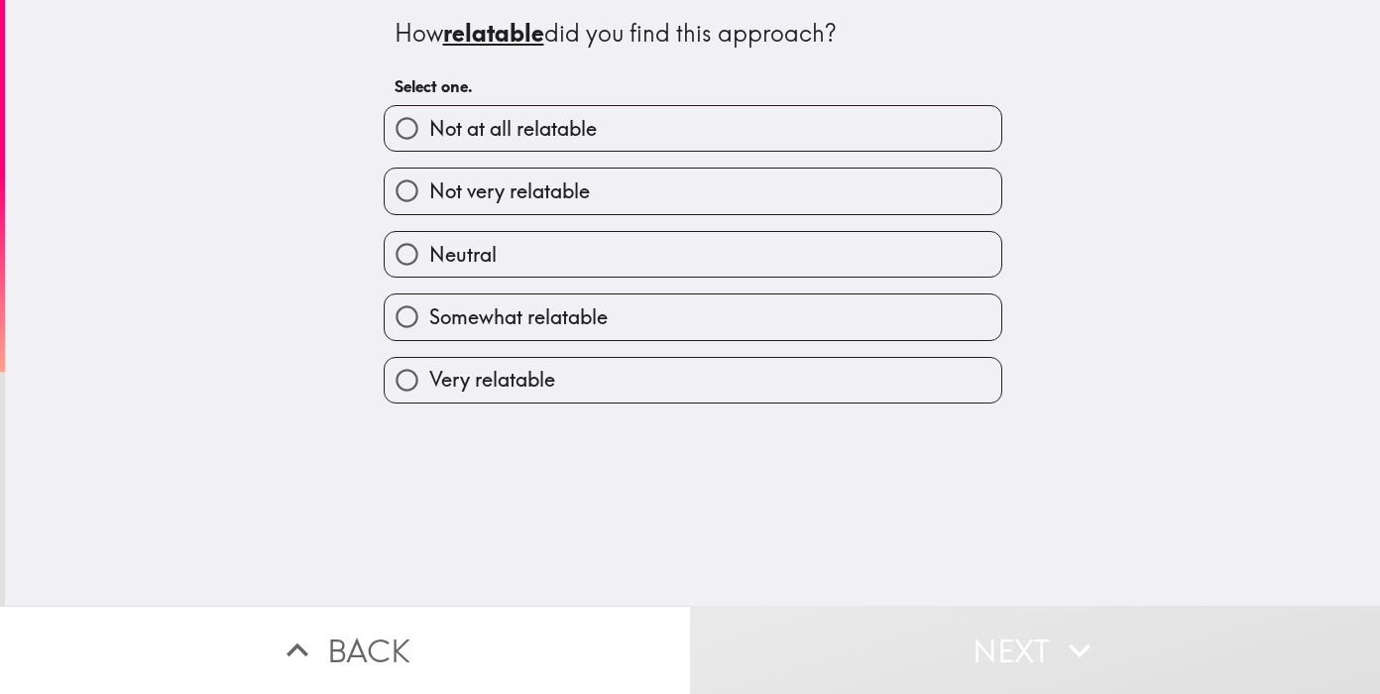
click at [773, 333] on label "Somewhat relatable" at bounding box center [693, 316] width 617 height 45
click at [429, 333] on input "Somewhat relatable" at bounding box center [407, 316] width 45 height 45
radio input "true"
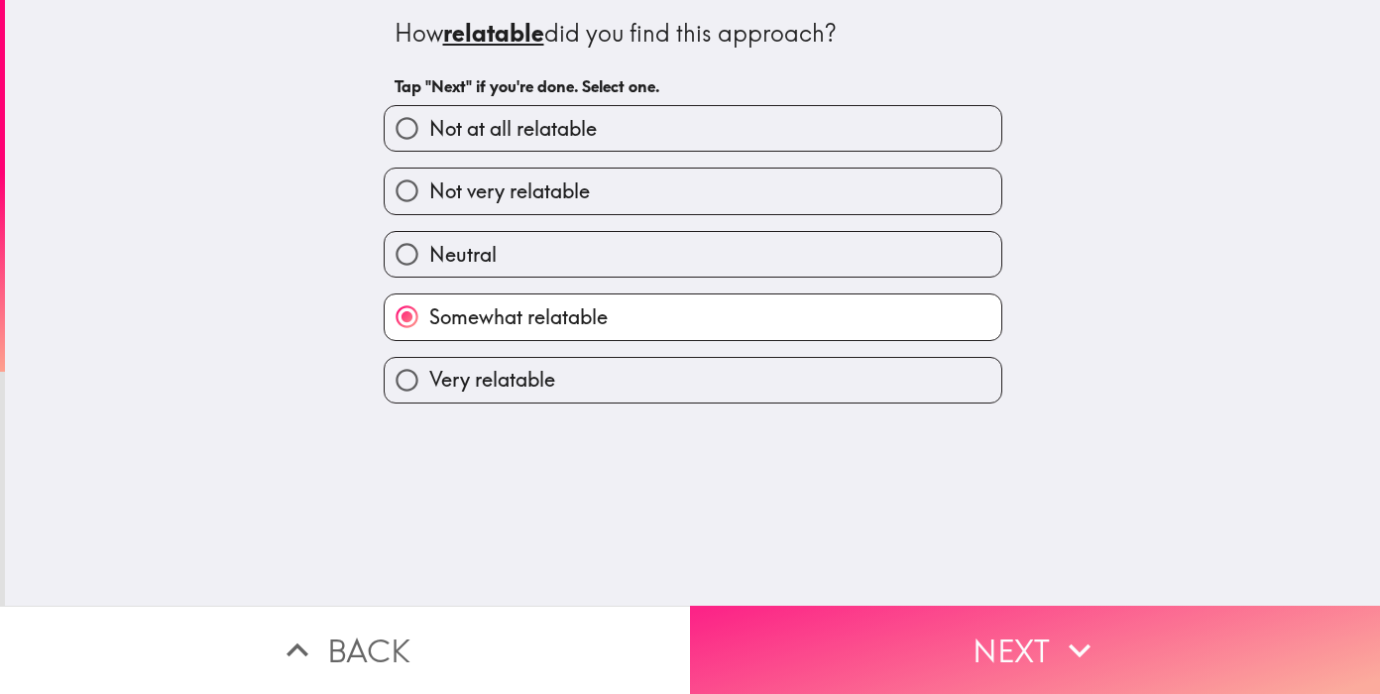
click at [895, 635] on button "Next" at bounding box center [1035, 650] width 690 height 88
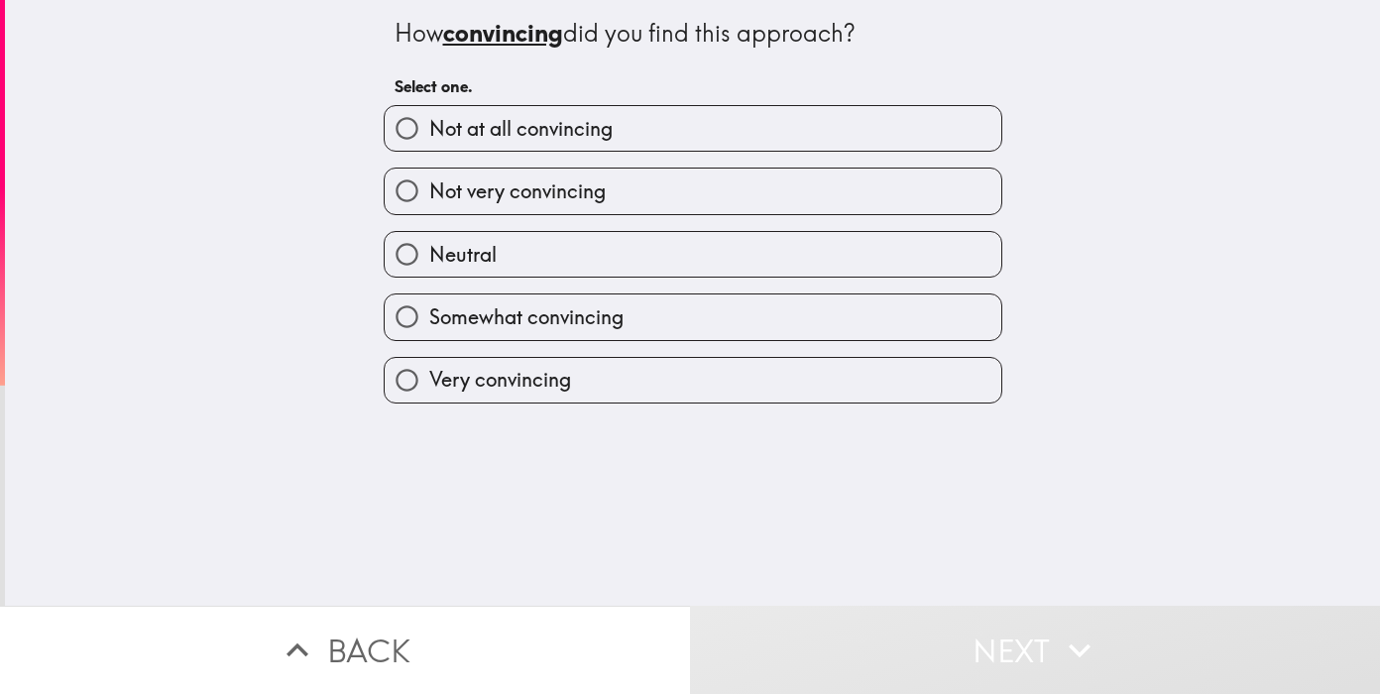
click at [755, 321] on label "Somewhat convincing" at bounding box center [693, 316] width 617 height 45
click at [429, 321] on input "Somewhat convincing" at bounding box center [407, 316] width 45 height 45
radio input "true"
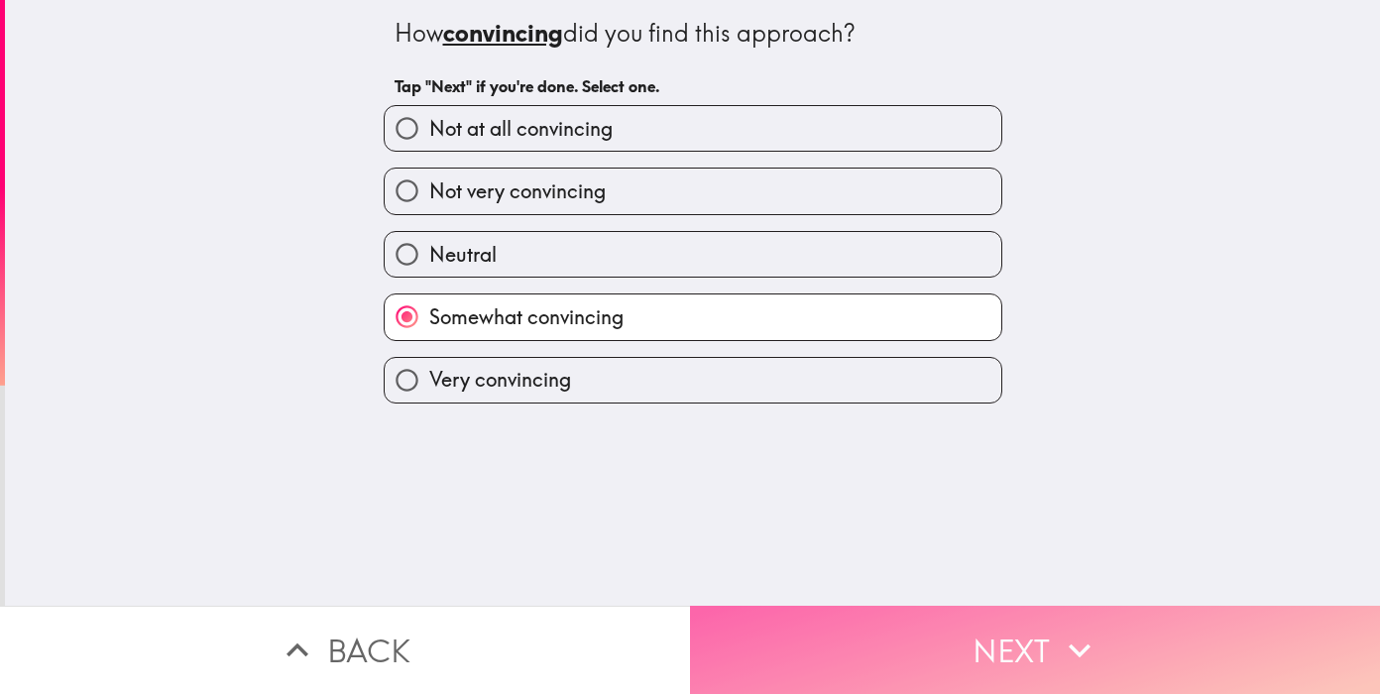
click at [965, 629] on button "Next" at bounding box center [1035, 650] width 690 height 88
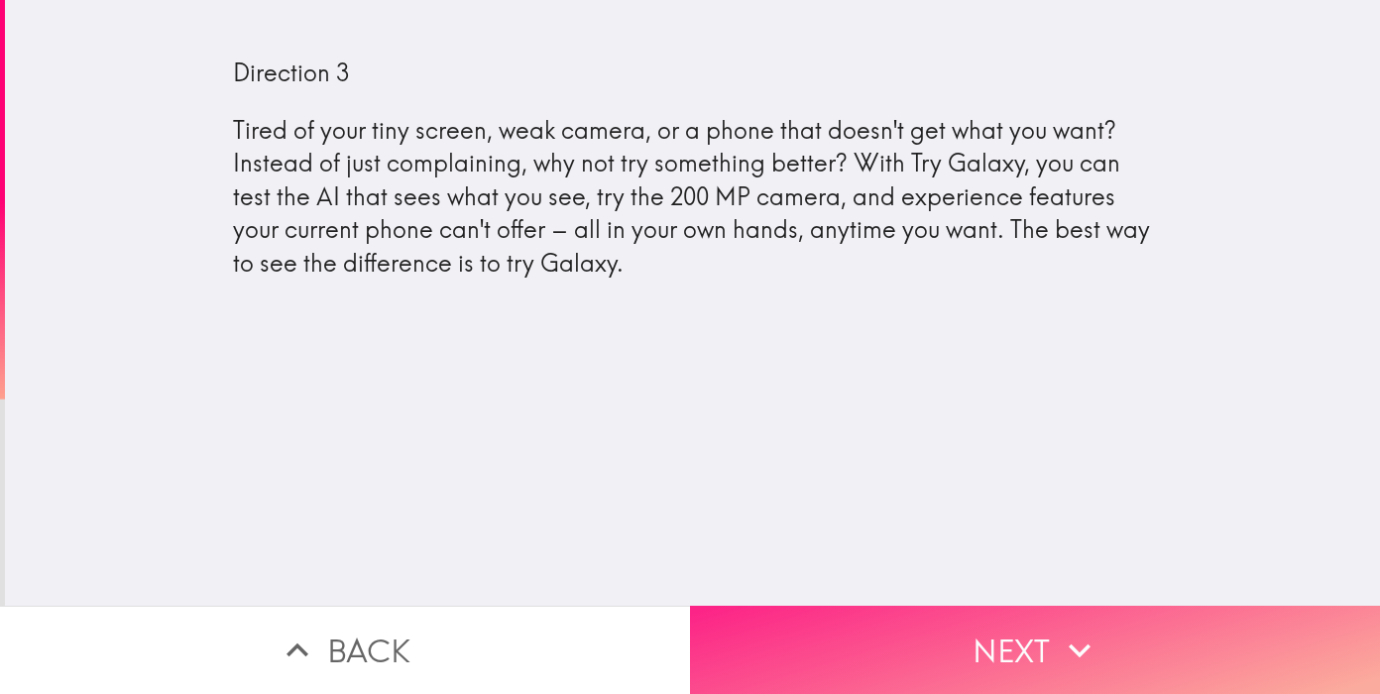
click at [944, 622] on button "Next" at bounding box center [1035, 650] width 690 height 88
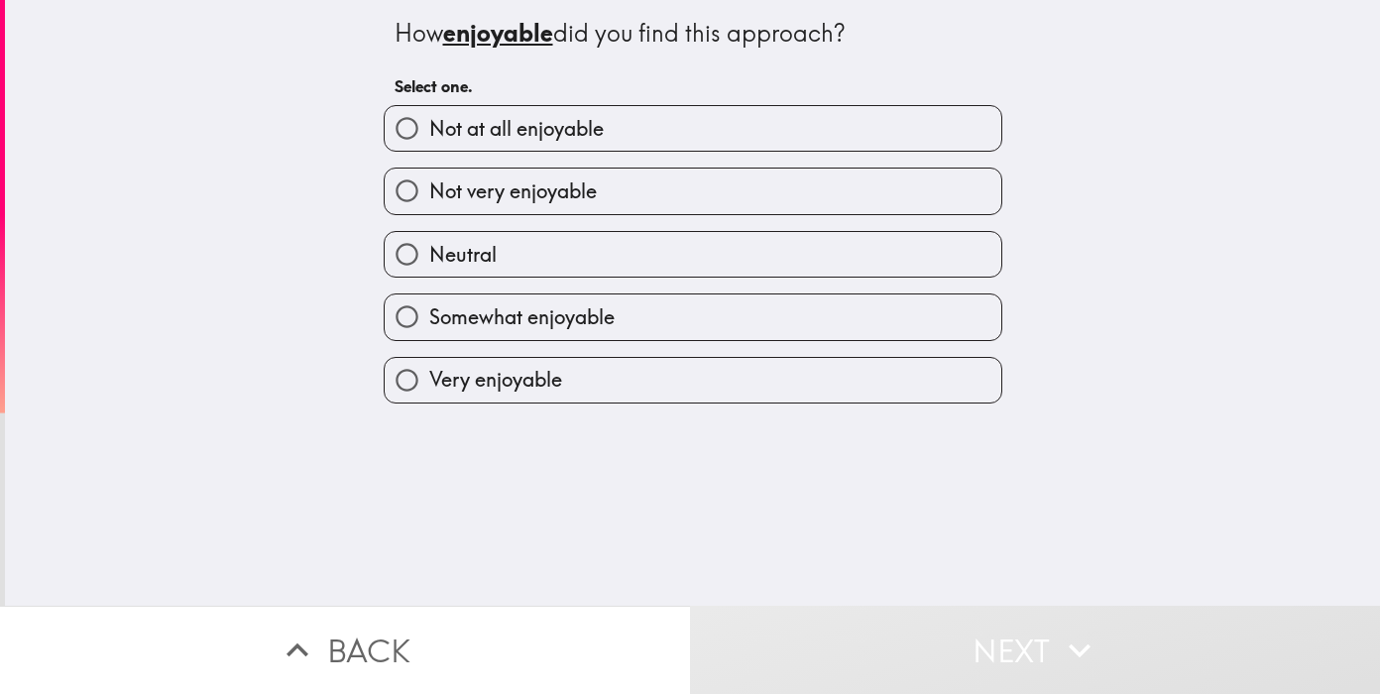
click at [662, 259] on label "Neutral" at bounding box center [693, 254] width 617 height 45
click at [429, 259] on input "Neutral" at bounding box center [407, 254] width 45 height 45
radio input "true"
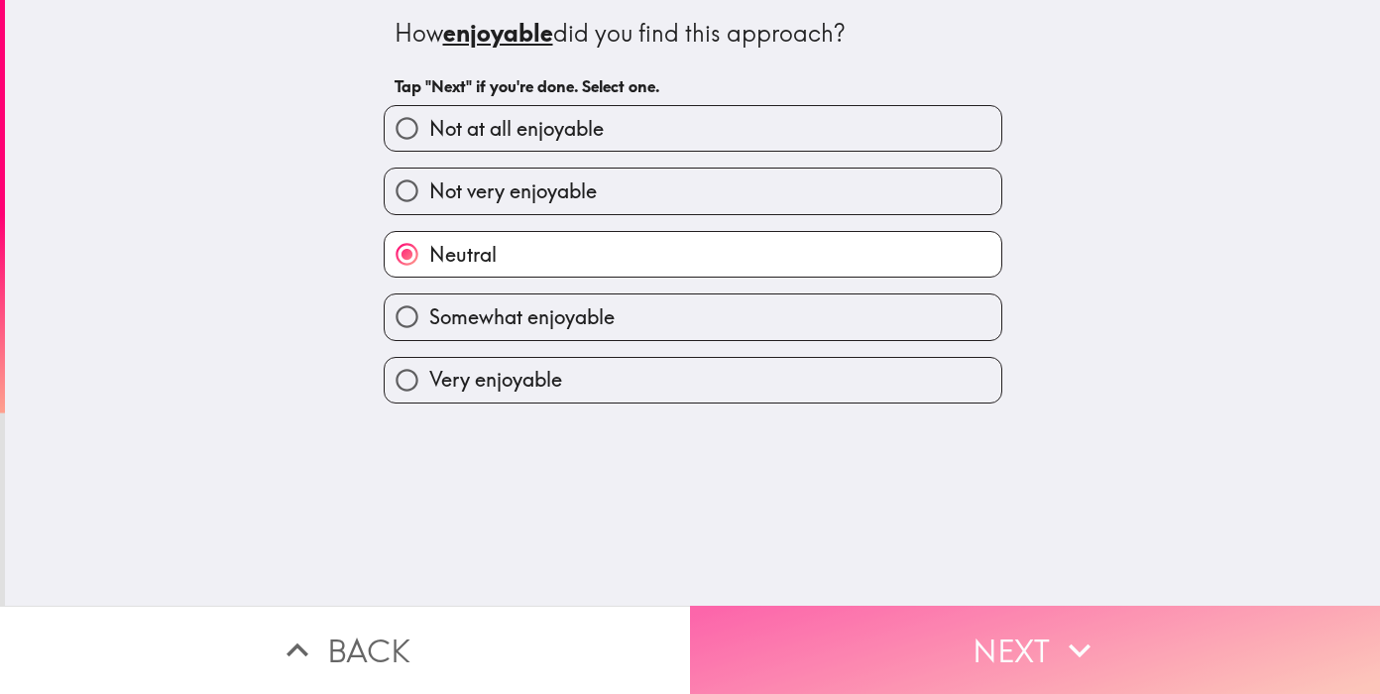
click at [888, 657] on button "Next" at bounding box center [1035, 650] width 690 height 88
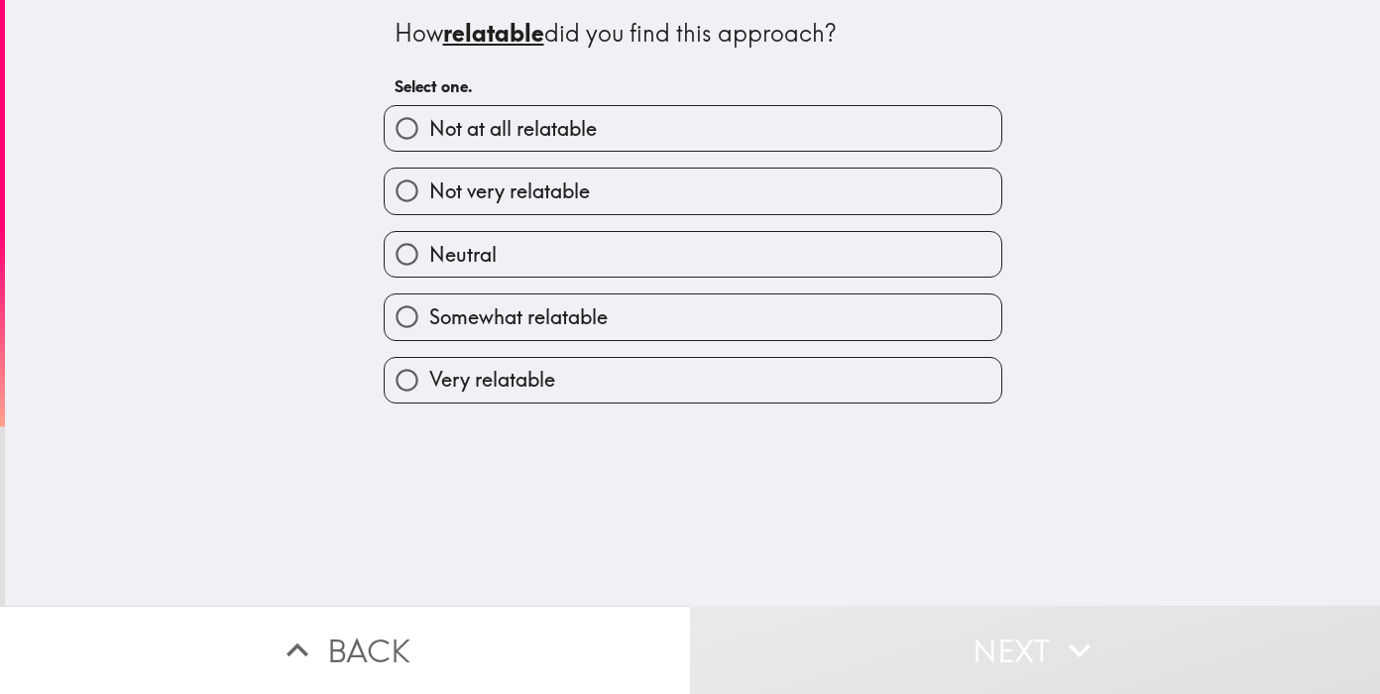
click at [652, 320] on label "Somewhat relatable" at bounding box center [693, 316] width 617 height 45
click at [429, 320] on input "Somewhat relatable" at bounding box center [407, 316] width 45 height 45
radio input "true"
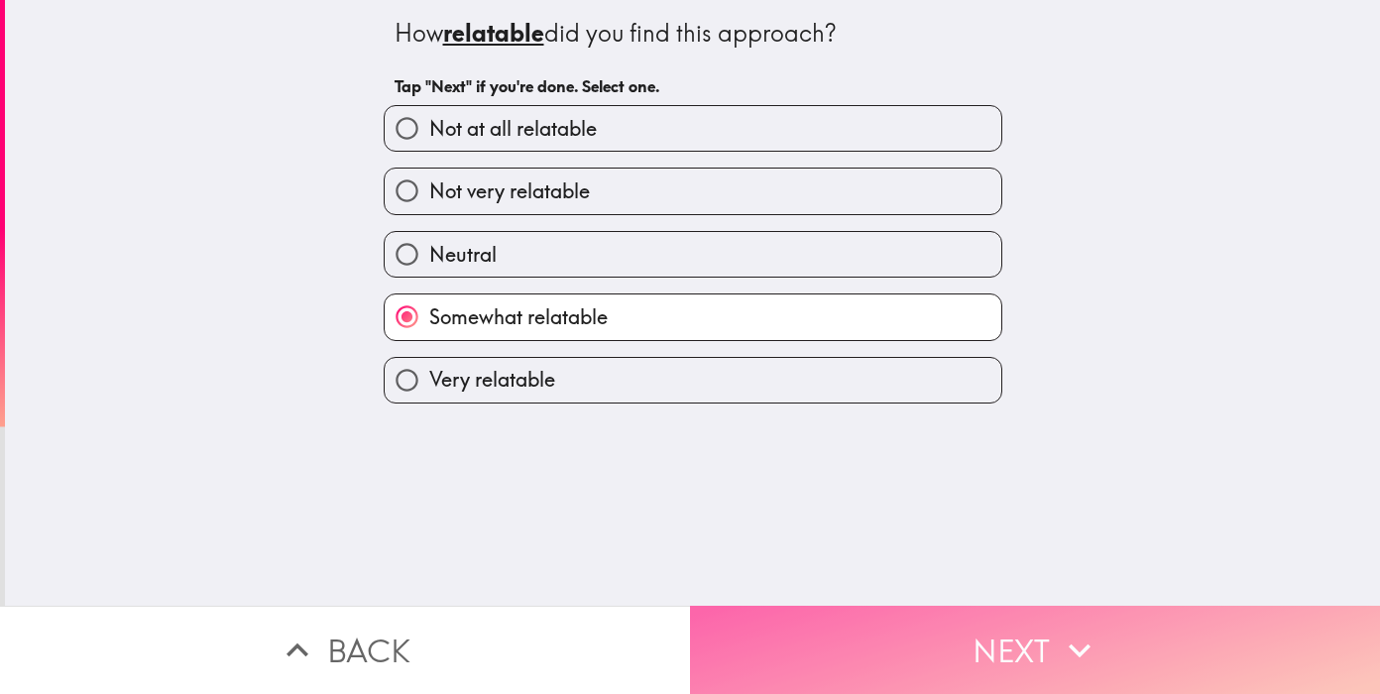
click at [902, 653] on button "Next" at bounding box center [1035, 650] width 690 height 88
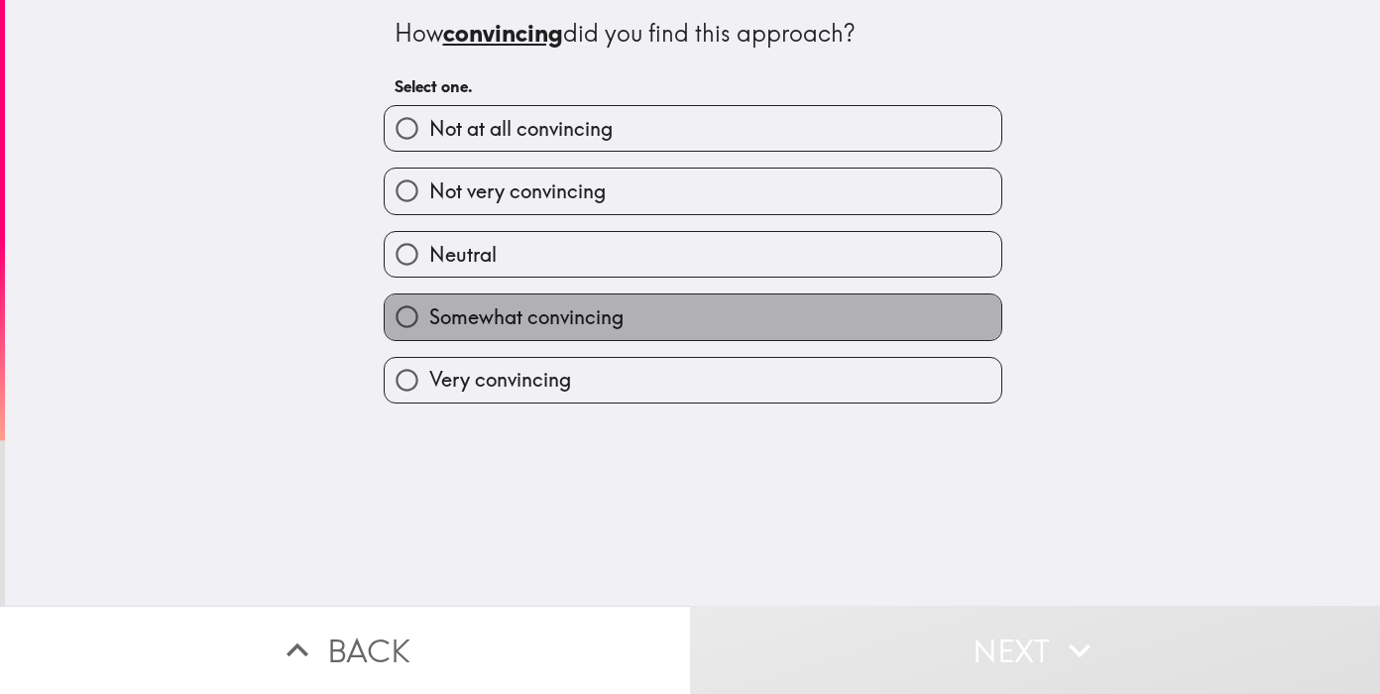
click at [711, 307] on label "Somewhat convincing" at bounding box center [693, 316] width 617 height 45
click at [429, 307] on input "Somewhat convincing" at bounding box center [407, 316] width 45 height 45
radio input "true"
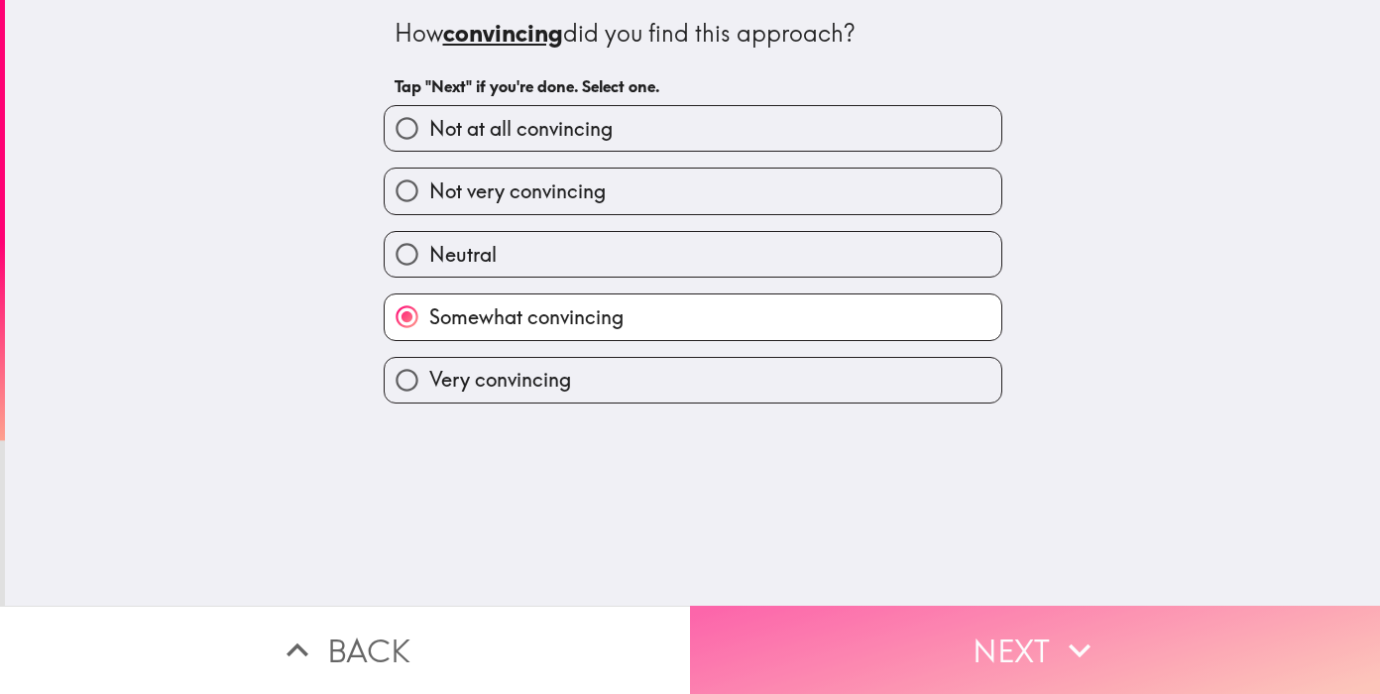
click at [963, 640] on button "Next" at bounding box center [1035, 650] width 690 height 88
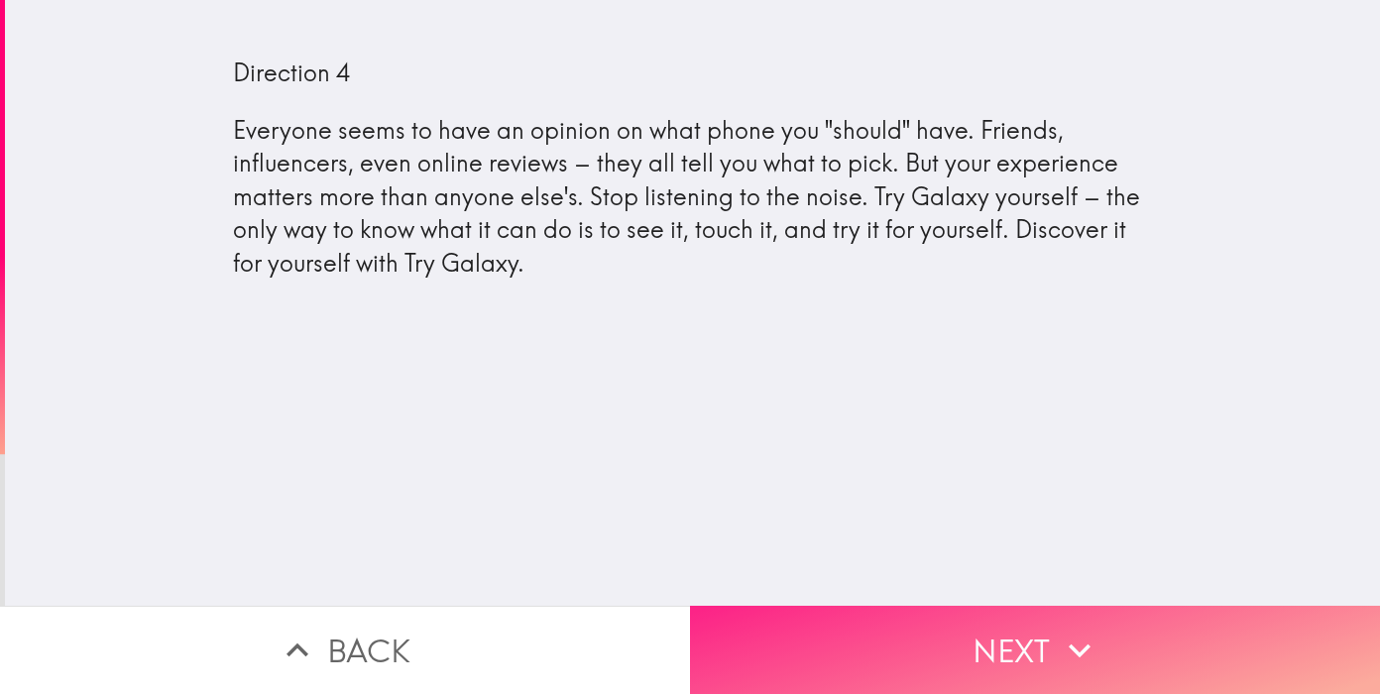
click at [958, 623] on button "Next" at bounding box center [1035, 650] width 690 height 88
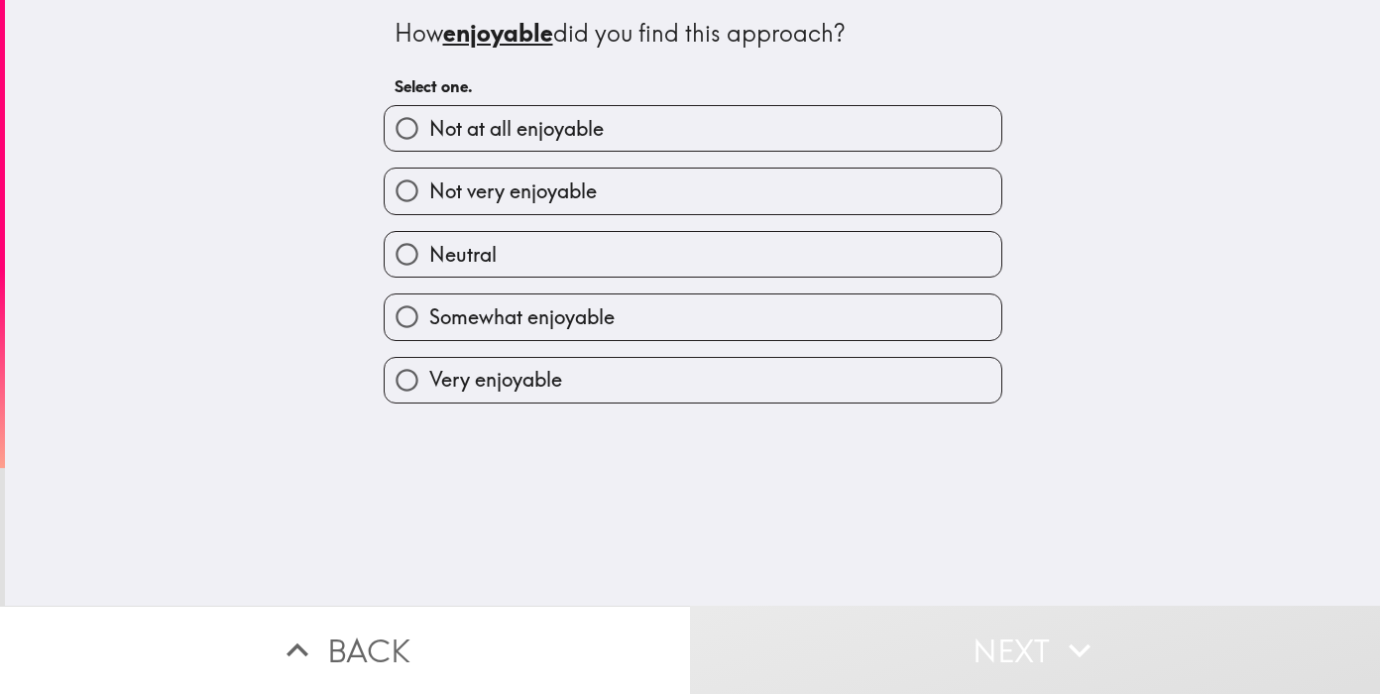
click at [667, 252] on label "Neutral" at bounding box center [693, 254] width 617 height 45
click at [429, 252] on input "Neutral" at bounding box center [407, 254] width 45 height 45
radio input "true"
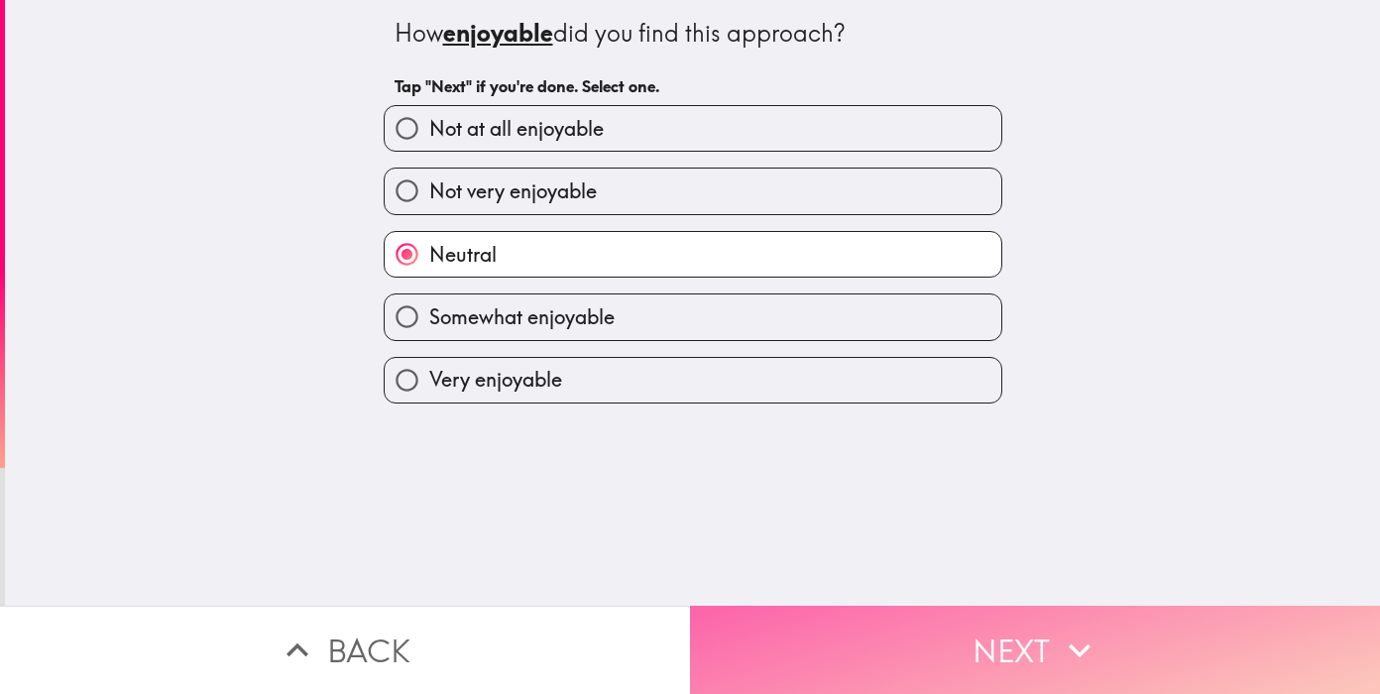
click at [966, 636] on button "Next" at bounding box center [1035, 650] width 690 height 88
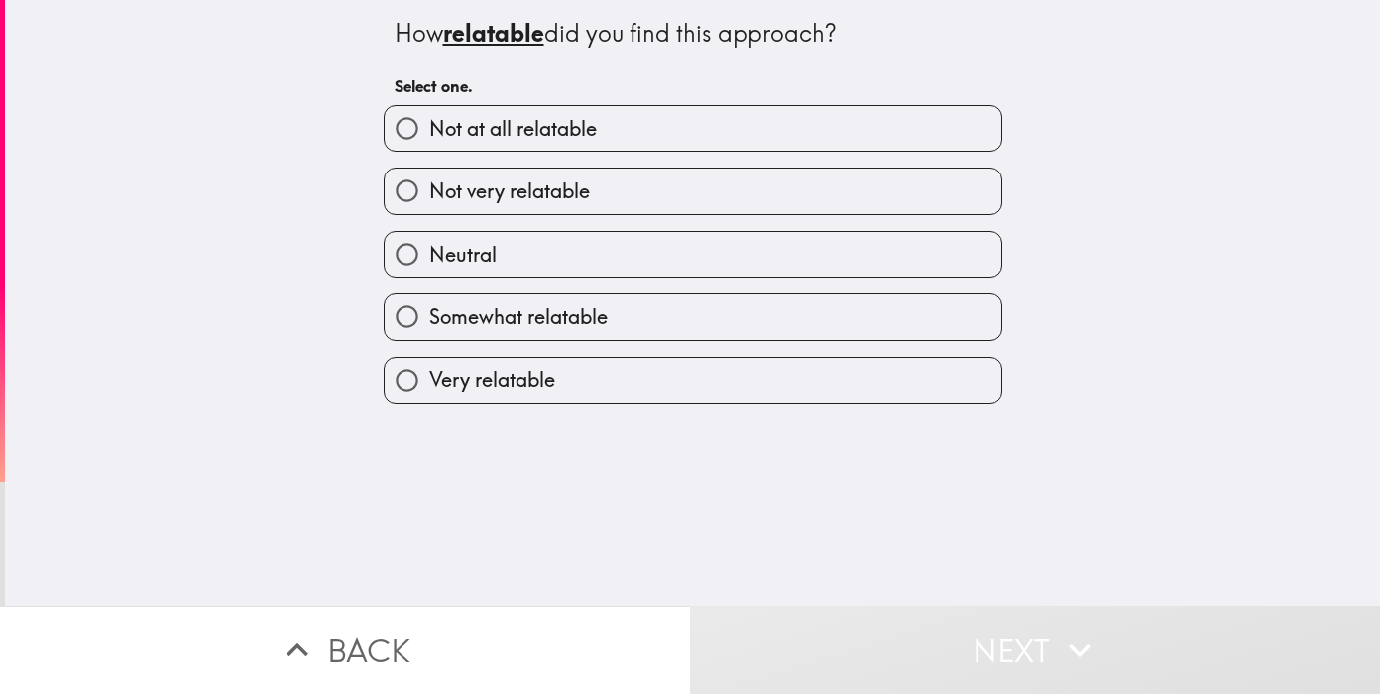
click at [594, 331] on span "Somewhat relatable" at bounding box center [518, 317] width 178 height 28
click at [429, 331] on input "Somewhat relatable" at bounding box center [407, 316] width 45 height 45
radio input "true"
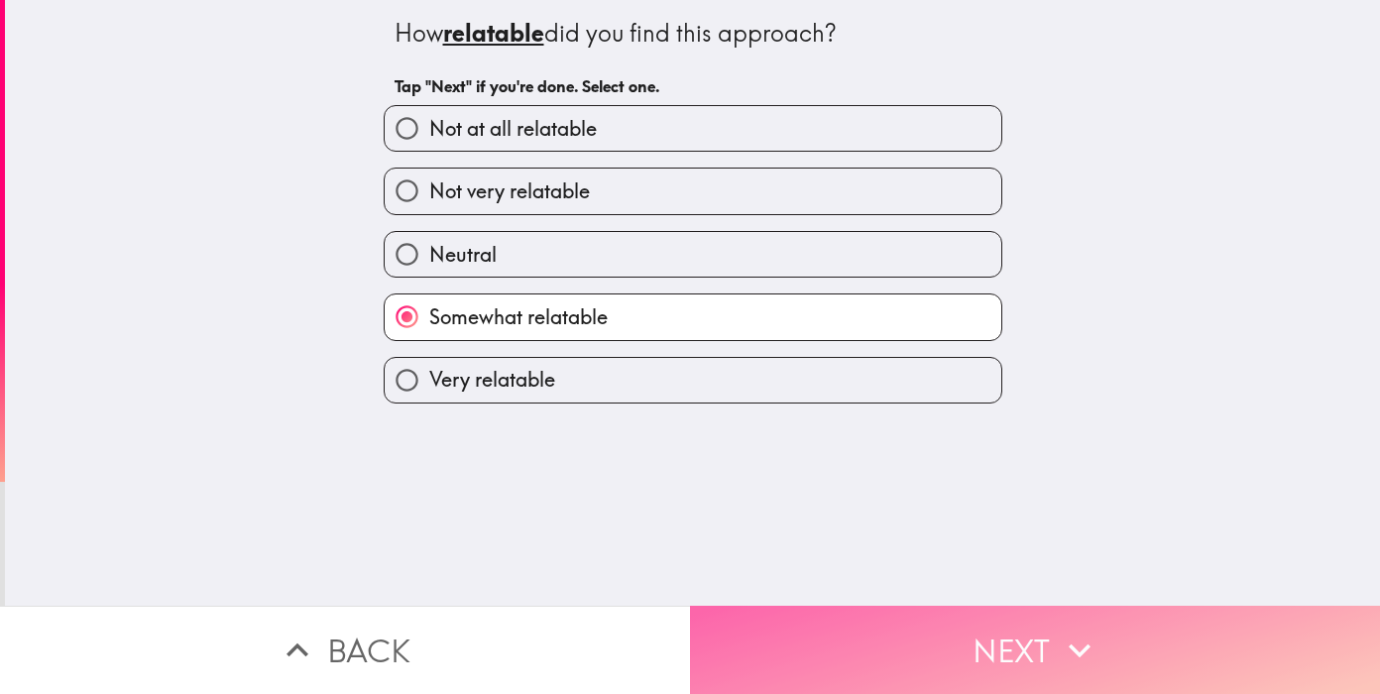
click at [983, 643] on button "Next" at bounding box center [1035, 650] width 690 height 88
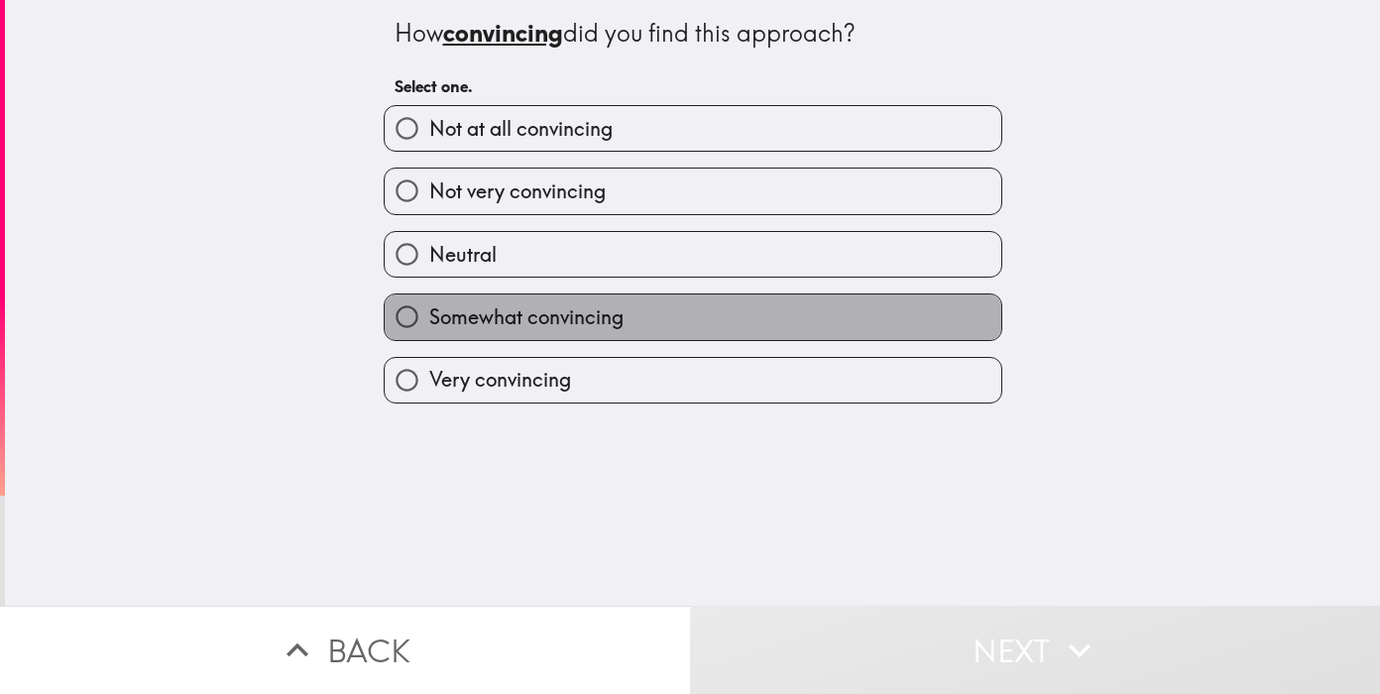
click at [655, 306] on label "Somewhat convincing" at bounding box center [693, 316] width 617 height 45
click at [429, 306] on input "Somewhat convincing" at bounding box center [407, 316] width 45 height 45
radio input "true"
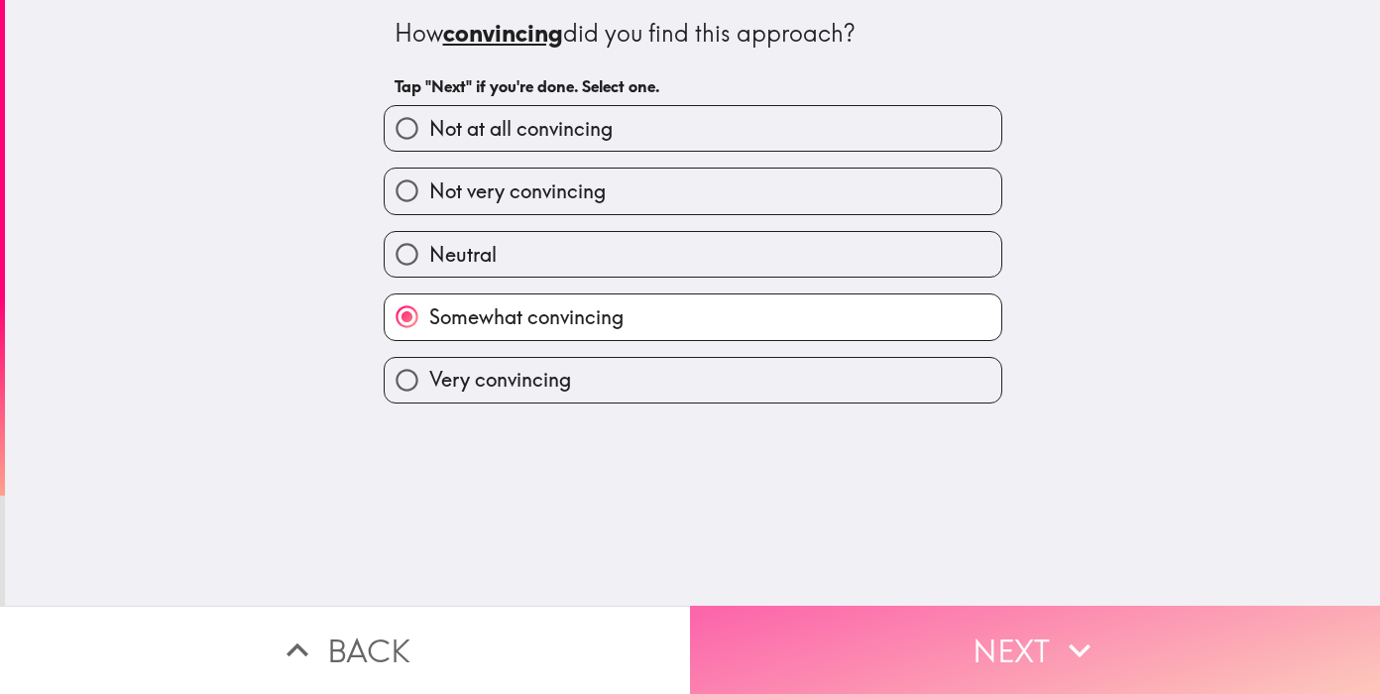
click at [894, 617] on button "Next" at bounding box center [1035, 650] width 690 height 88
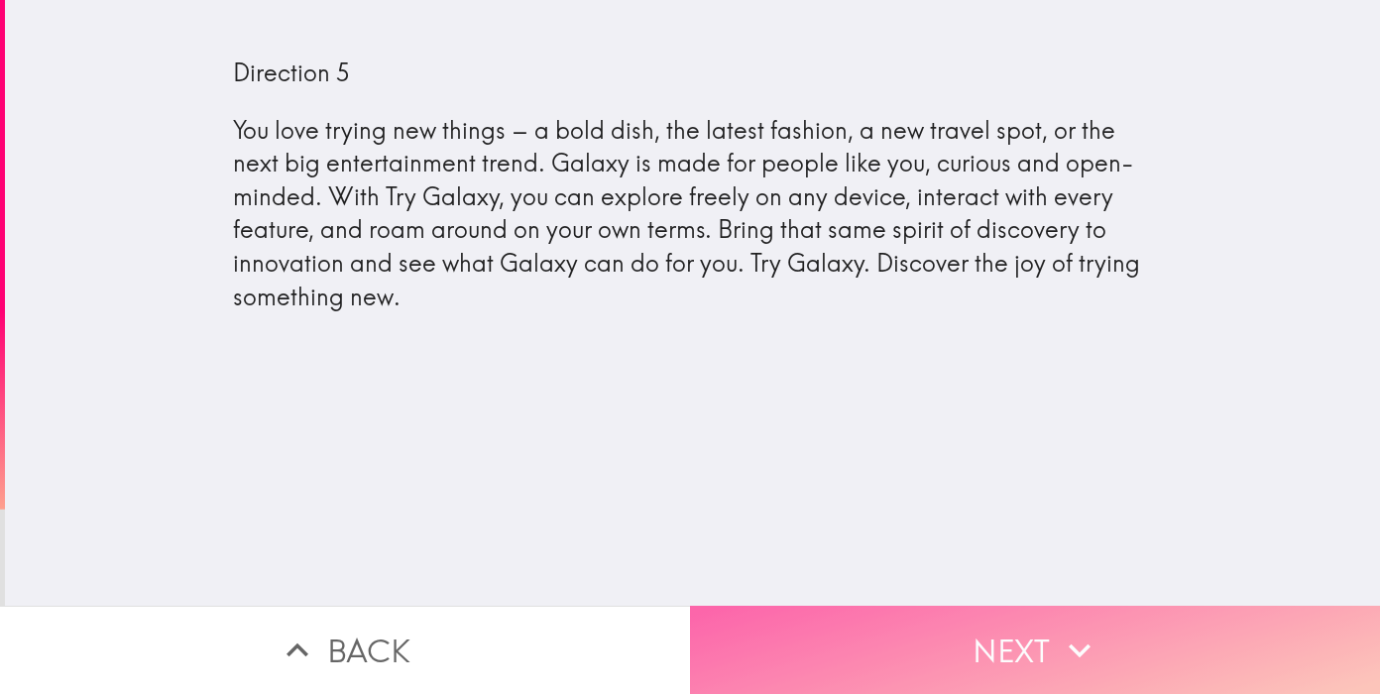
click at [852, 642] on button "Next" at bounding box center [1035, 650] width 690 height 88
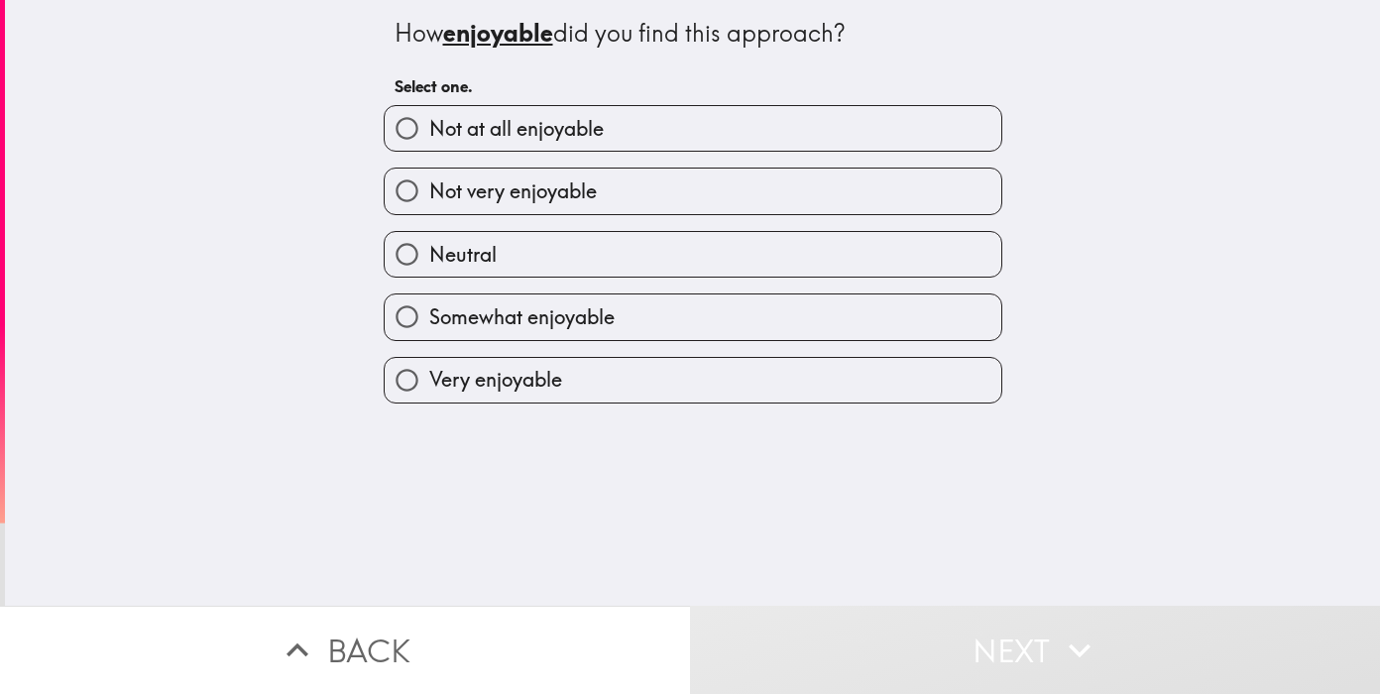
click at [633, 324] on label "Somewhat enjoyable" at bounding box center [693, 316] width 617 height 45
click at [429, 324] on input "Somewhat enjoyable" at bounding box center [407, 316] width 45 height 45
radio input "true"
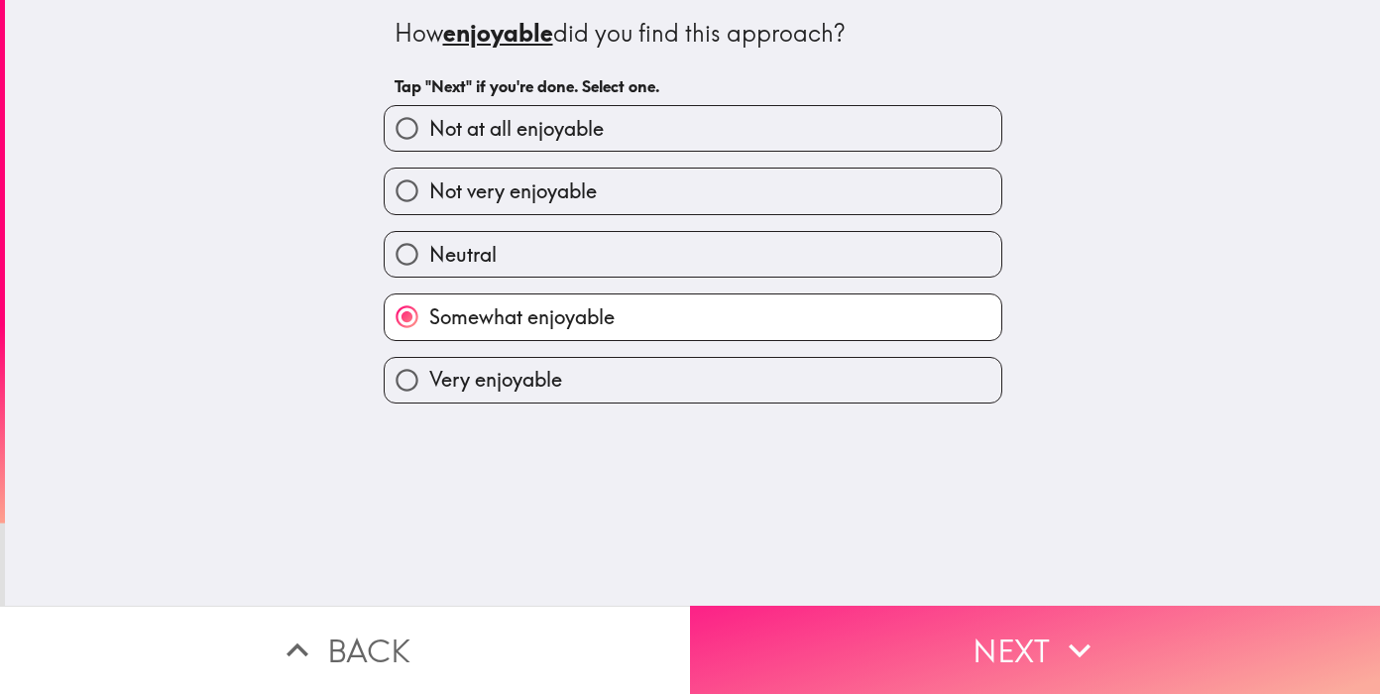
click at [872, 634] on button "Next" at bounding box center [1035, 650] width 690 height 88
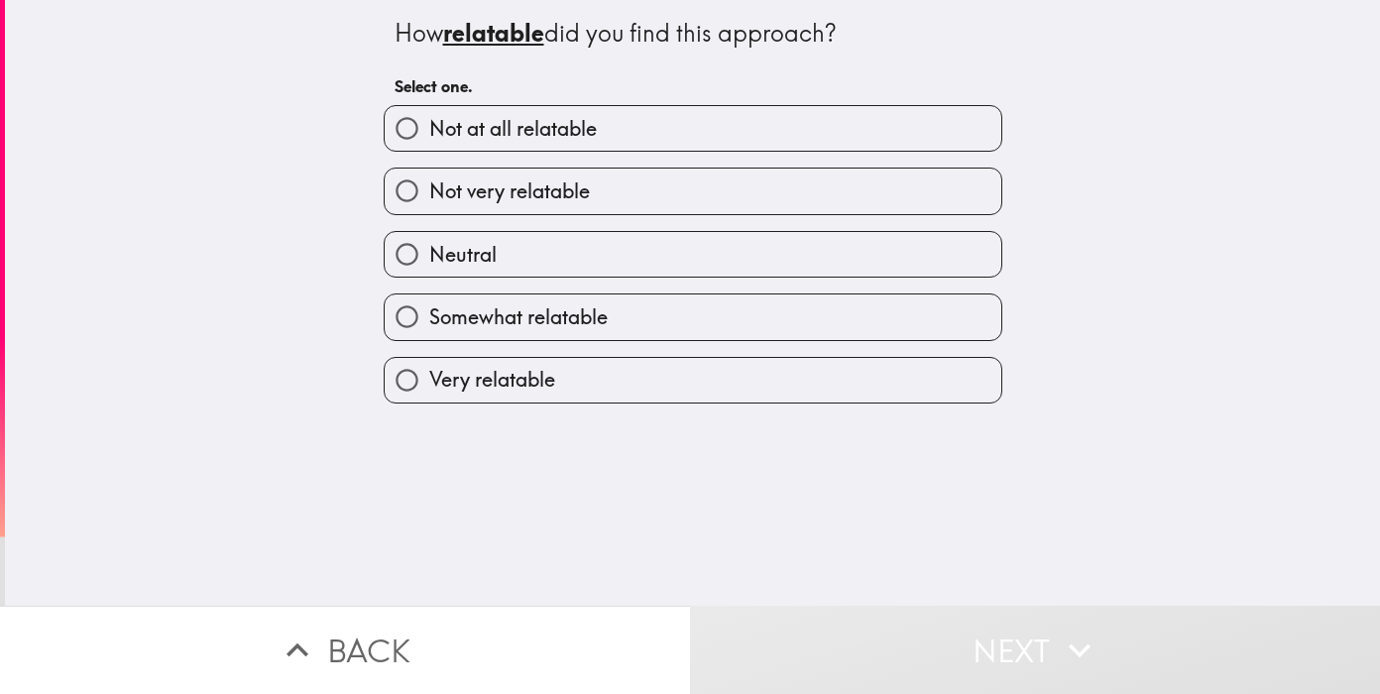
click at [662, 316] on label "Somewhat relatable" at bounding box center [693, 316] width 617 height 45
click at [429, 316] on input "Somewhat relatable" at bounding box center [407, 316] width 45 height 45
radio input "true"
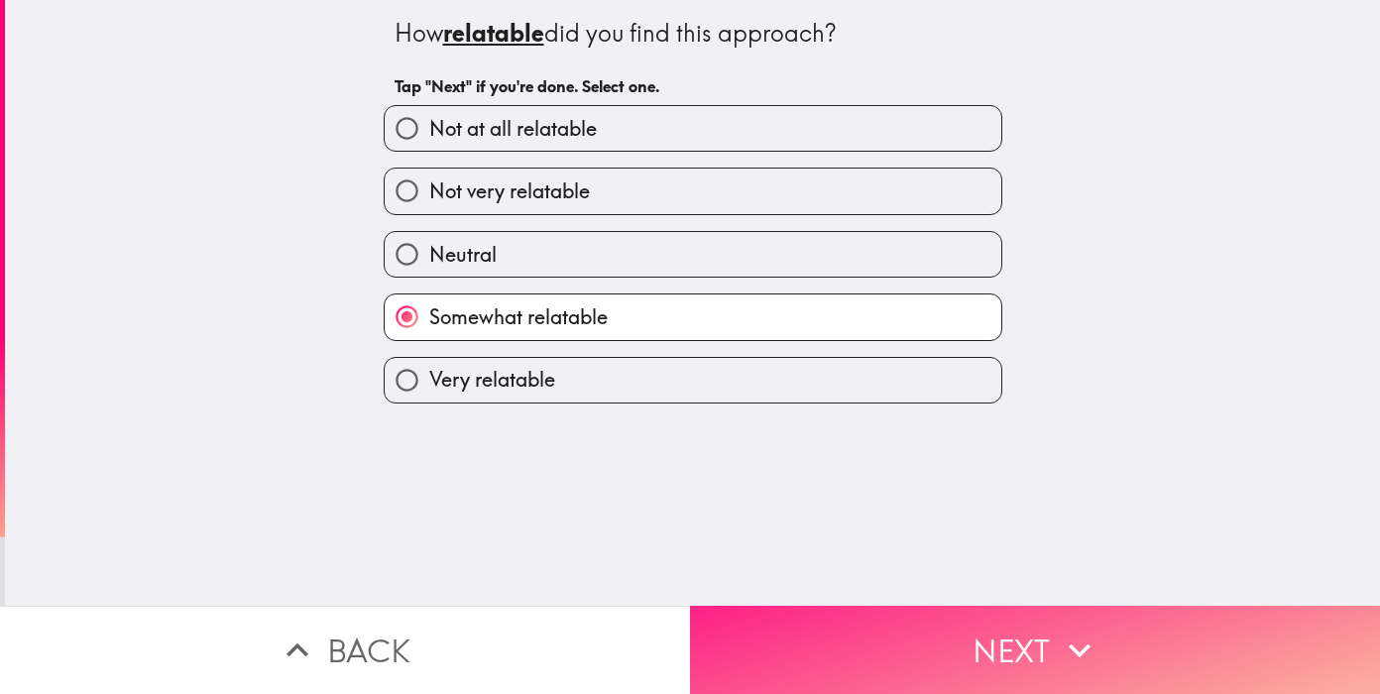
click at [845, 643] on button "Next" at bounding box center [1035, 650] width 690 height 88
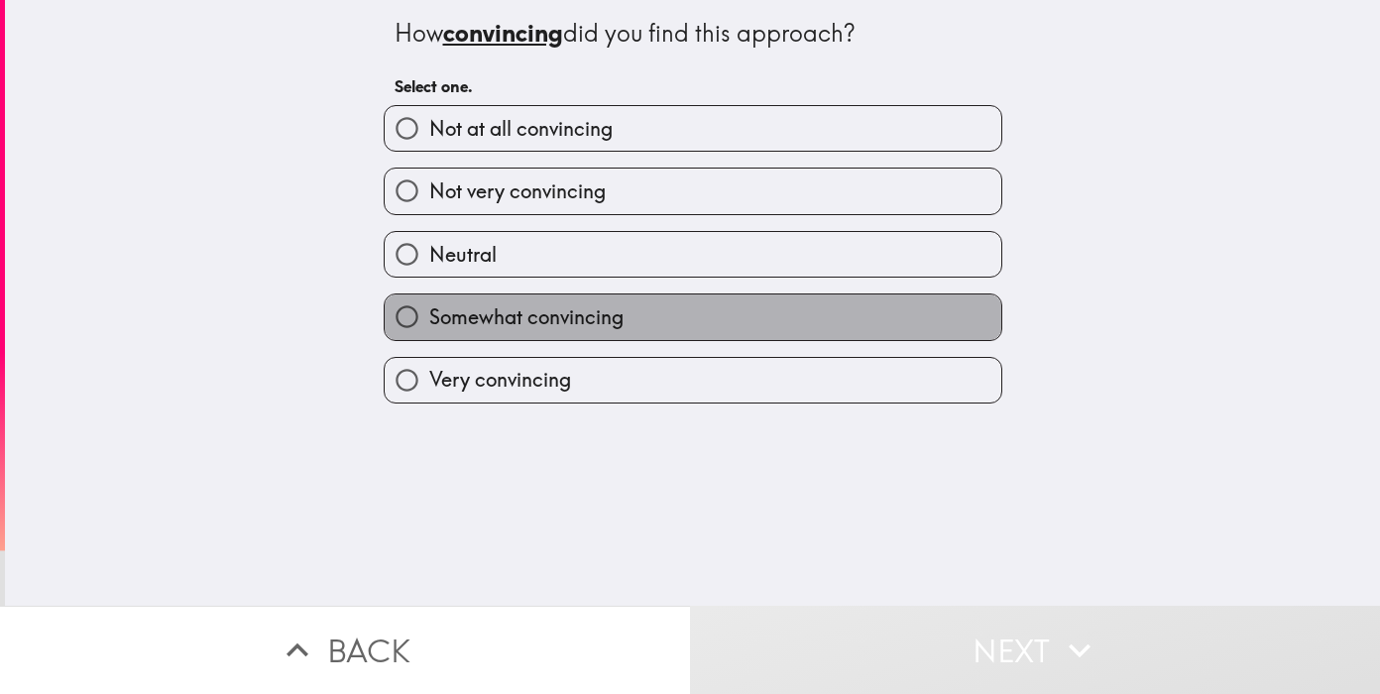
click at [665, 323] on label "Somewhat convincing" at bounding box center [693, 316] width 617 height 45
click at [429, 323] on input "Somewhat convincing" at bounding box center [407, 316] width 45 height 45
radio input "true"
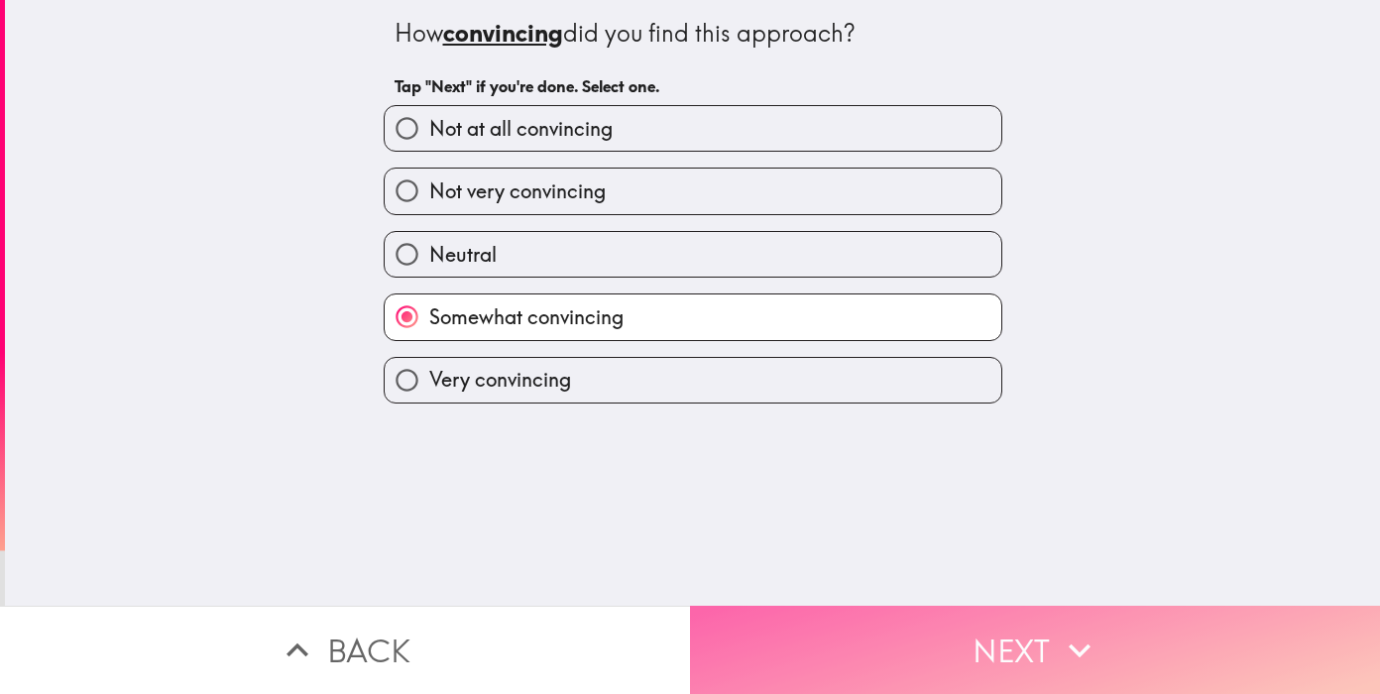
click at [897, 647] on button "Next" at bounding box center [1035, 650] width 690 height 88
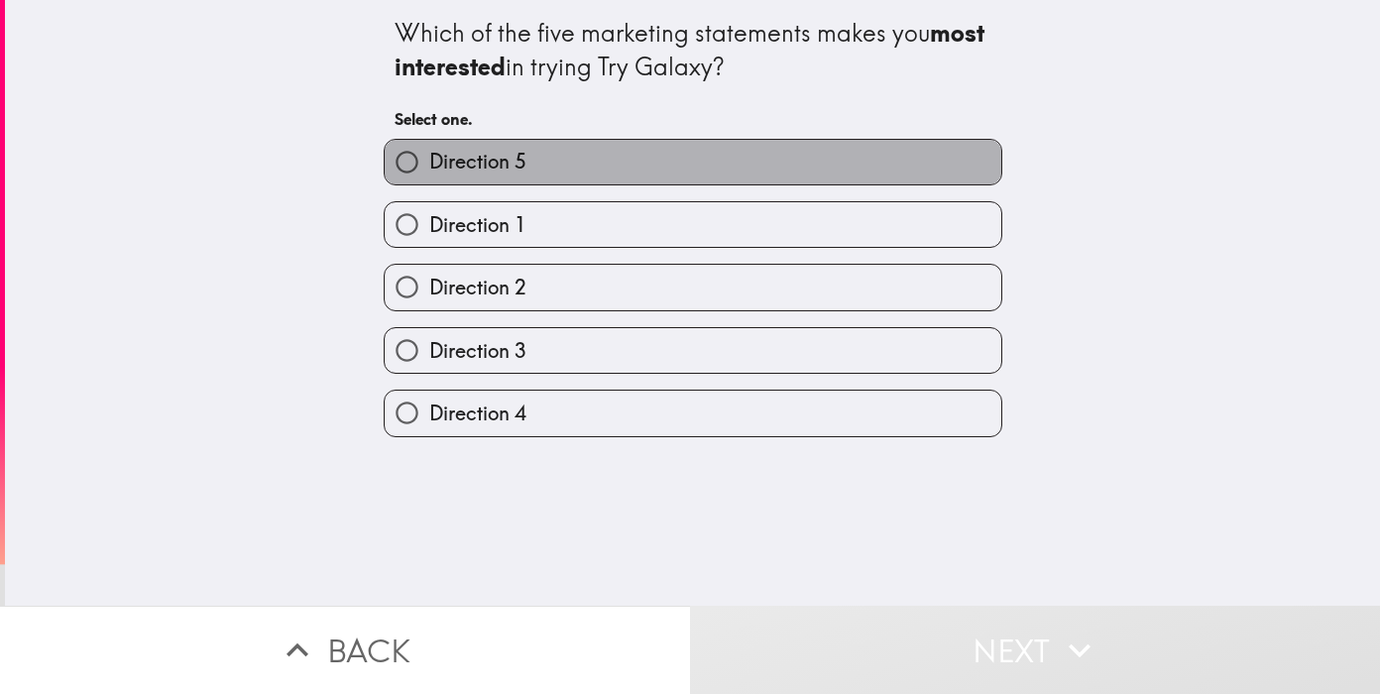
click at [658, 177] on label "Direction 5" at bounding box center [693, 162] width 617 height 45
click at [429, 177] on input "Direction 5" at bounding box center [407, 162] width 45 height 45
radio input "true"
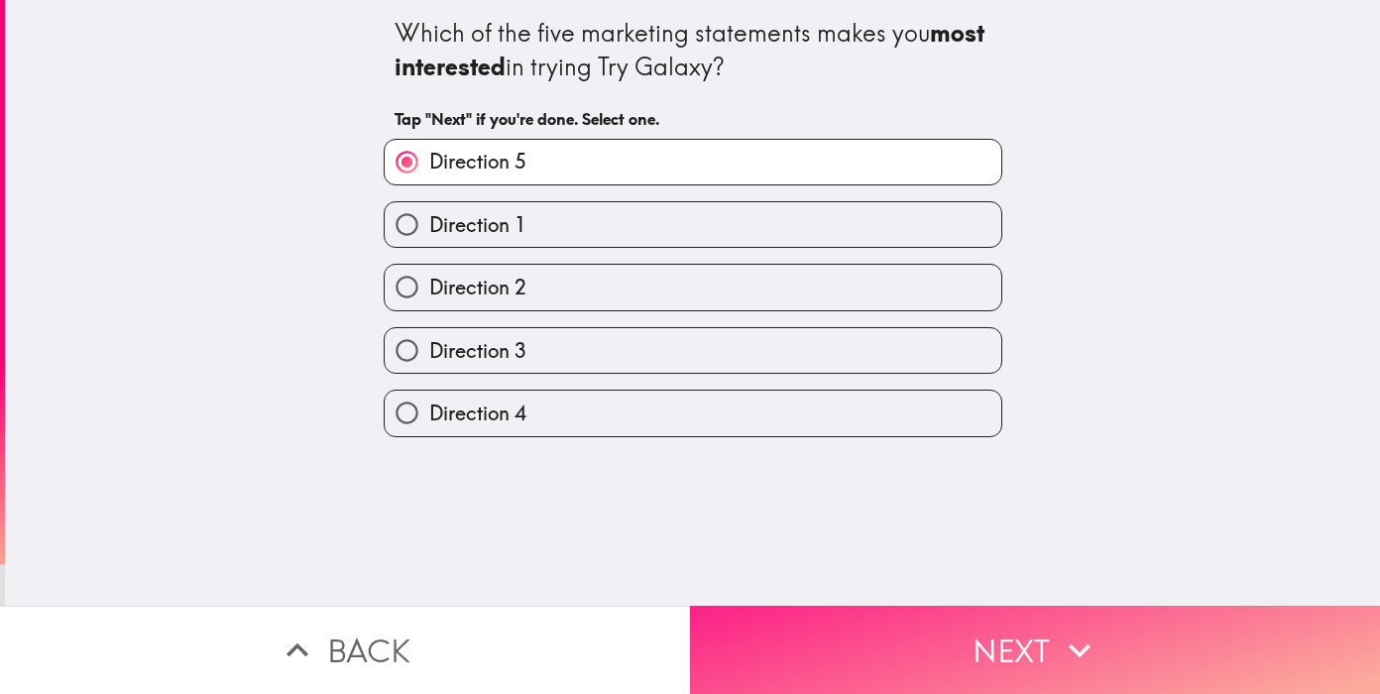
click at [903, 637] on button "Next" at bounding box center [1035, 650] width 690 height 88
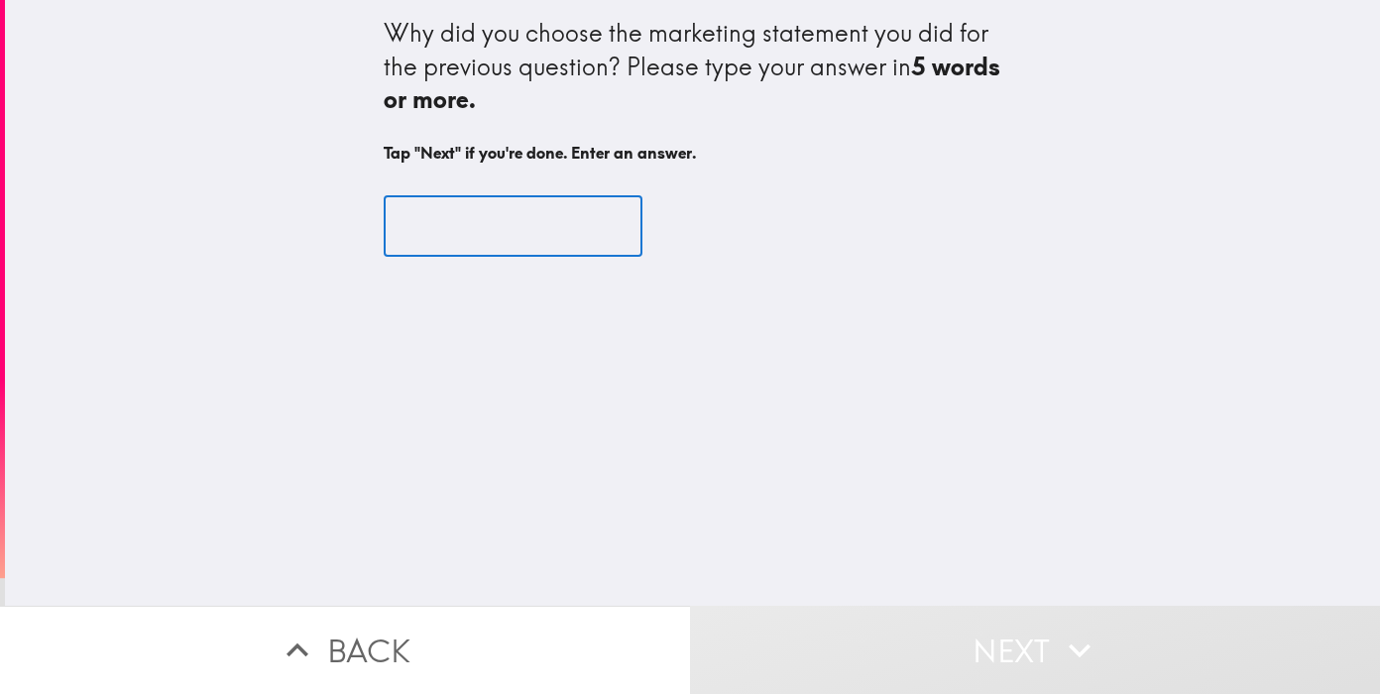
click at [432, 219] on input "text" at bounding box center [513, 225] width 259 height 61
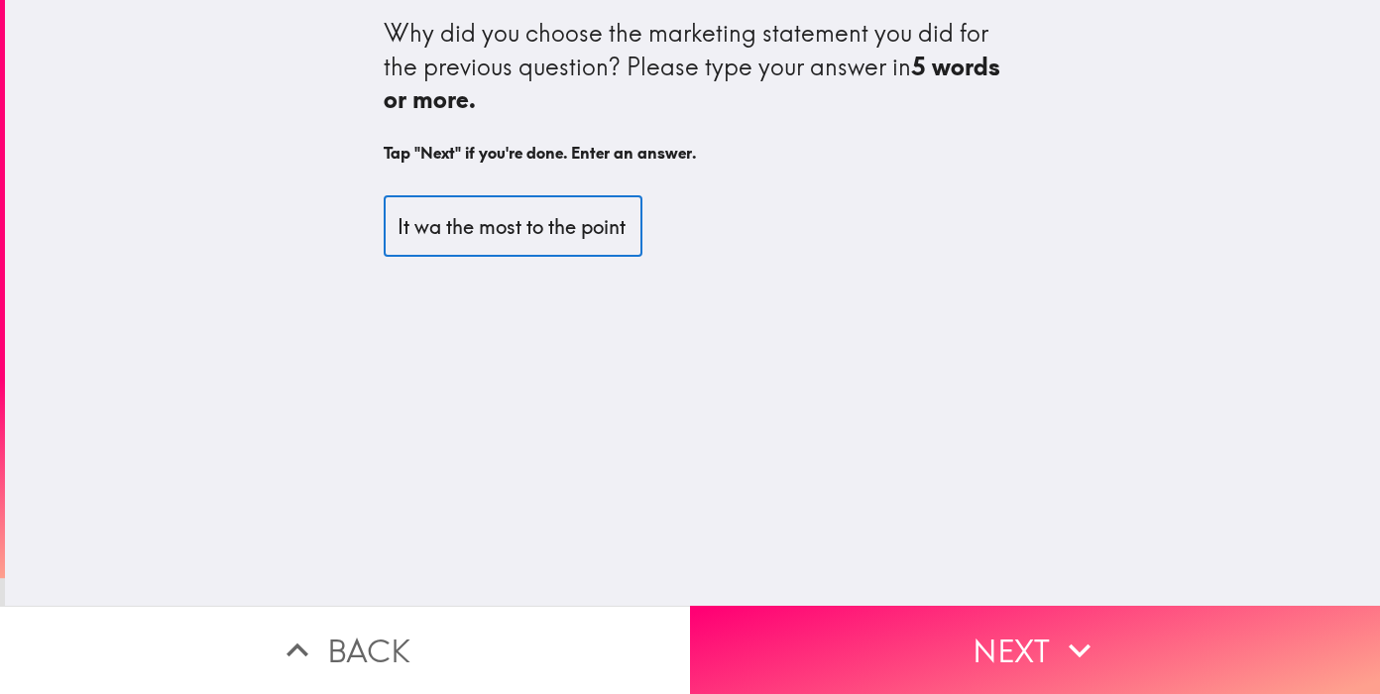
scroll to position [0, 23]
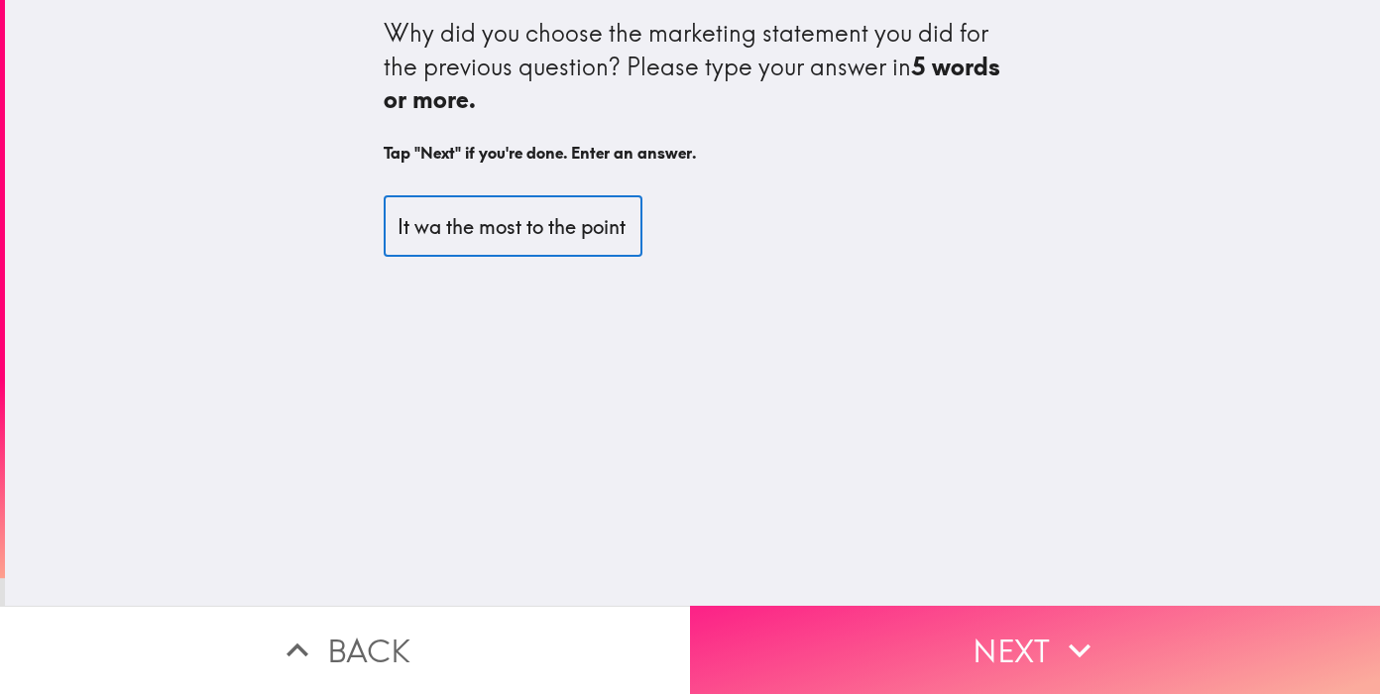
type input "It wa the most to the point"
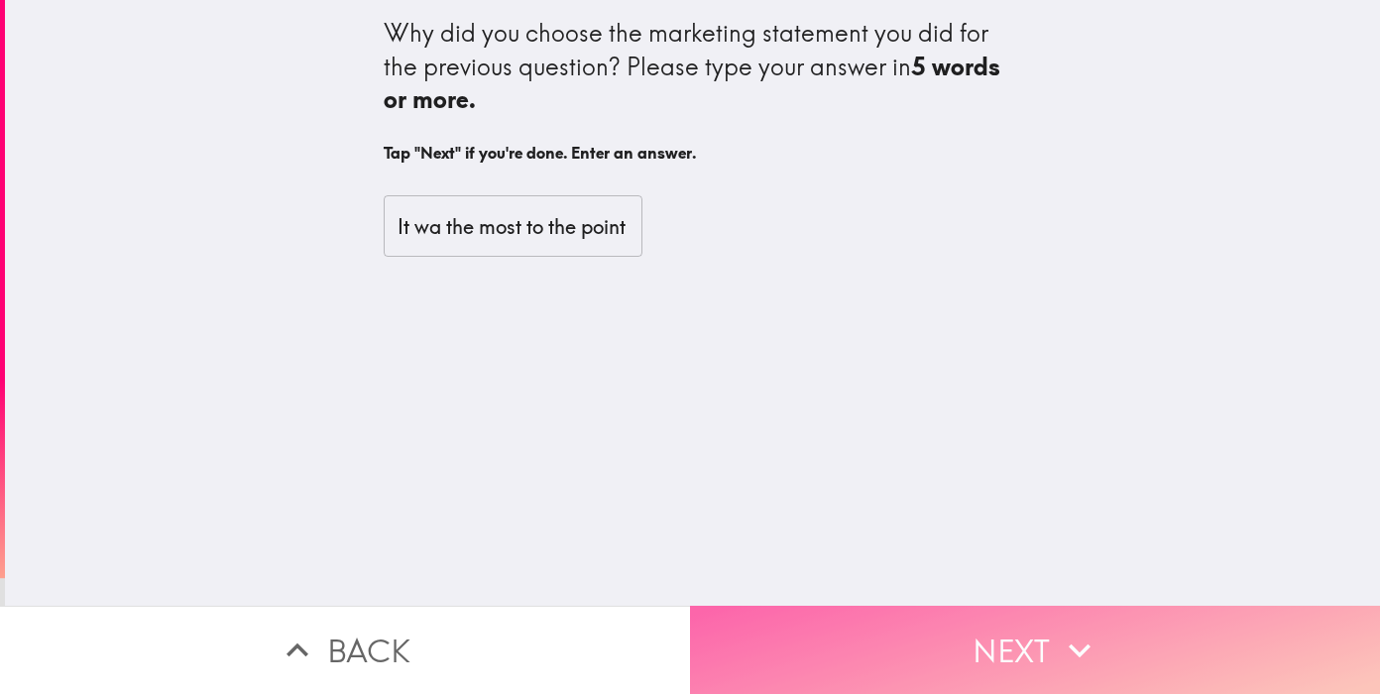
scroll to position [0, 0]
click at [846, 629] on button "Next" at bounding box center [1035, 650] width 690 height 88
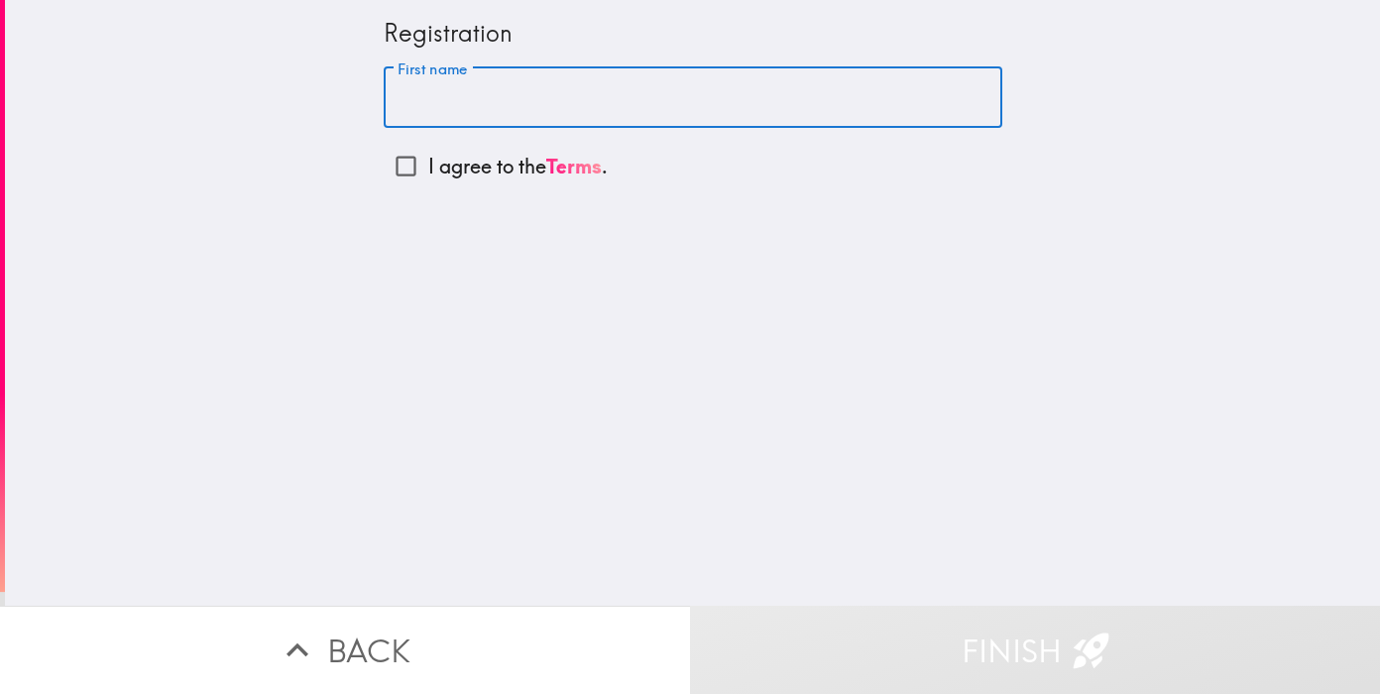
click at [417, 94] on input "First name" at bounding box center [693, 97] width 619 height 61
type input "[PERSON_NAME]"
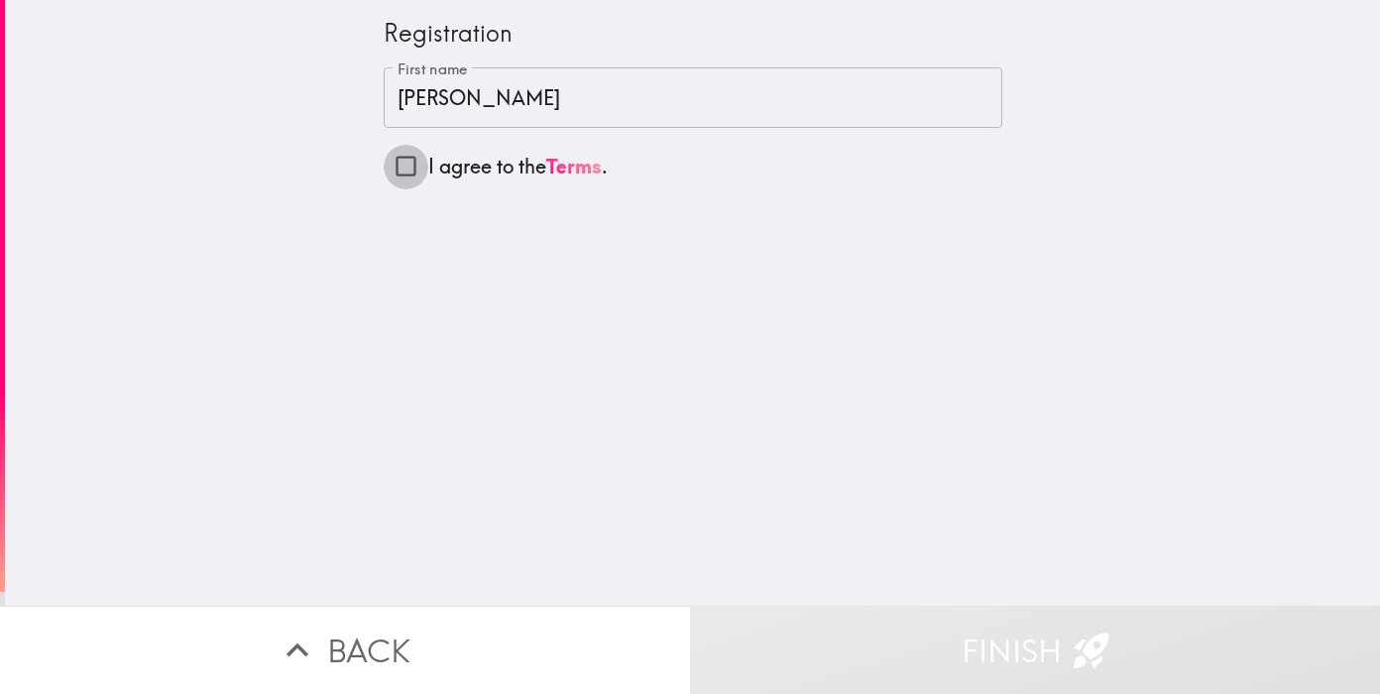
click at [403, 172] on input "I agree to the Terms ." at bounding box center [406, 166] width 45 height 45
checkbox input "true"
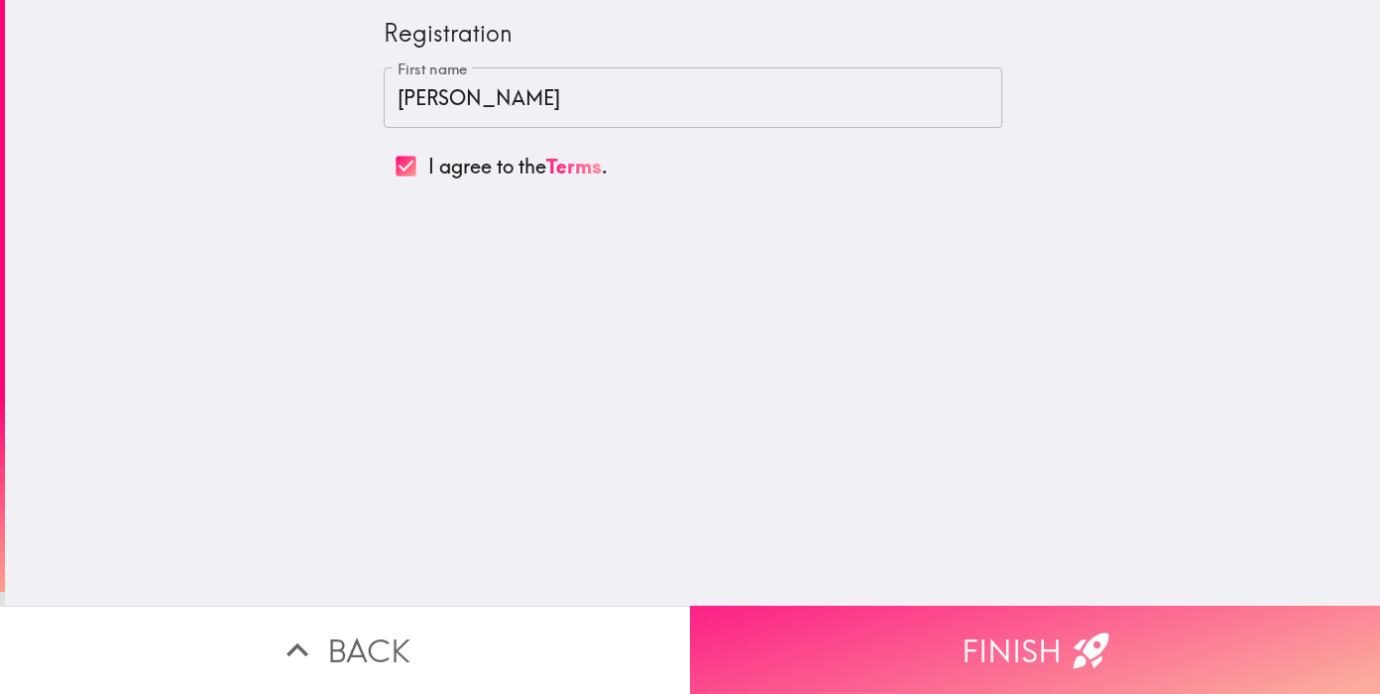
click at [993, 636] on button "Finish" at bounding box center [1035, 650] width 690 height 88
